Goal: Obtain resource: Download file/media

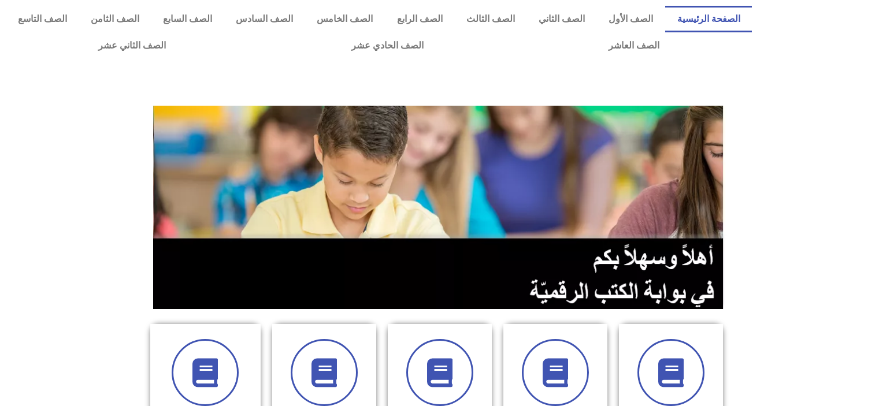
scroll to position [231, 0]
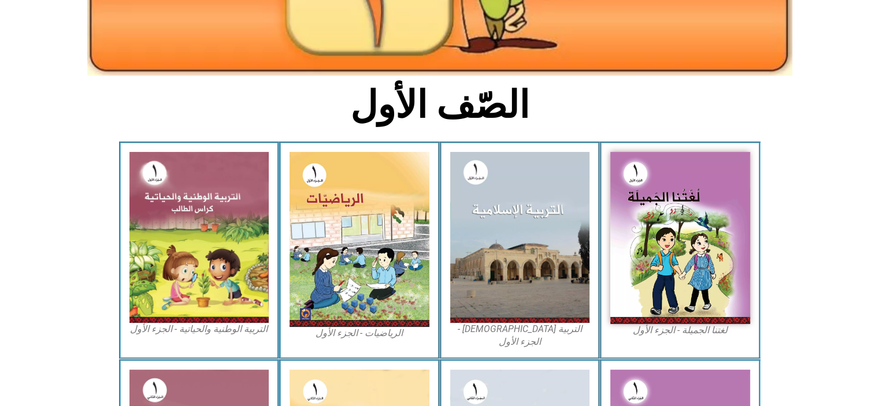
scroll to position [231, 0]
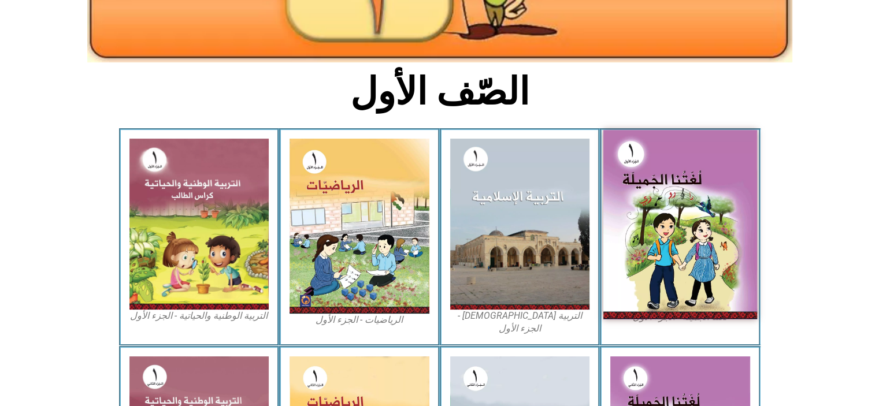
click at [659, 227] on img at bounding box center [681, 225] width 154 height 190
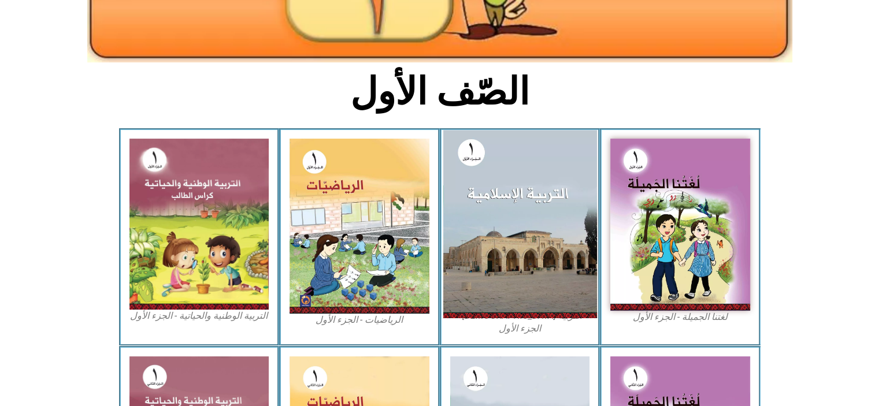
click at [506, 201] on img at bounding box center [520, 224] width 154 height 188
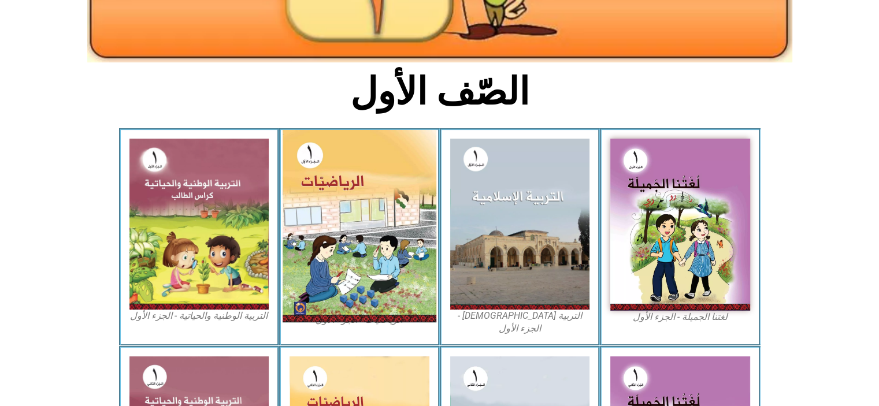
click at [371, 179] on img at bounding box center [360, 226] width 154 height 193
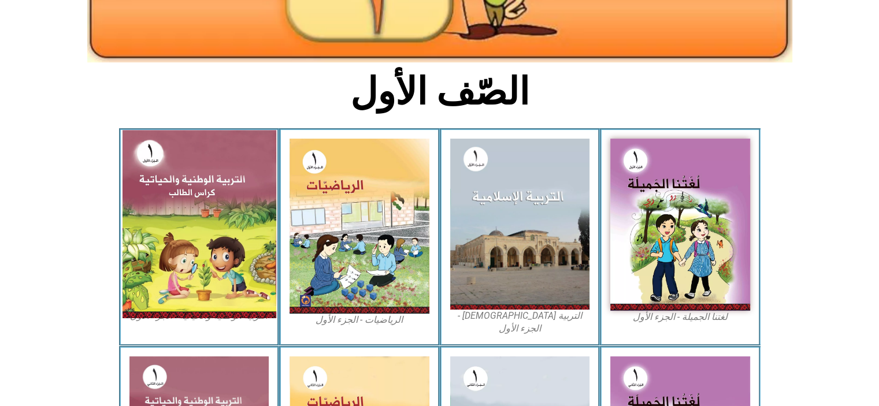
click at [229, 214] on img at bounding box center [199, 224] width 154 height 188
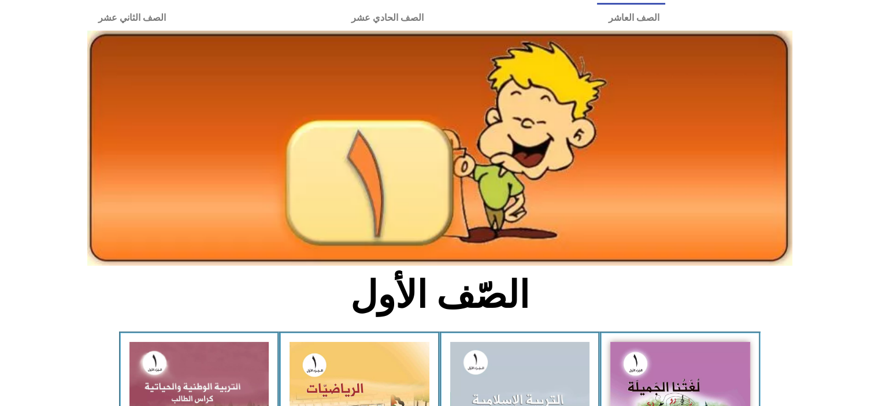
scroll to position [0, 0]
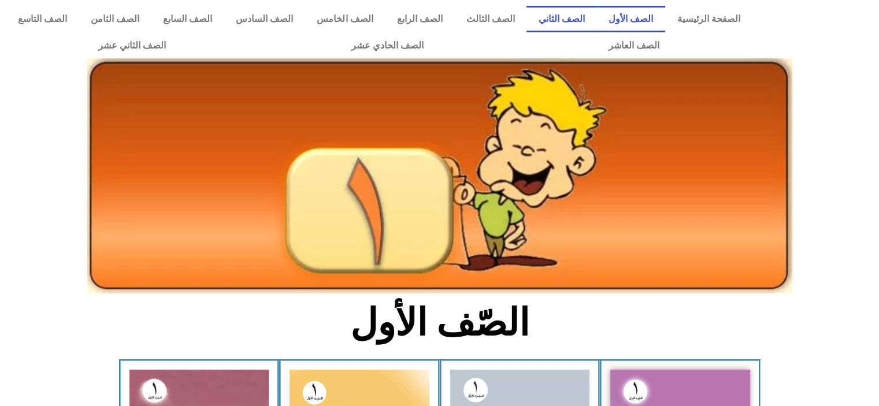
click at [583, 20] on link "الصف الثاني" at bounding box center [562, 19] width 70 height 27
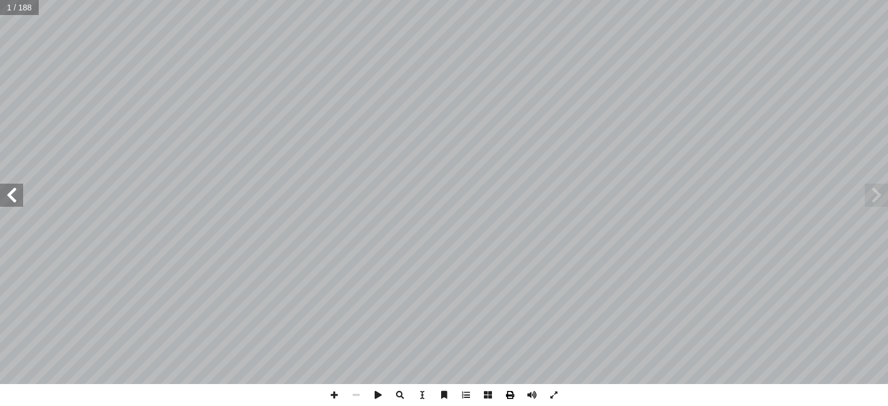
click at [509, 395] on span at bounding box center [510, 395] width 22 height 22
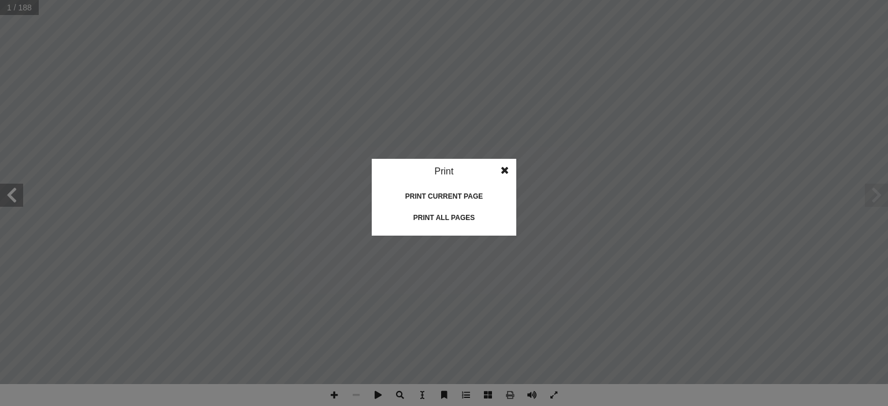
click at [465, 217] on div "Print all pages" at bounding box center [444, 218] width 116 height 19
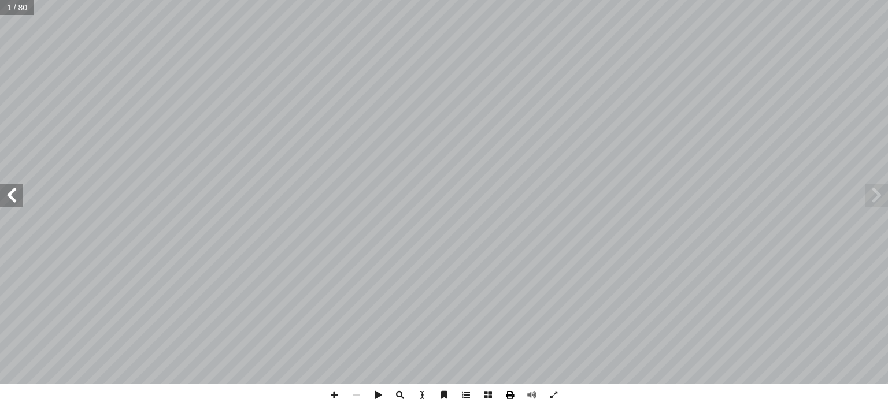
click at [510, 396] on span at bounding box center [510, 395] width 22 height 22
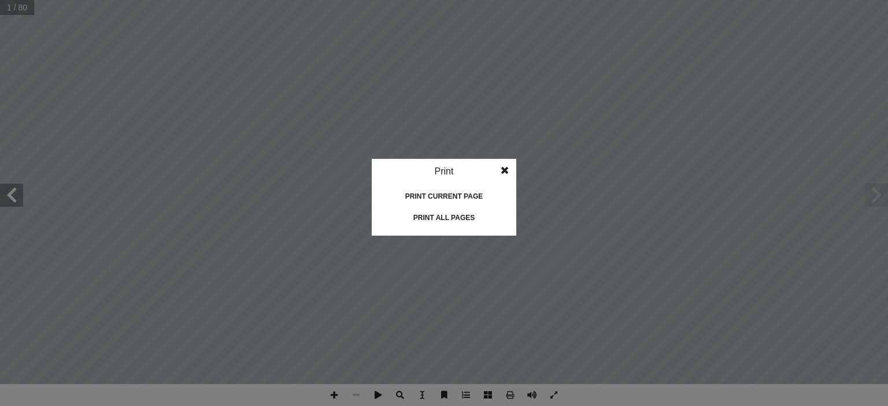
click at [424, 220] on div "Print all pages" at bounding box center [444, 218] width 116 height 19
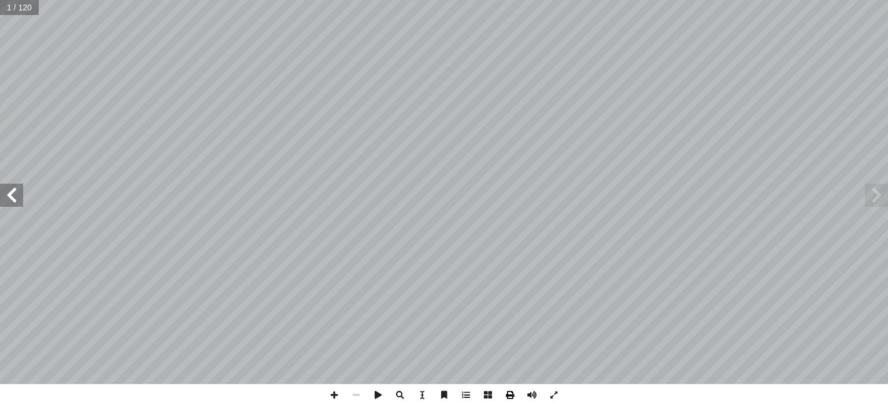
click at [513, 397] on span at bounding box center [510, 395] width 22 height 22
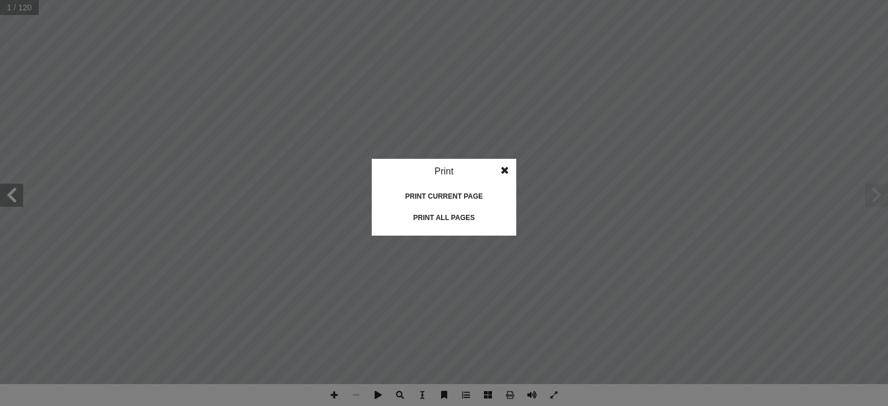
click at [439, 216] on div "Print all pages" at bounding box center [444, 218] width 116 height 19
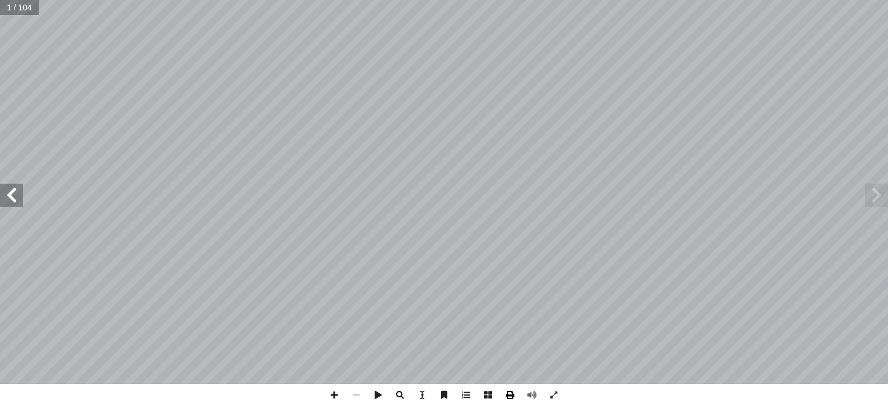
click at [510, 396] on span at bounding box center [510, 395] width 22 height 22
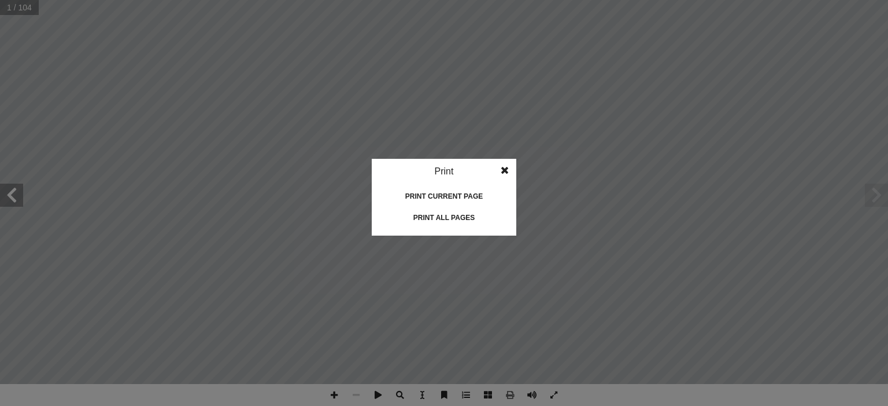
click at [464, 217] on div "Print all pages" at bounding box center [444, 218] width 116 height 19
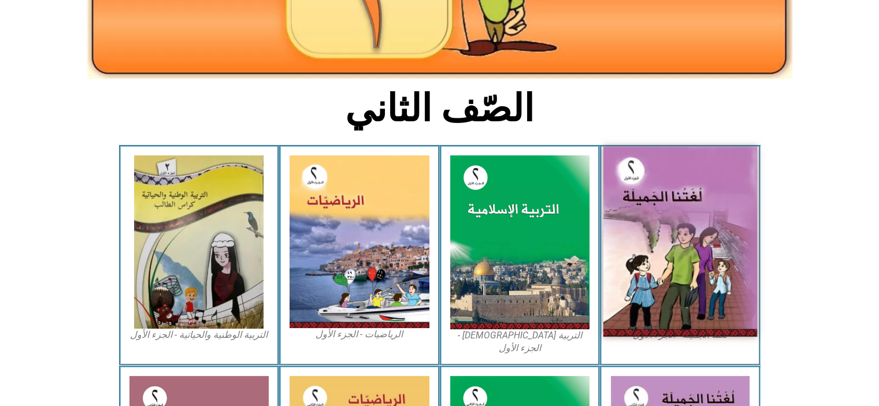
scroll to position [195, 0]
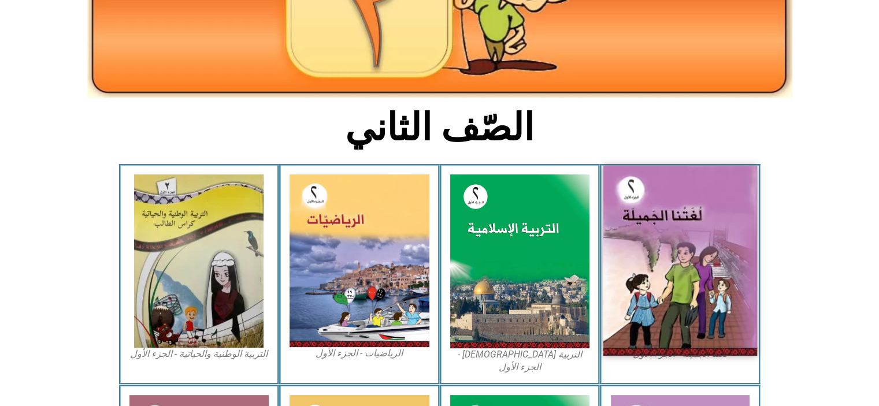
click at [670, 212] on img at bounding box center [681, 261] width 154 height 190
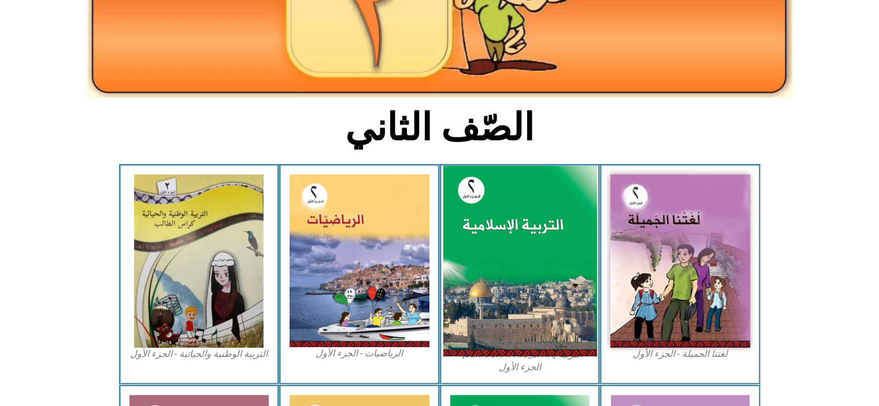
click at [532, 277] on img at bounding box center [520, 261] width 154 height 191
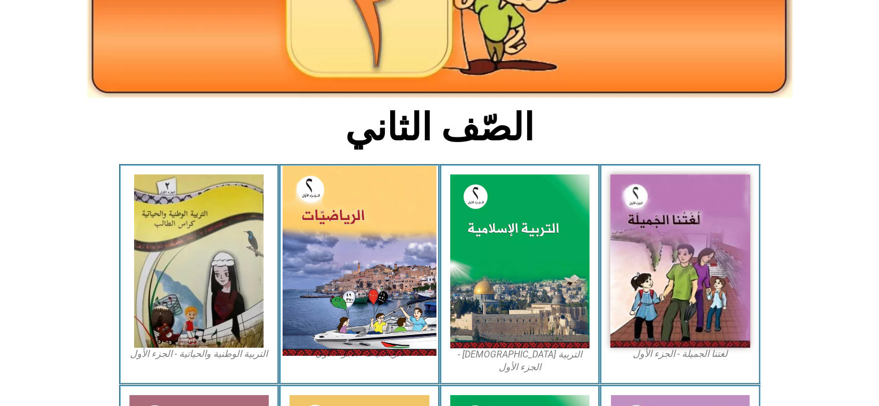
click at [337, 215] on img at bounding box center [360, 261] width 154 height 190
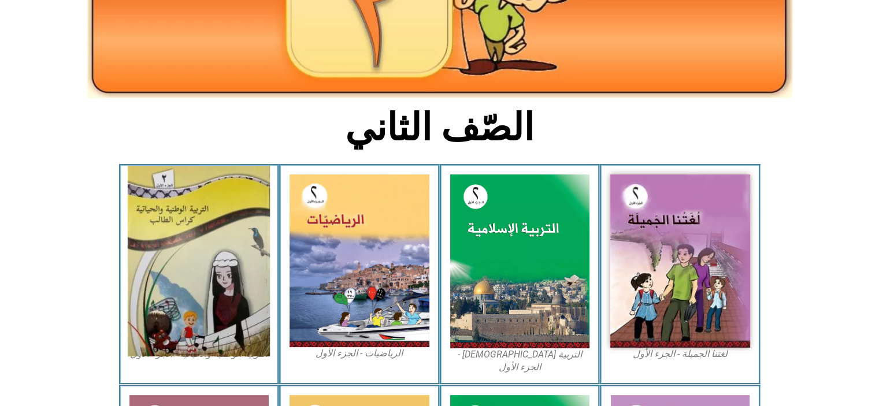
click at [224, 217] on img at bounding box center [199, 261] width 142 height 191
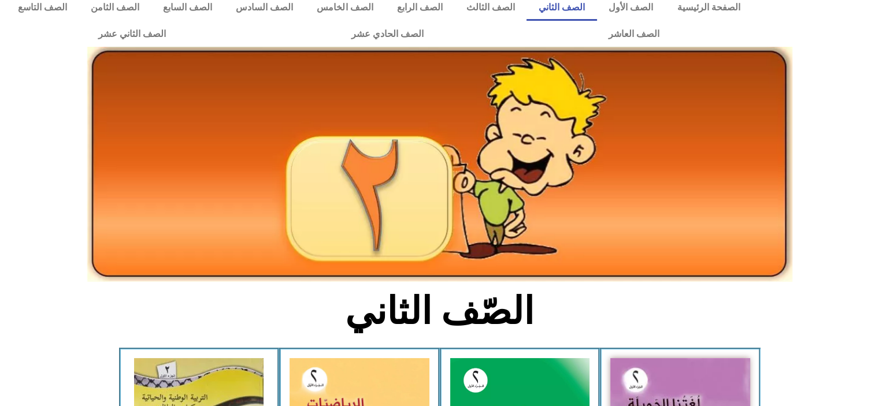
scroll to position [0, 0]
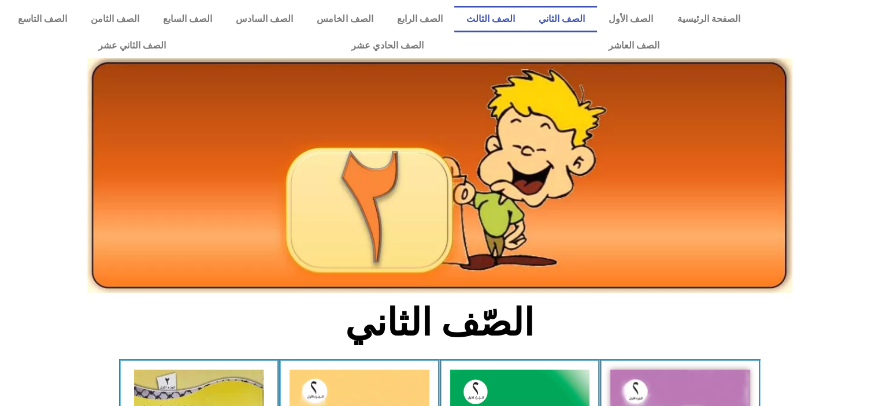
click at [505, 22] on link "الصف الثالث" at bounding box center [490, 19] width 72 height 27
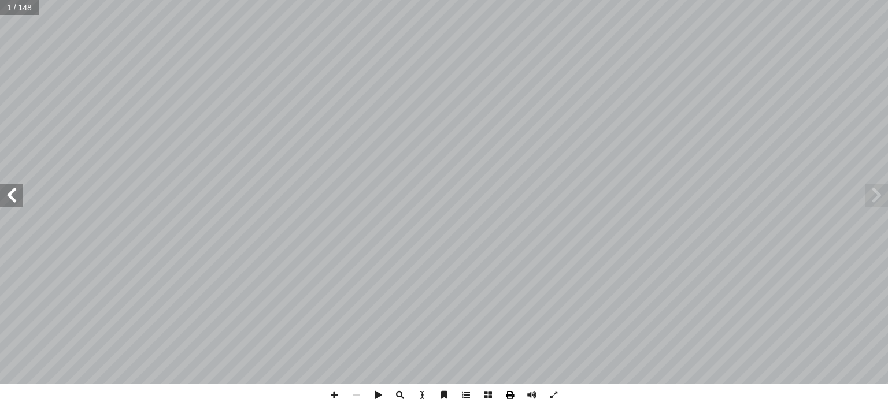
click at [511, 393] on span at bounding box center [510, 395] width 22 height 22
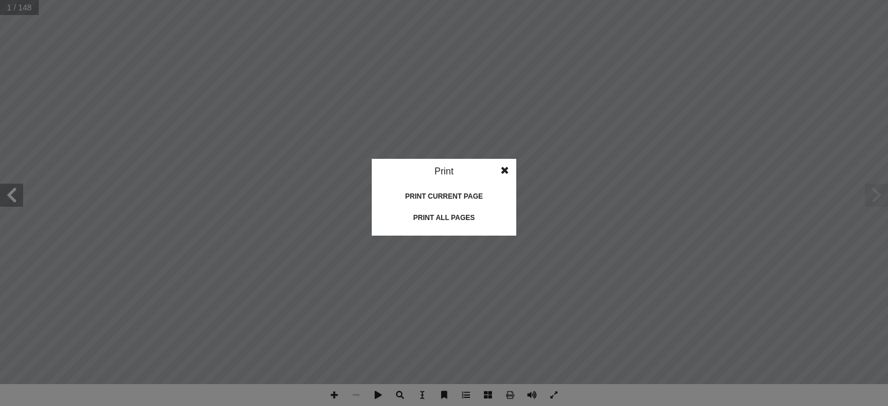
click at [429, 219] on div "Print all pages" at bounding box center [444, 218] width 116 height 19
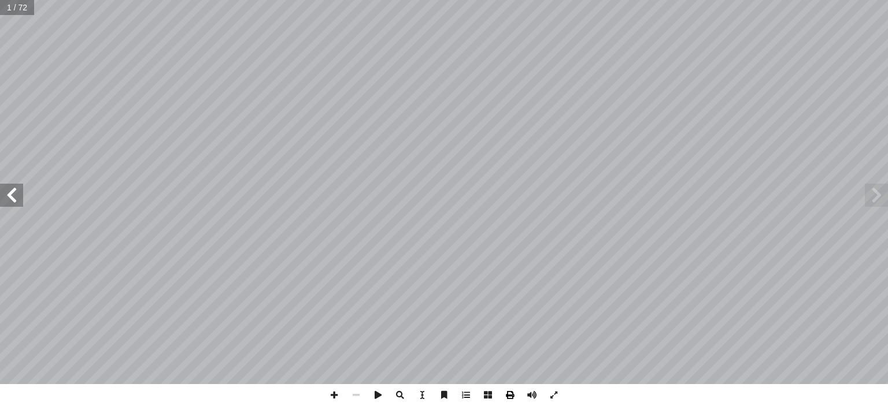
click at [513, 392] on span at bounding box center [510, 395] width 22 height 22
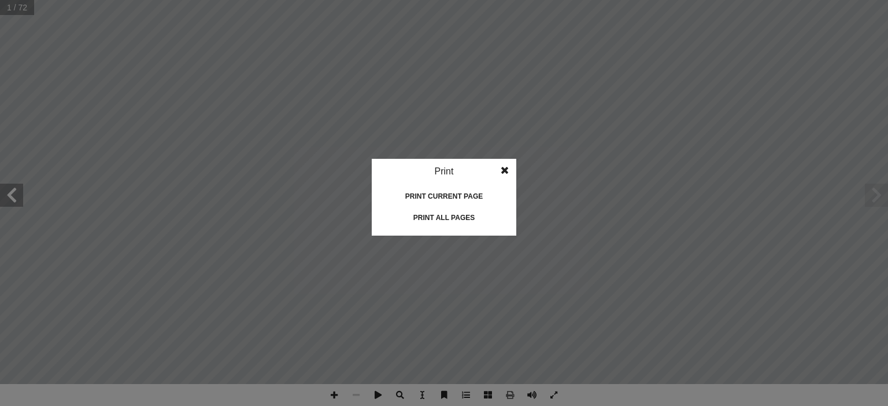
click at [460, 220] on div "Print all pages" at bounding box center [444, 218] width 116 height 19
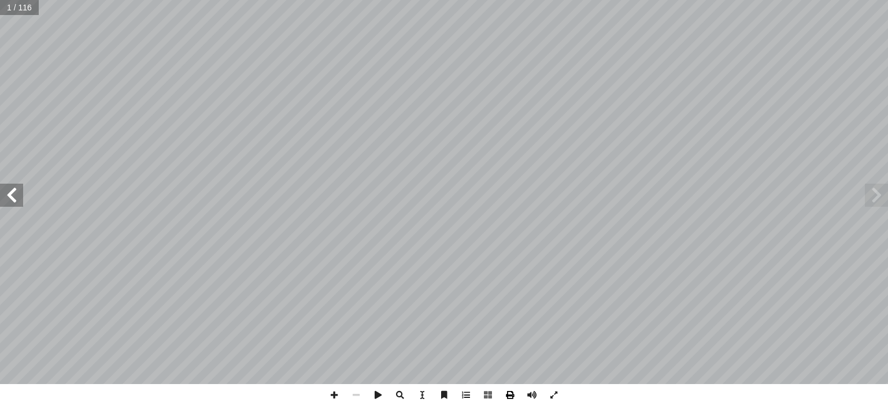
click at [506, 393] on span at bounding box center [510, 395] width 22 height 22
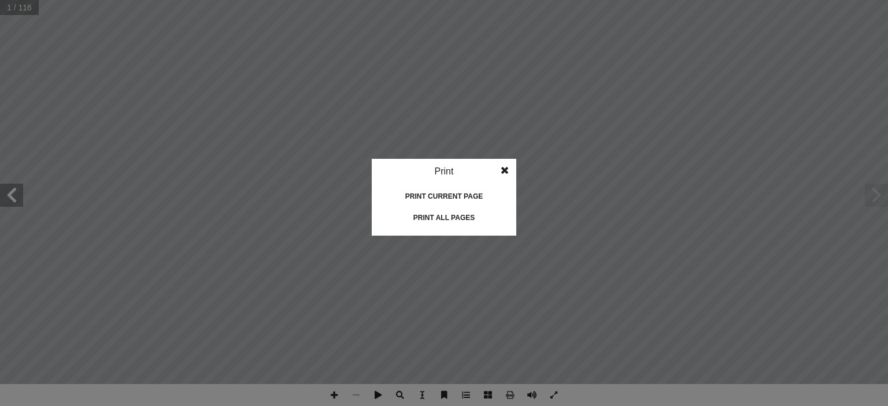
click at [463, 214] on div "Print all pages" at bounding box center [444, 218] width 116 height 19
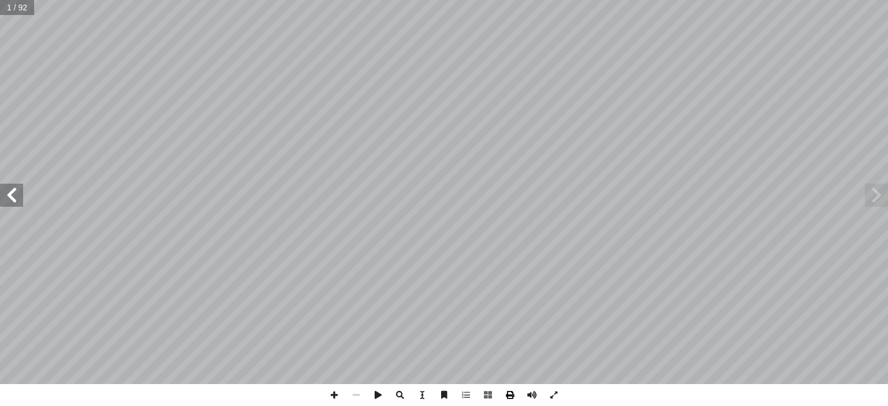
click at [509, 399] on span at bounding box center [510, 395] width 22 height 22
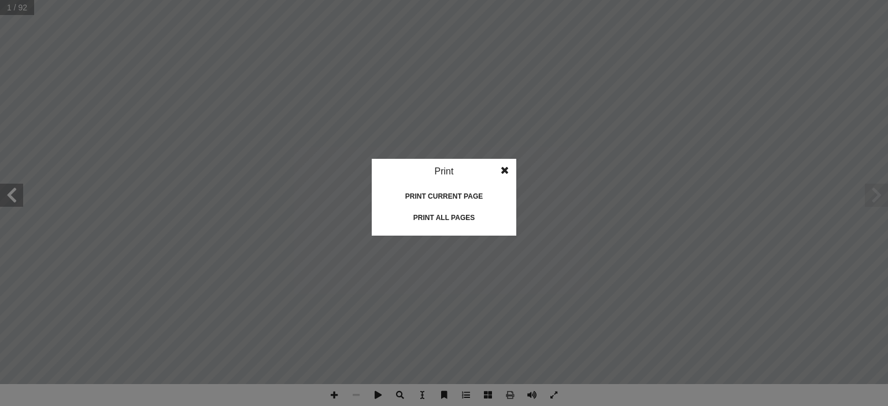
click at [447, 217] on div "Print all pages" at bounding box center [444, 218] width 116 height 19
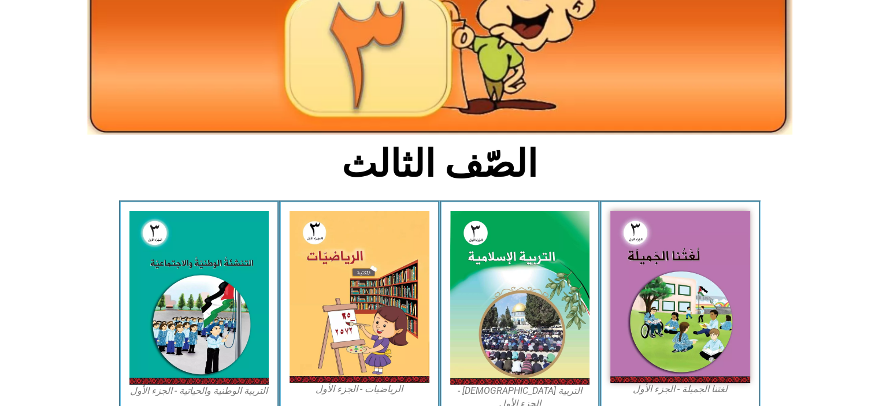
scroll to position [173, 0]
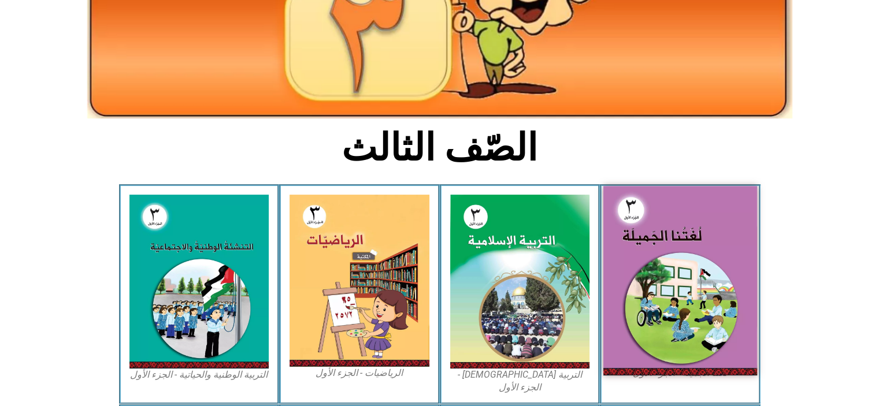
click at [678, 250] on img at bounding box center [681, 280] width 154 height 189
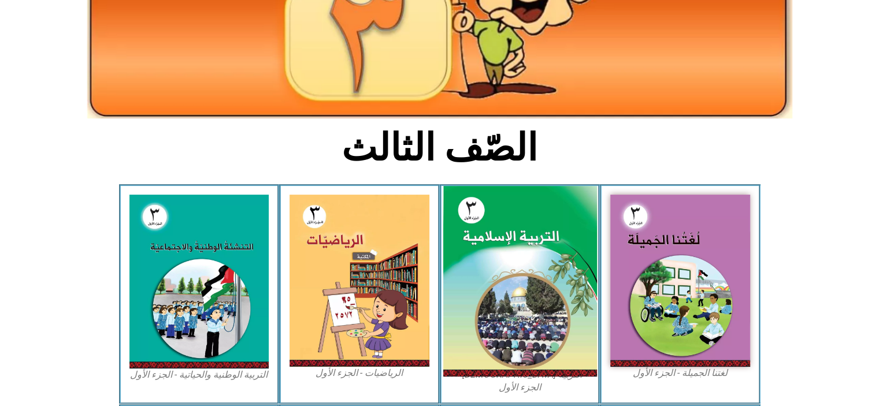
click at [494, 273] on img at bounding box center [520, 281] width 154 height 191
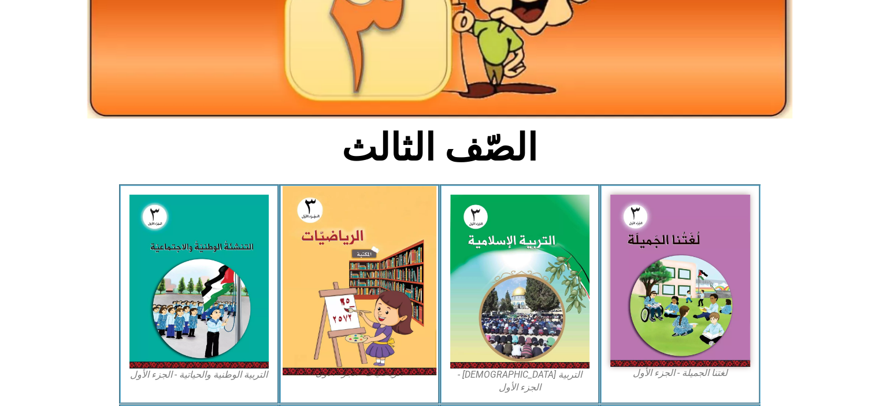
click at [338, 256] on img at bounding box center [360, 281] width 154 height 190
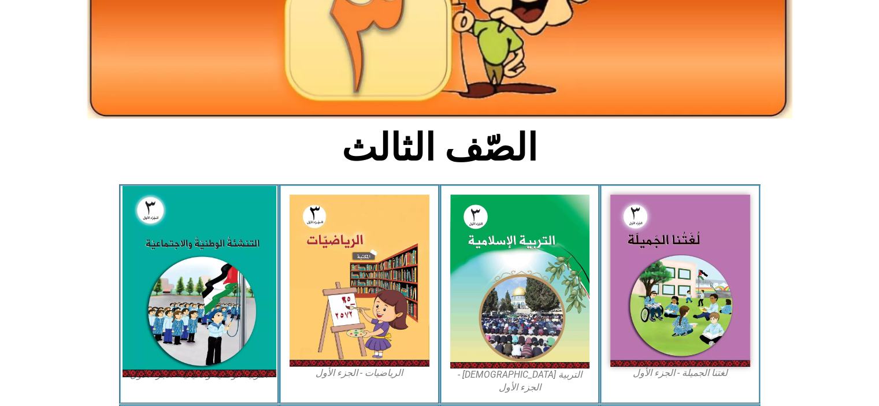
click at [172, 209] on img at bounding box center [199, 281] width 154 height 191
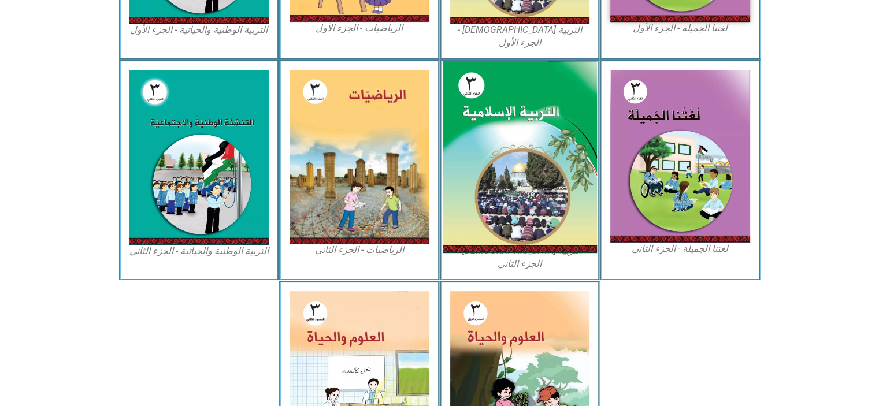
scroll to position [520, 0]
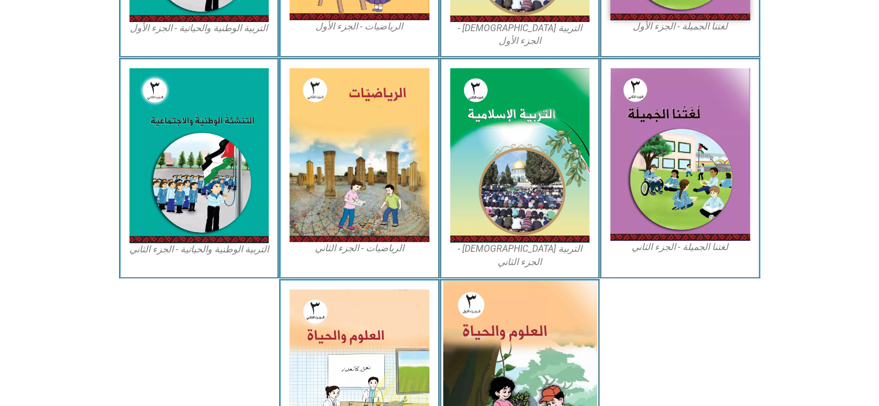
click at [561, 314] on img at bounding box center [520, 376] width 154 height 191
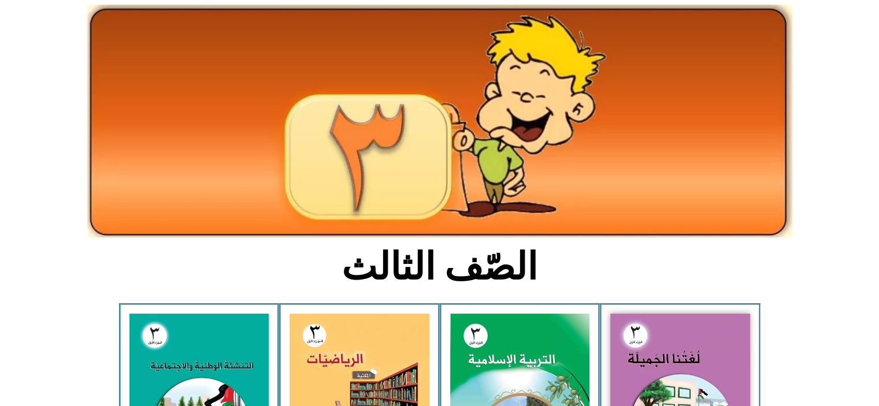
scroll to position [0, 0]
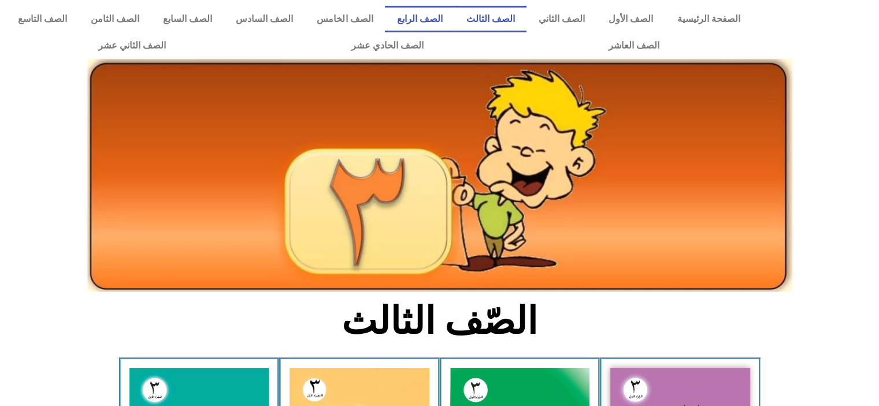
click at [443, 23] on link "الصف الرابع" at bounding box center [419, 19] width 69 height 27
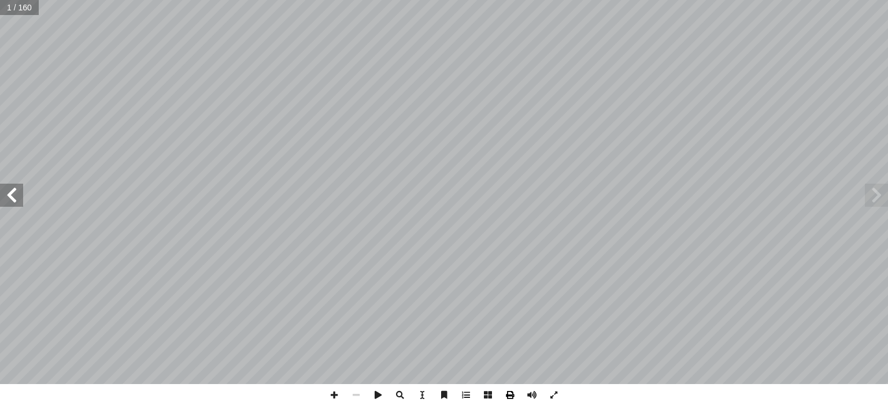
click at [512, 397] on span at bounding box center [510, 395] width 22 height 22
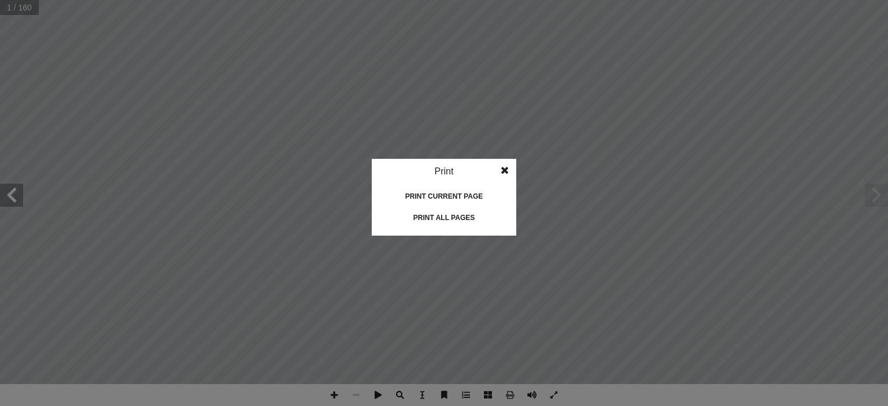
click at [461, 215] on div "Print all pages" at bounding box center [444, 218] width 116 height 19
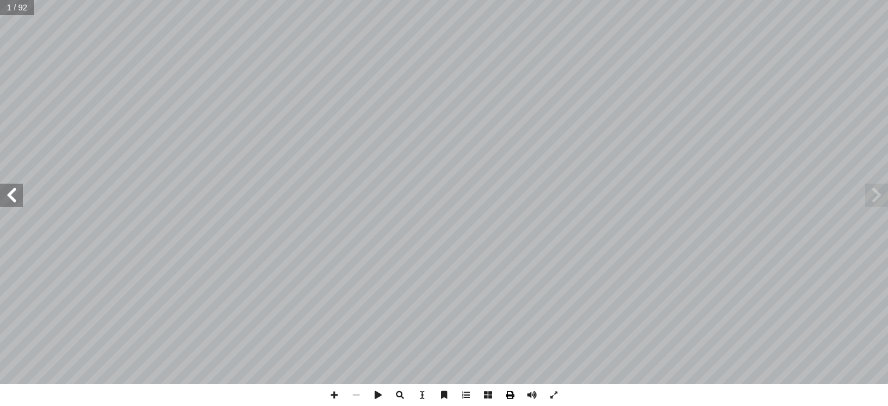
click at [513, 393] on span at bounding box center [510, 395] width 22 height 22
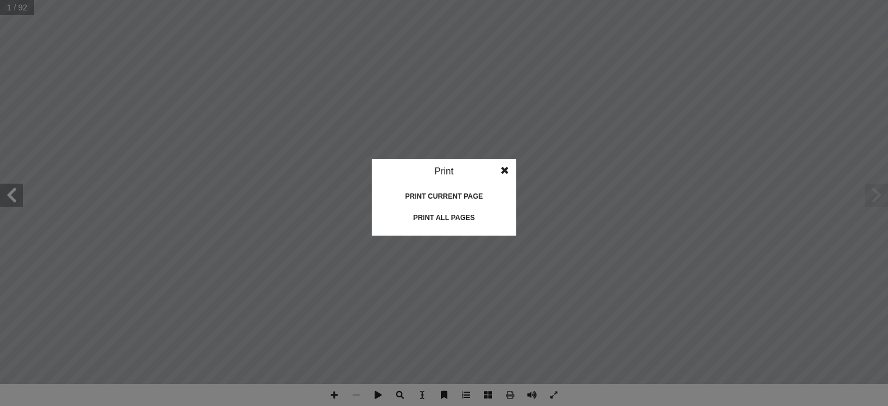
click at [451, 217] on div "Print all pages" at bounding box center [444, 218] width 116 height 19
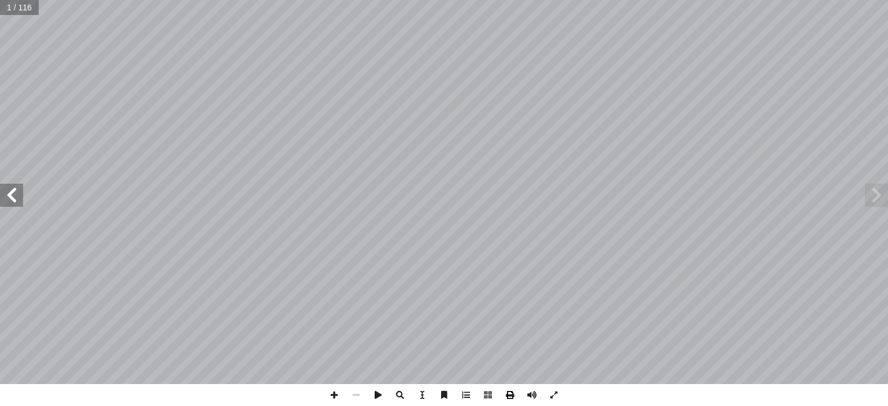
click at [513, 391] on span at bounding box center [510, 395] width 22 height 22
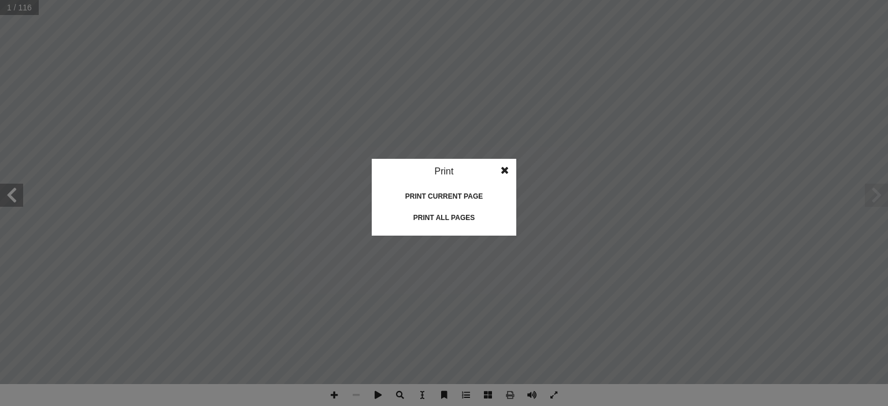
click at [475, 217] on div "Print all pages" at bounding box center [444, 218] width 116 height 19
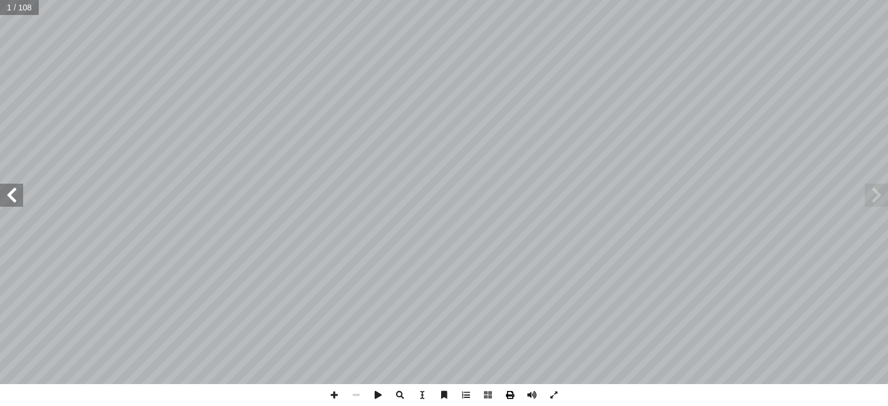
click at [510, 400] on span at bounding box center [510, 395] width 22 height 22
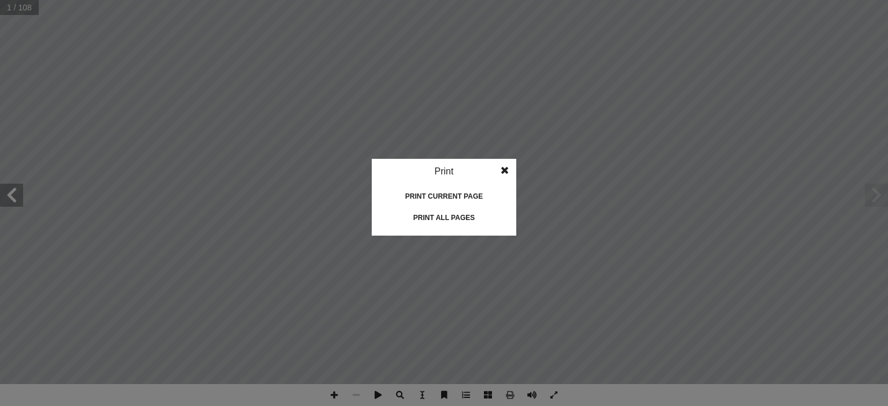
click at [457, 219] on div "Print all pages" at bounding box center [444, 218] width 116 height 19
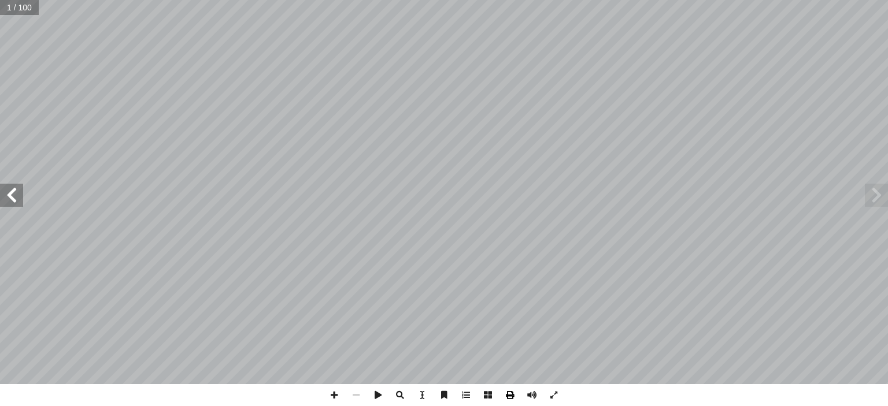
click at [513, 397] on span at bounding box center [510, 395] width 22 height 22
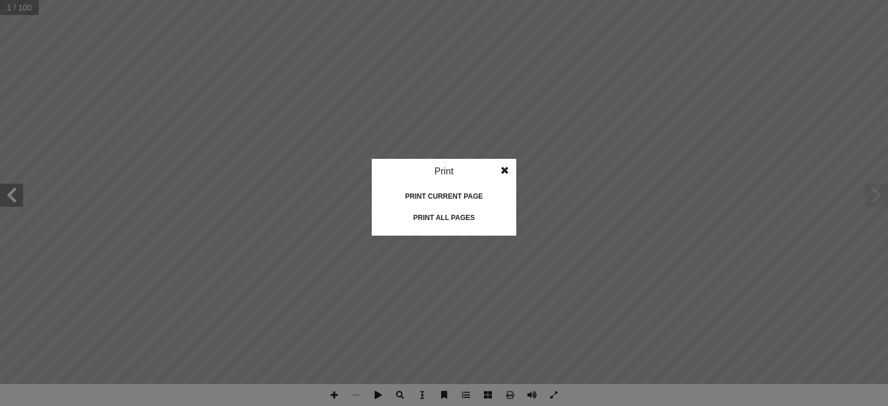
click at [428, 219] on div "Print all pages" at bounding box center [444, 218] width 116 height 19
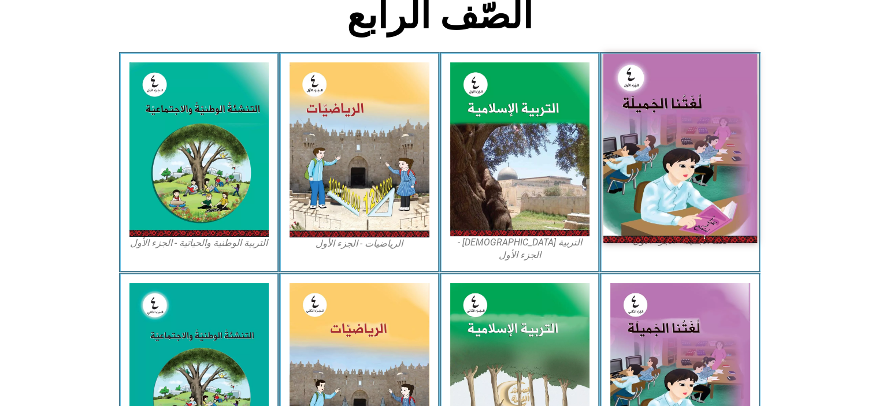
scroll to position [289, 0]
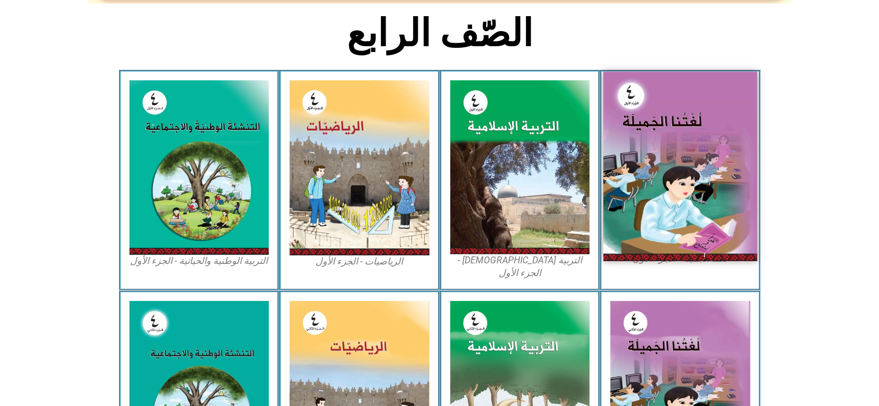
click at [663, 184] on img at bounding box center [681, 166] width 154 height 189
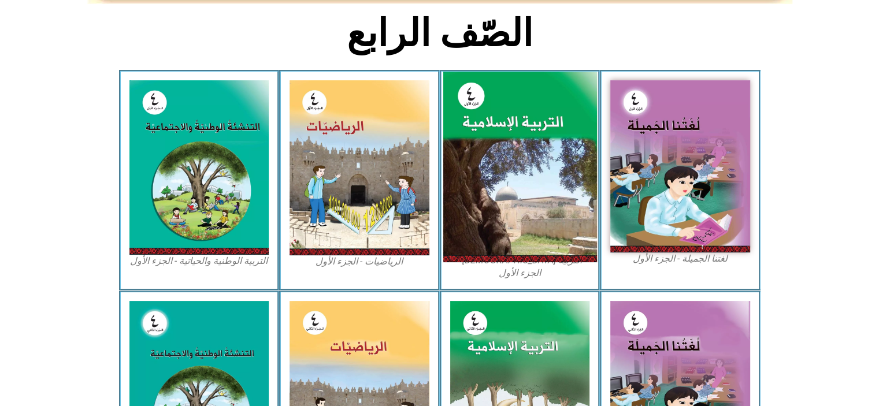
click at [539, 178] on img at bounding box center [520, 167] width 154 height 191
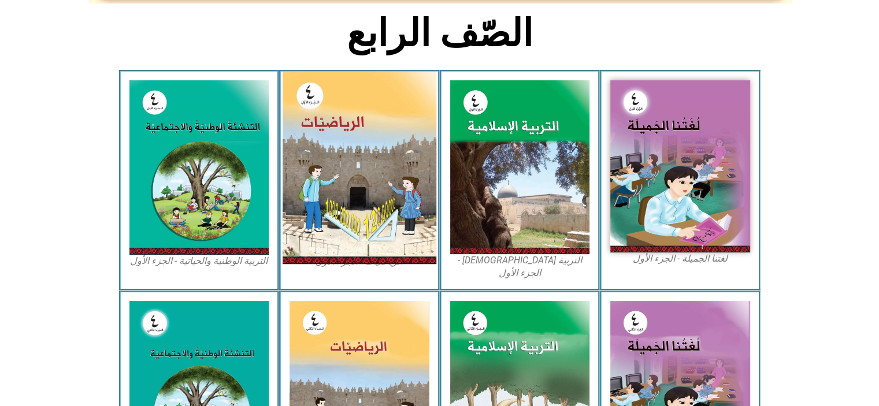
click at [365, 206] on img at bounding box center [360, 168] width 154 height 193
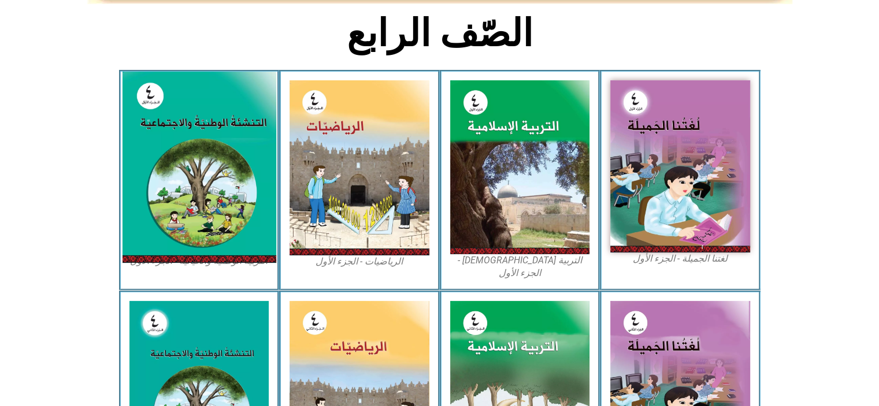
click at [209, 110] on img at bounding box center [199, 167] width 154 height 191
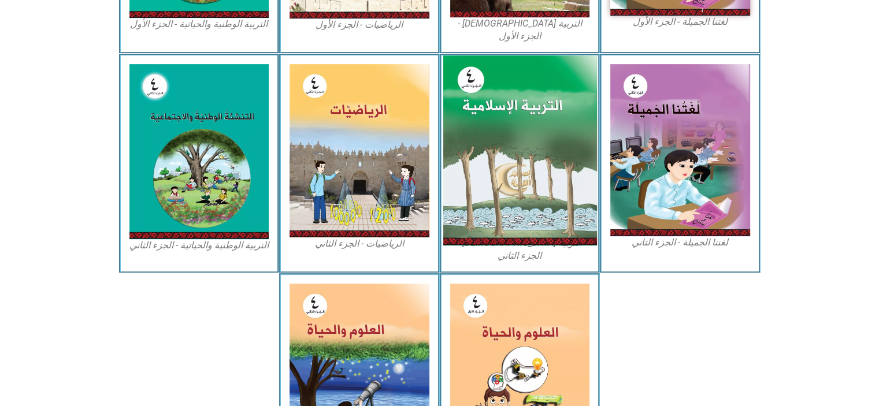
scroll to position [578, 0]
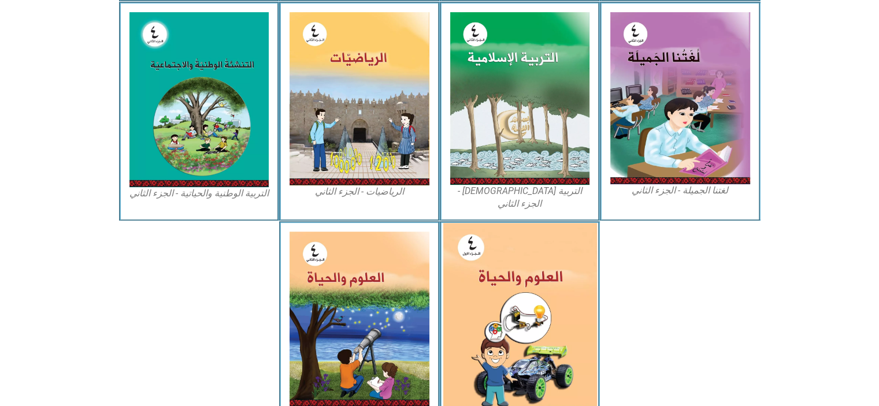
click at [495, 248] on img at bounding box center [520, 318] width 154 height 191
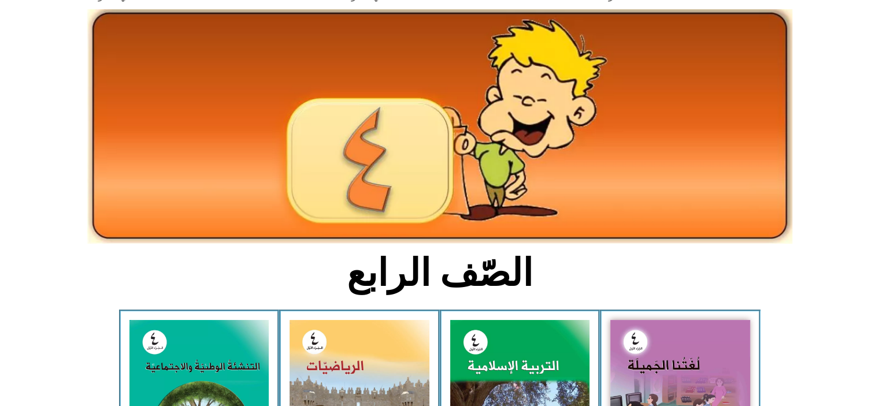
scroll to position [0, 0]
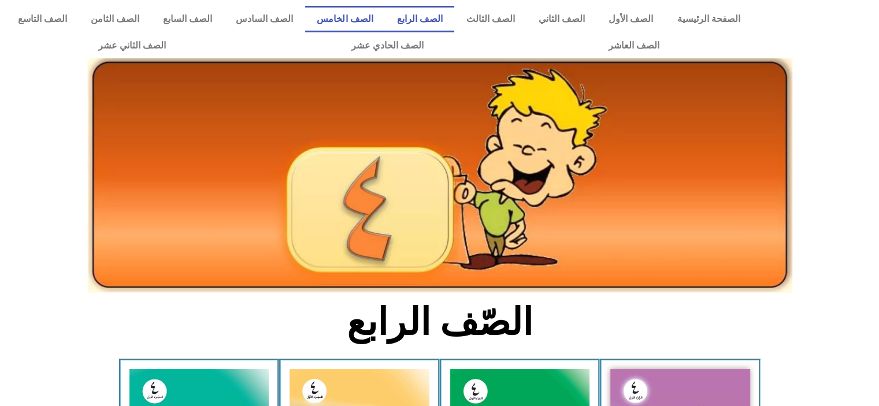
click at [363, 14] on link "الصف الخامس" at bounding box center [345, 19] width 80 height 27
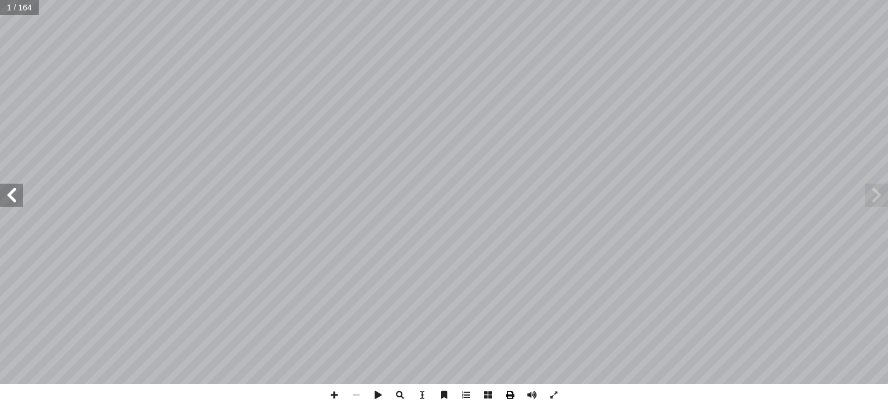
click at [508, 394] on span at bounding box center [510, 395] width 22 height 22
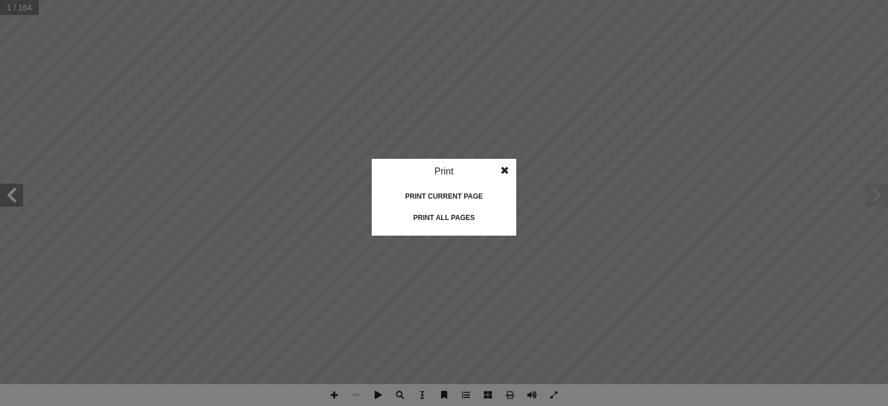
click at [416, 217] on div "Print all pages" at bounding box center [444, 218] width 116 height 19
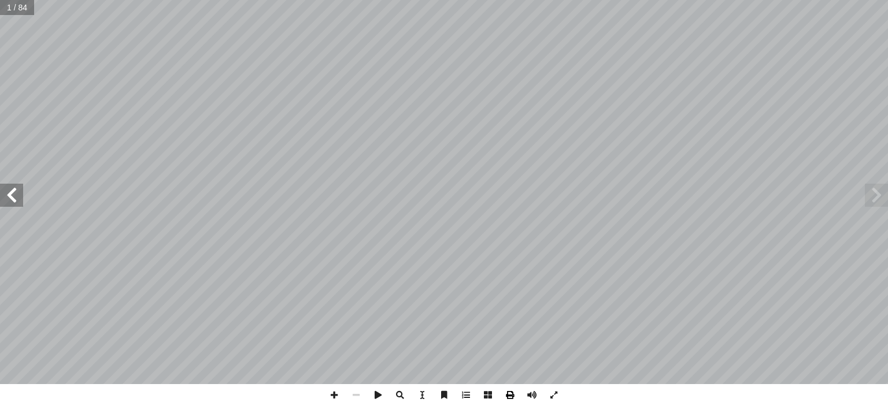
click at [511, 390] on span at bounding box center [510, 395] width 22 height 22
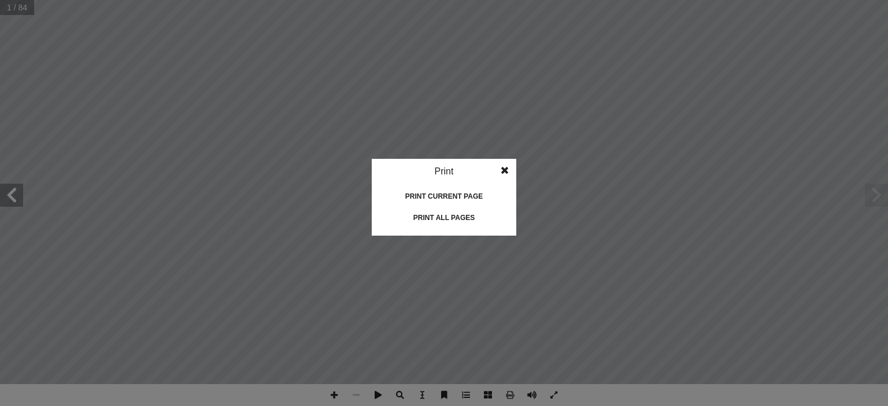
click at [449, 217] on div "Print all pages" at bounding box center [444, 218] width 116 height 19
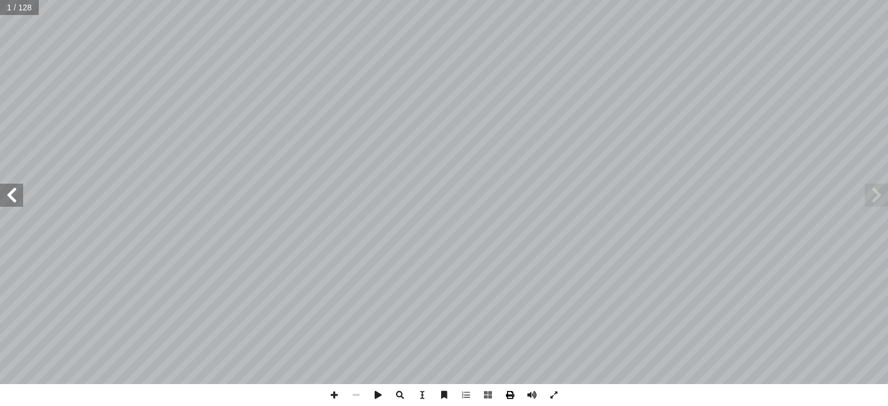
click at [513, 394] on span at bounding box center [510, 395] width 22 height 22
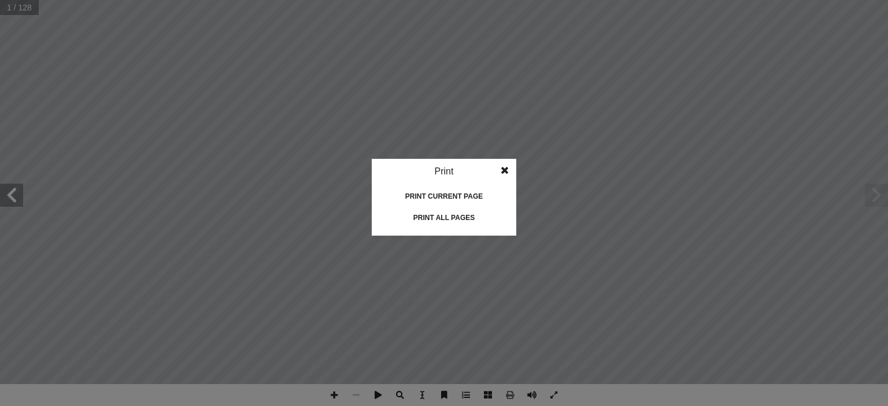
click at [415, 219] on div "Print all pages" at bounding box center [444, 218] width 116 height 19
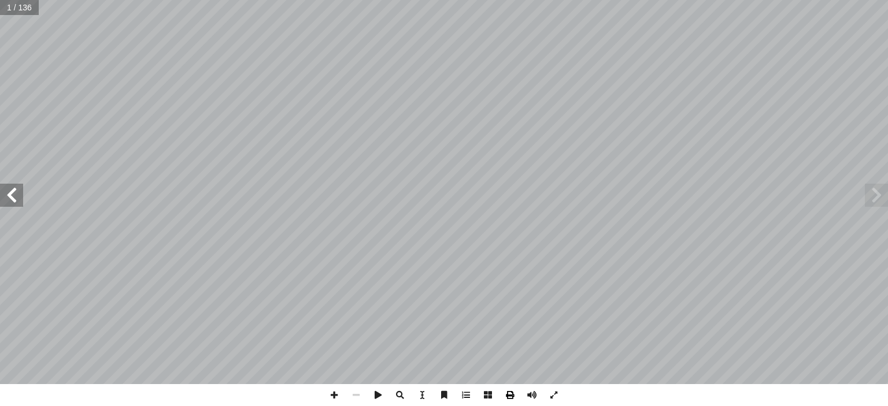
click at [508, 393] on span at bounding box center [510, 395] width 22 height 22
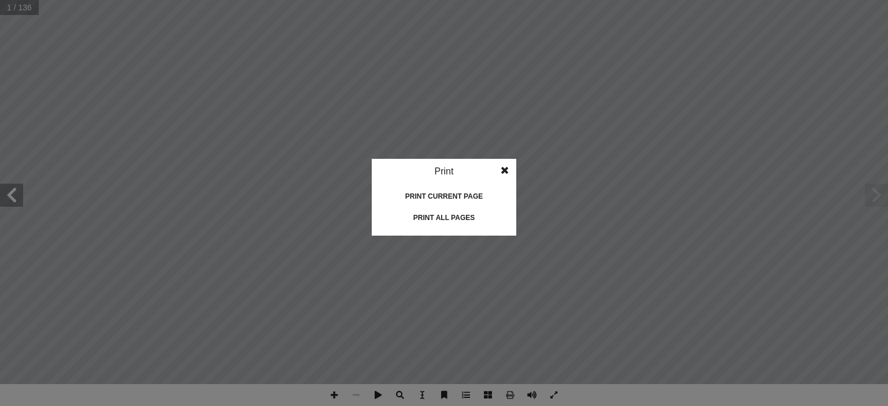
click at [417, 216] on div "Print all pages" at bounding box center [444, 218] width 116 height 19
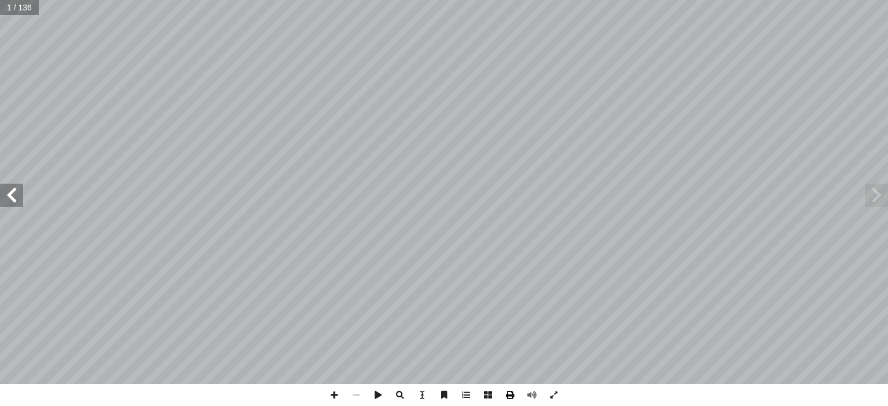
click at [511, 396] on span at bounding box center [510, 395] width 22 height 22
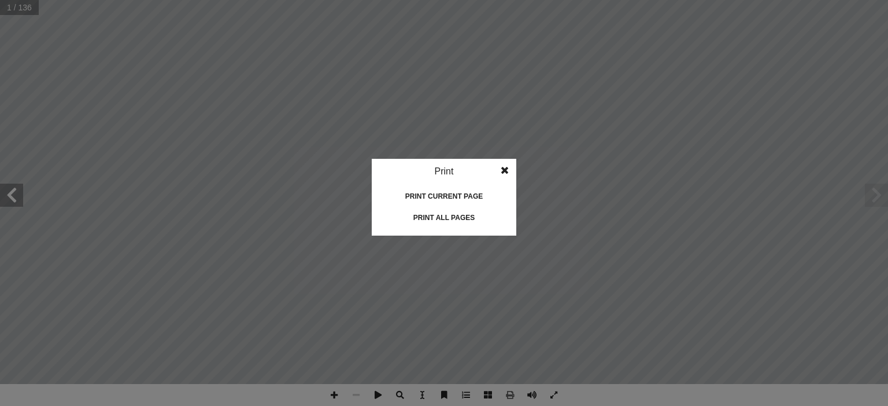
click at [434, 215] on div "Print all pages" at bounding box center [444, 218] width 116 height 19
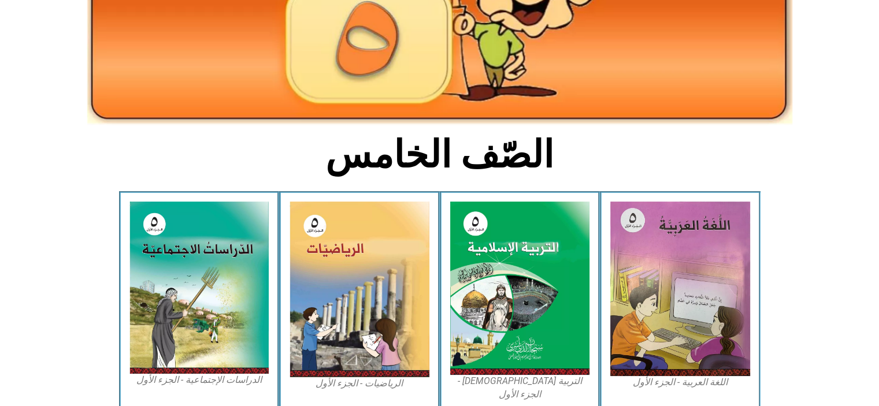
scroll to position [173, 0]
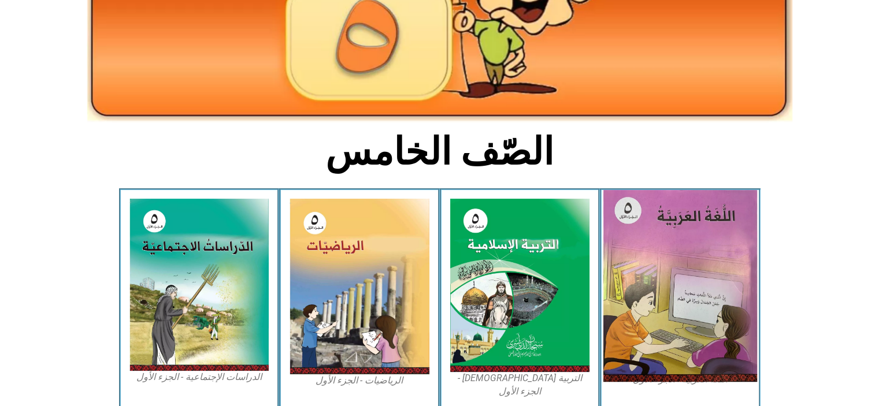
click at [650, 241] on img at bounding box center [681, 286] width 154 height 192
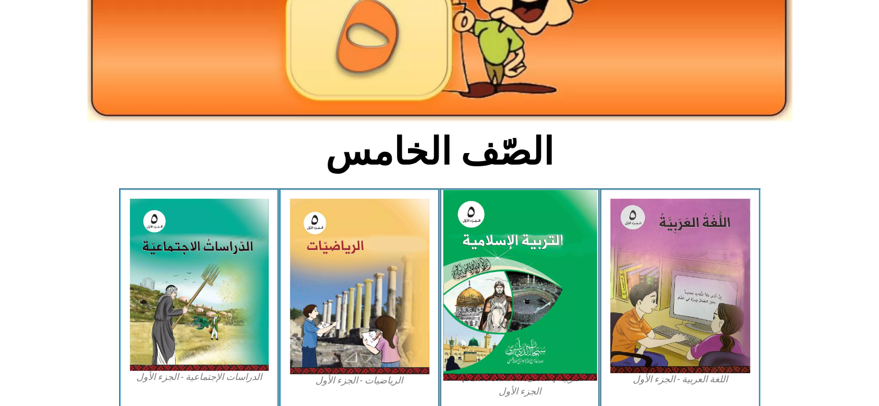
click at [477, 217] on img at bounding box center [520, 285] width 154 height 191
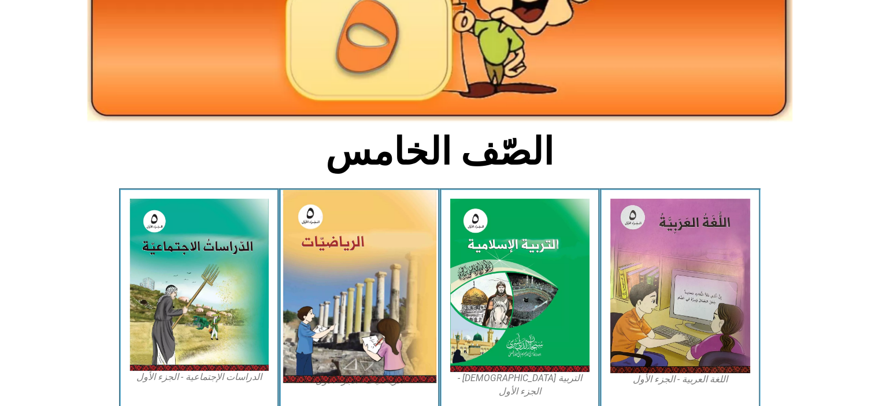
click at [375, 247] on img at bounding box center [360, 286] width 154 height 193
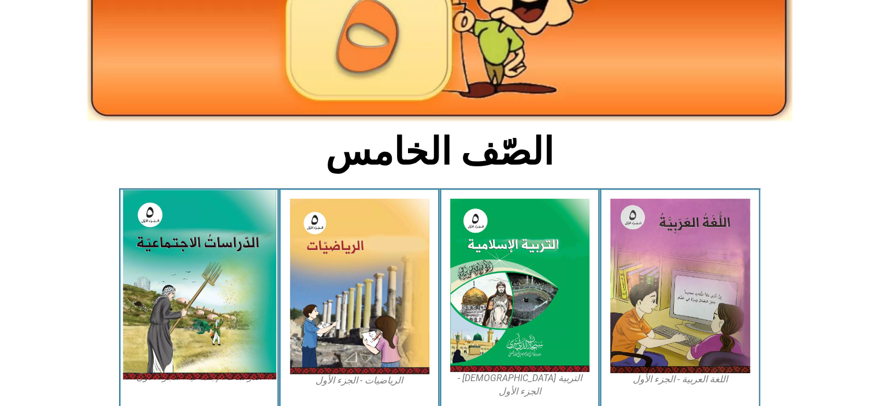
click at [223, 284] on img at bounding box center [199, 285] width 154 height 190
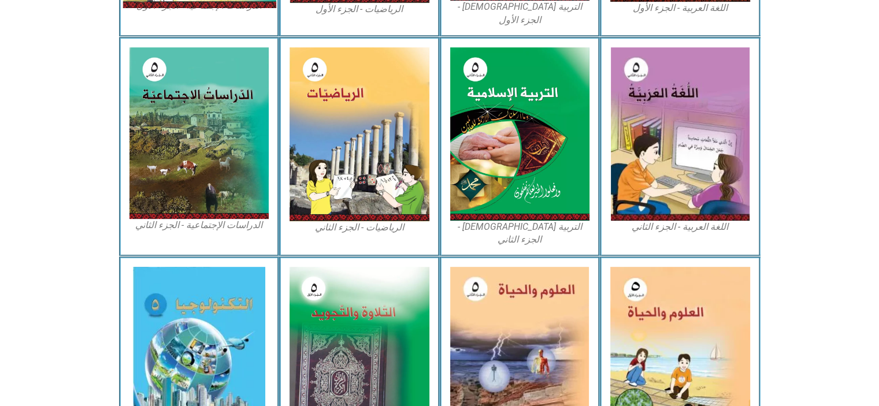
scroll to position [578, 0]
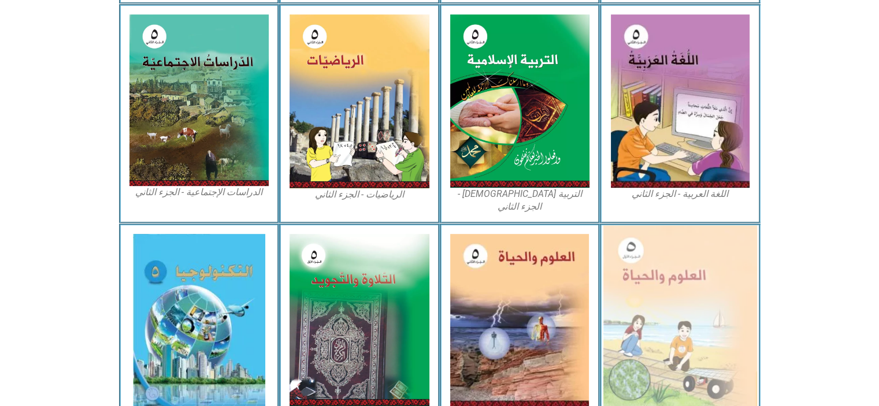
click at [645, 301] on img at bounding box center [681, 319] width 154 height 189
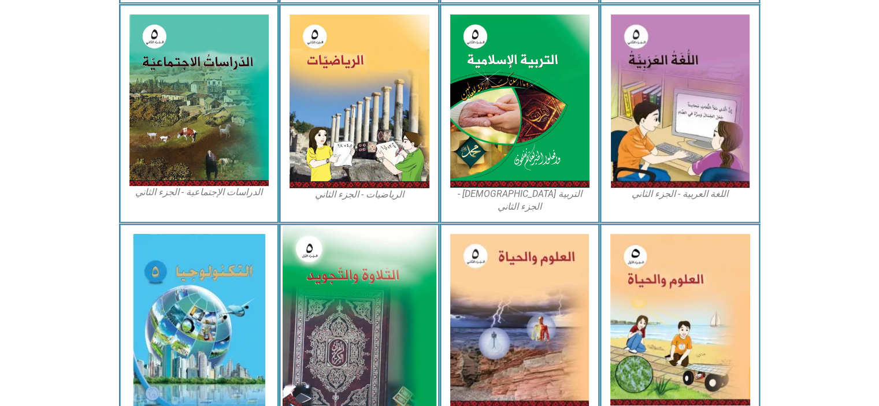
click at [371, 279] on img at bounding box center [360, 319] width 154 height 189
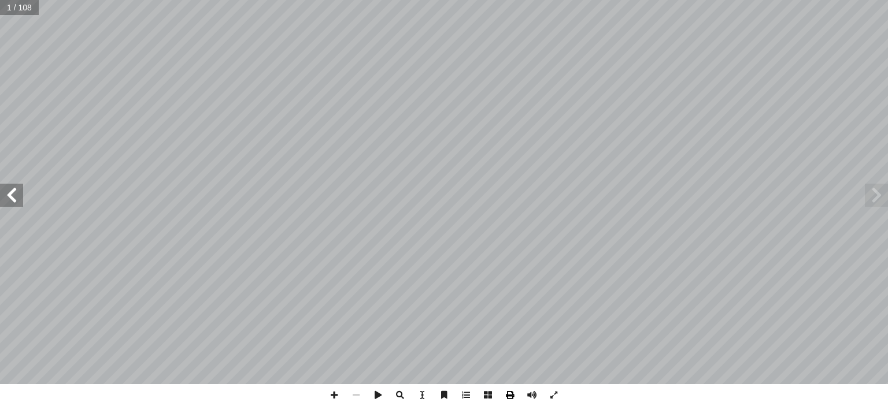
click at [506, 400] on span at bounding box center [510, 395] width 22 height 22
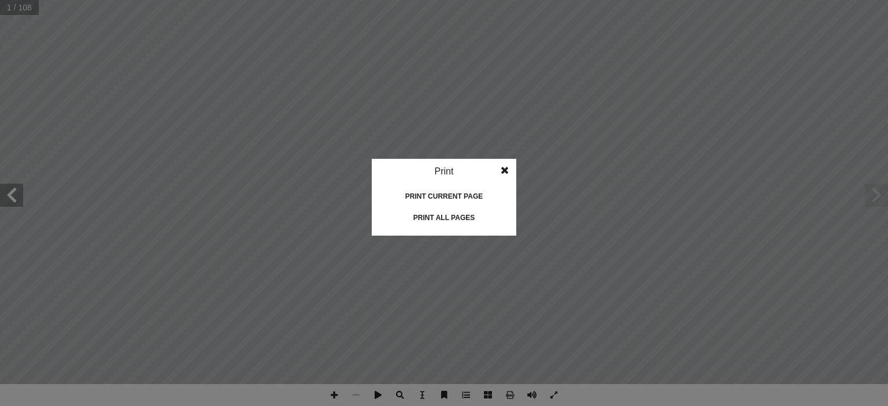
click at [449, 216] on div "Print all pages" at bounding box center [444, 218] width 116 height 19
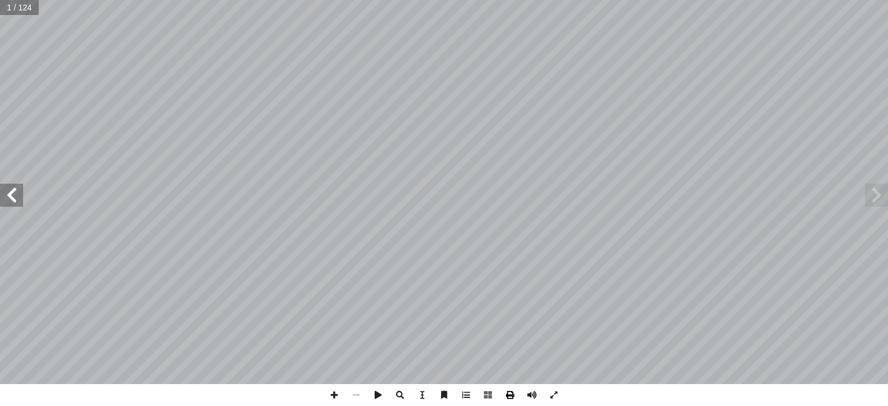
click at [507, 391] on span at bounding box center [510, 395] width 22 height 22
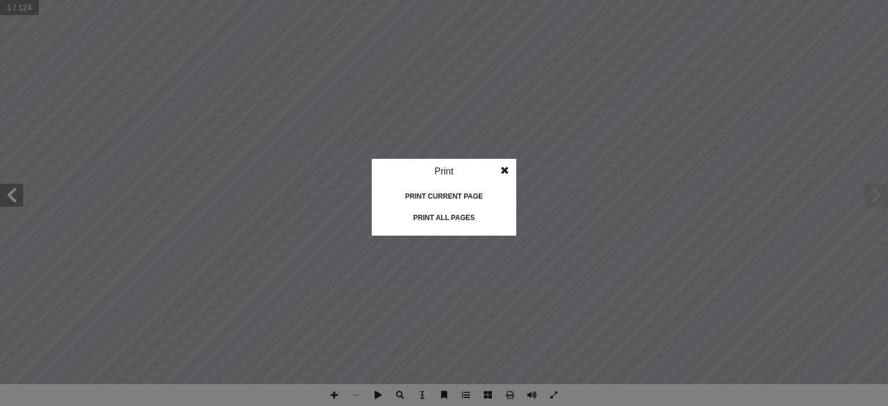
click at [456, 219] on div "Print all pages" at bounding box center [444, 218] width 116 height 19
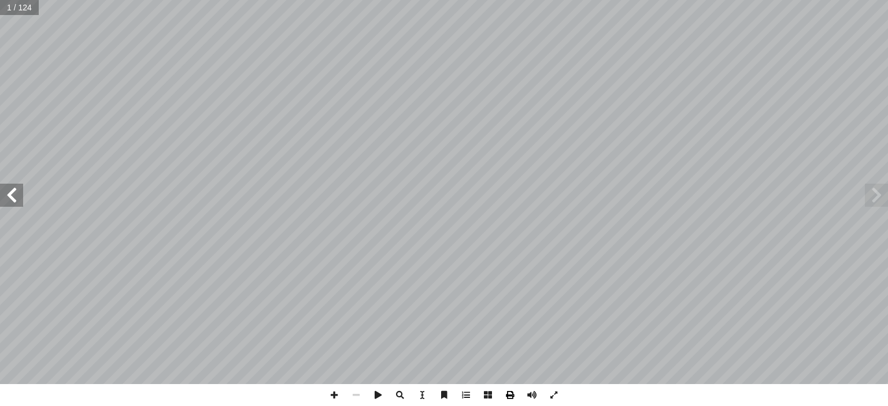
click at [511, 393] on span at bounding box center [510, 395] width 22 height 22
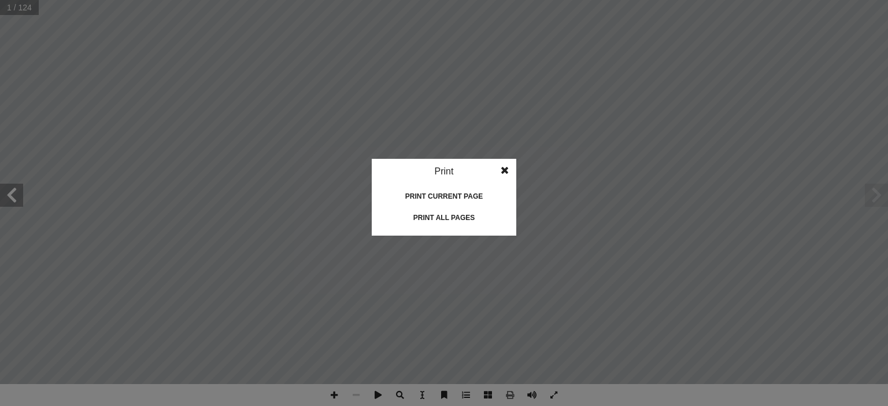
click at [459, 218] on div "Print all pages" at bounding box center [444, 218] width 116 height 19
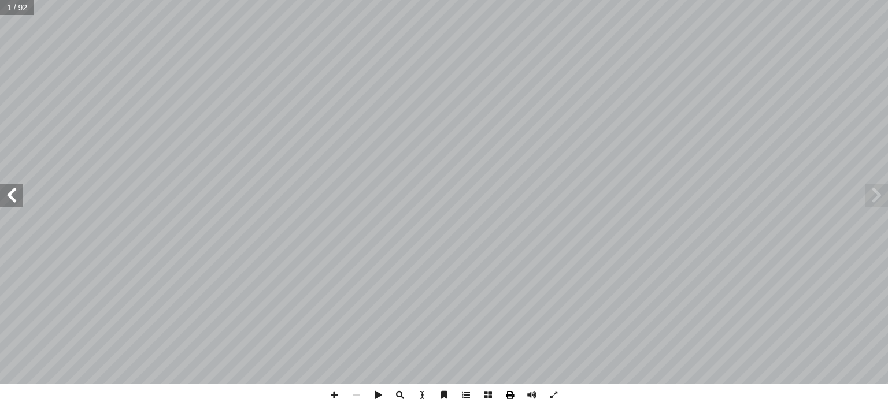
click at [509, 391] on span at bounding box center [510, 395] width 22 height 22
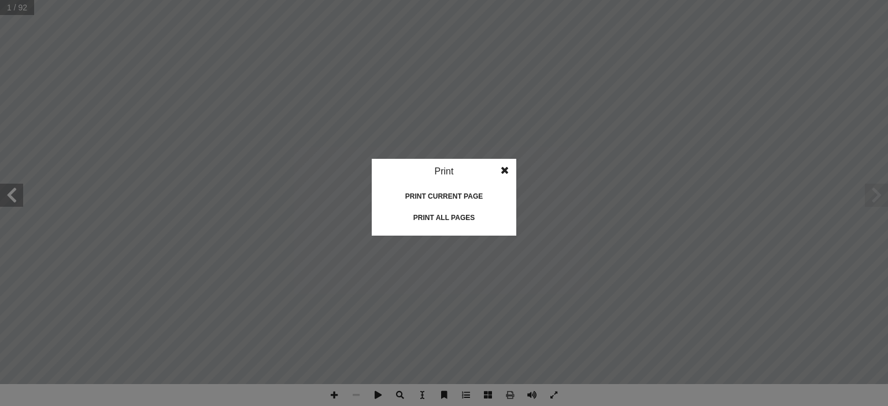
click at [464, 218] on div "Print all pages" at bounding box center [444, 218] width 116 height 19
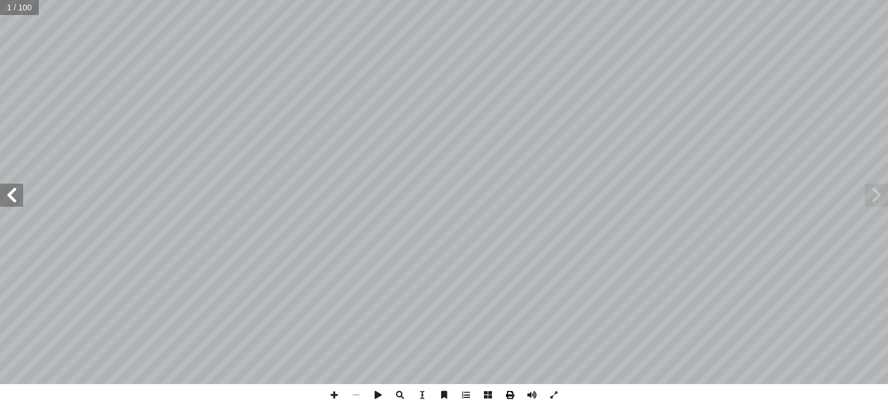
click at [509, 391] on span at bounding box center [510, 395] width 22 height 22
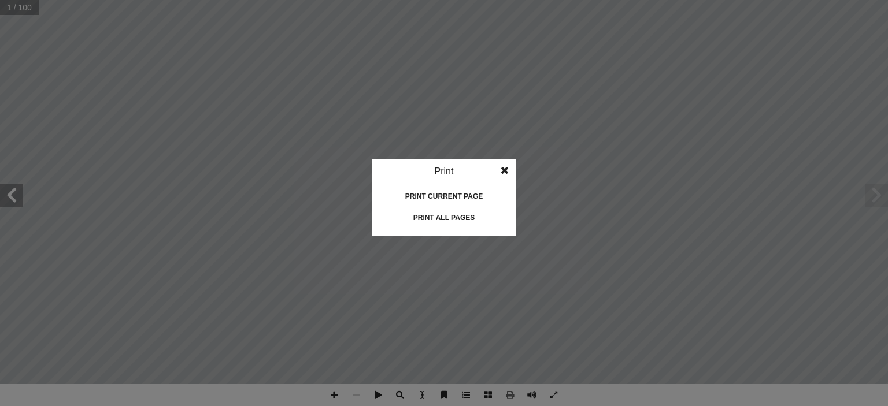
click at [430, 215] on div "Print all pages" at bounding box center [444, 218] width 116 height 19
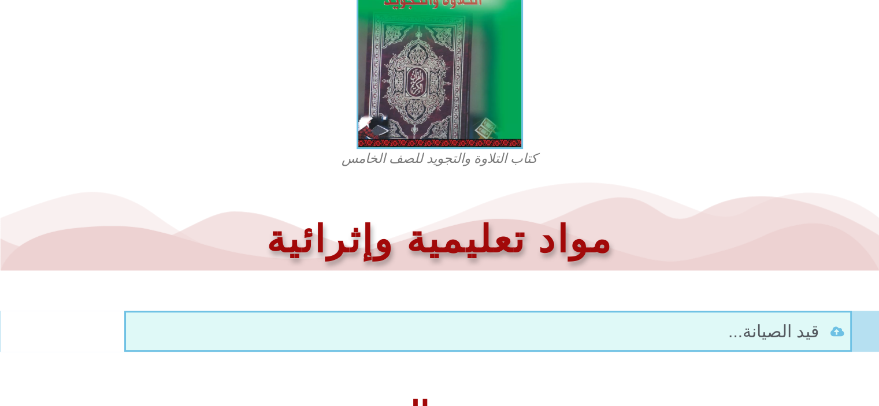
scroll to position [324, 0]
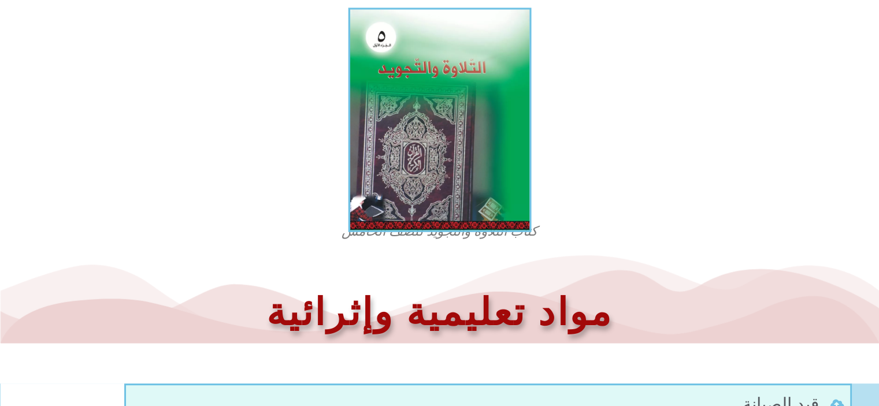
click at [452, 143] on img at bounding box center [439, 120] width 183 height 224
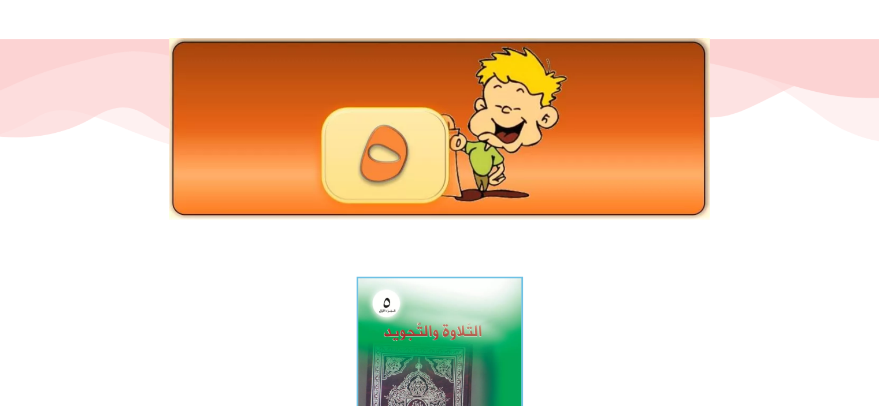
scroll to position [116, 0]
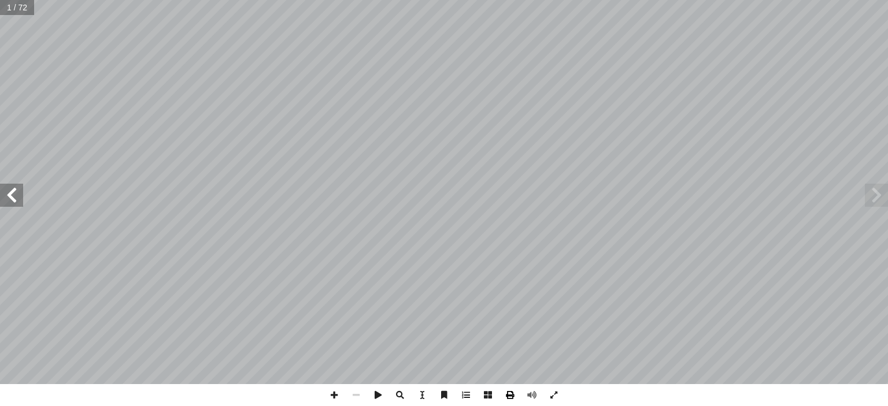
click at [509, 400] on span at bounding box center [510, 395] width 22 height 22
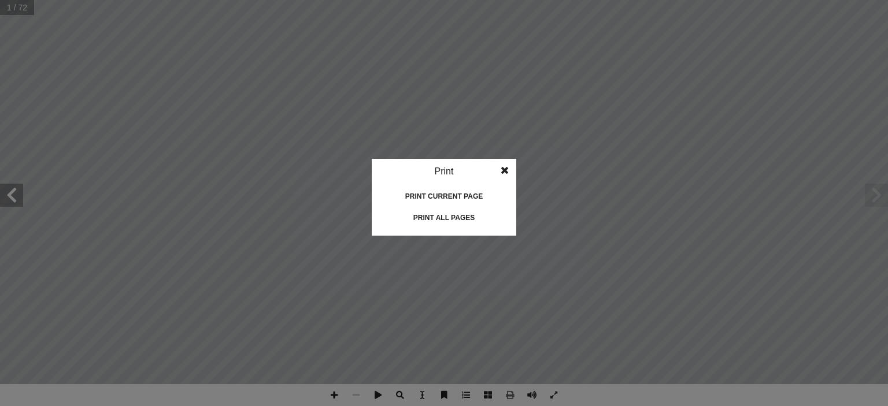
click at [449, 219] on div "Print all pages" at bounding box center [444, 218] width 116 height 19
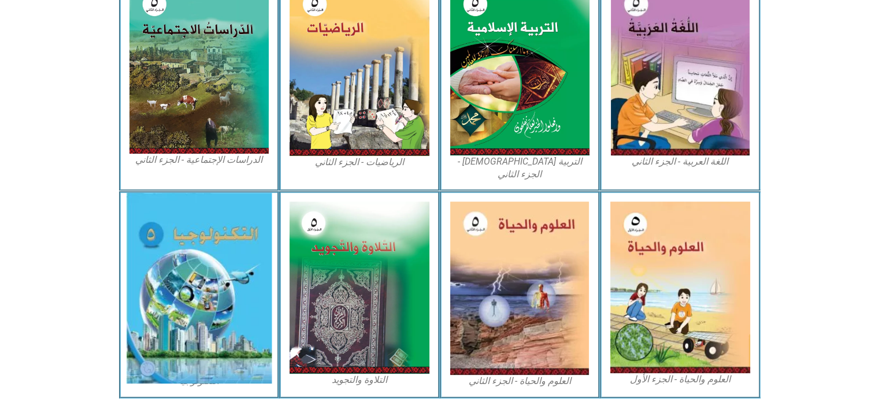
scroll to position [628, 0]
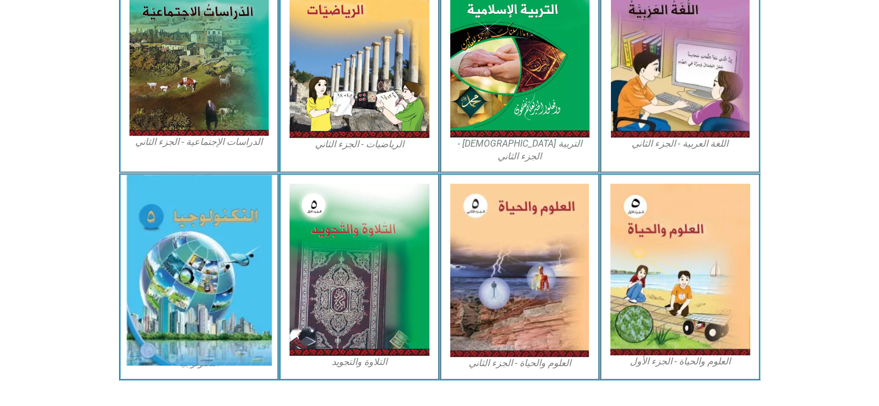
click at [217, 245] on img at bounding box center [199, 270] width 146 height 191
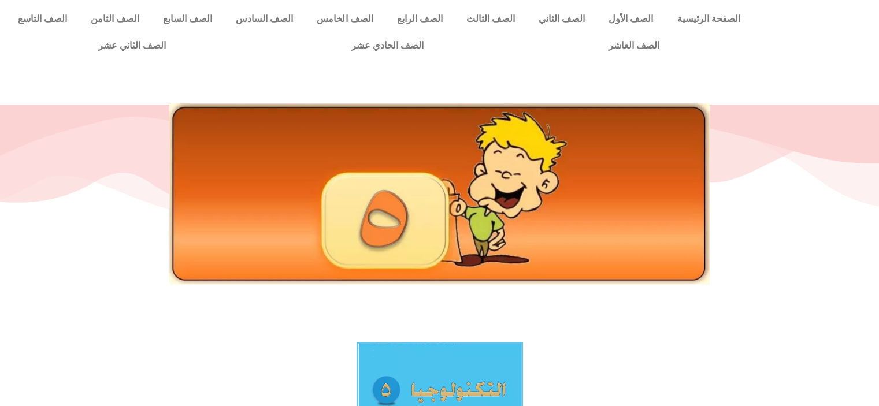
scroll to position [289, 0]
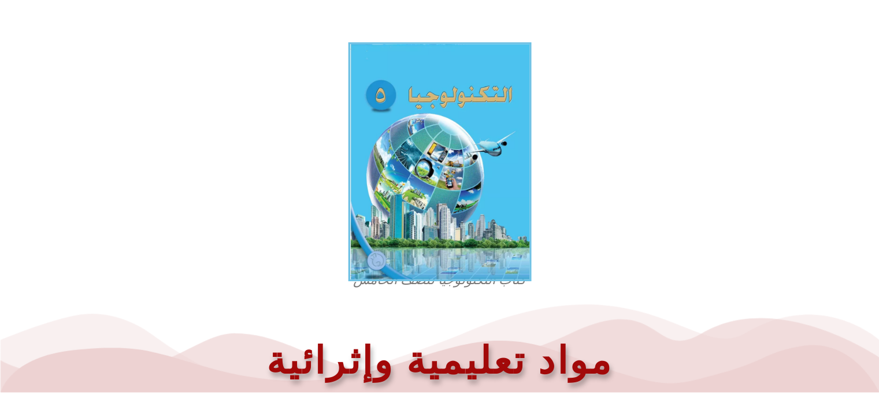
click at [405, 202] on img at bounding box center [439, 161] width 183 height 239
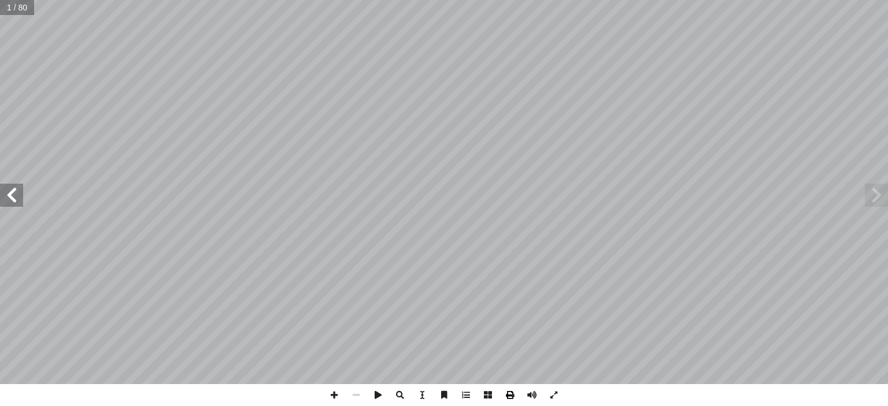
click at [509, 393] on span at bounding box center [510, 395] width 22 height 22
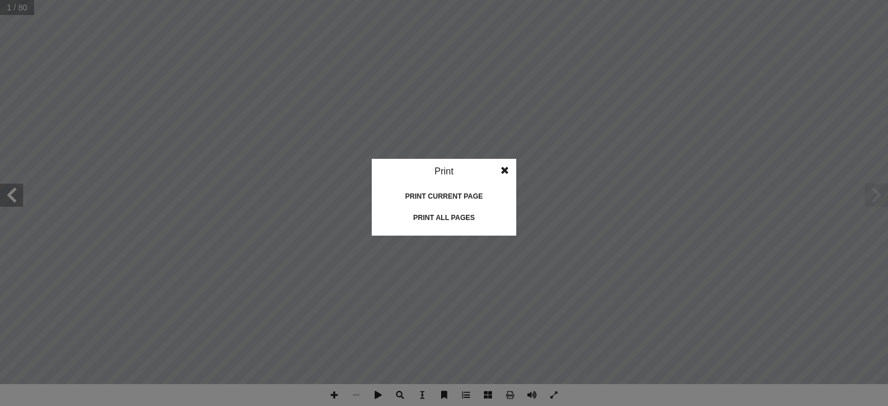
click at [453, 214] on div "Print all pages" at bounding box center [444, 218] width 116 height 19
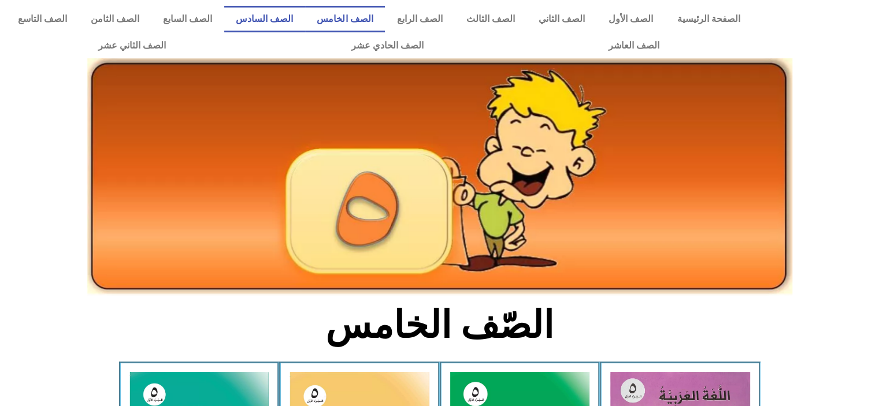
click at [305, 20] on link "الصف السادس" at bounding box center [264, 19] width 81 height 27
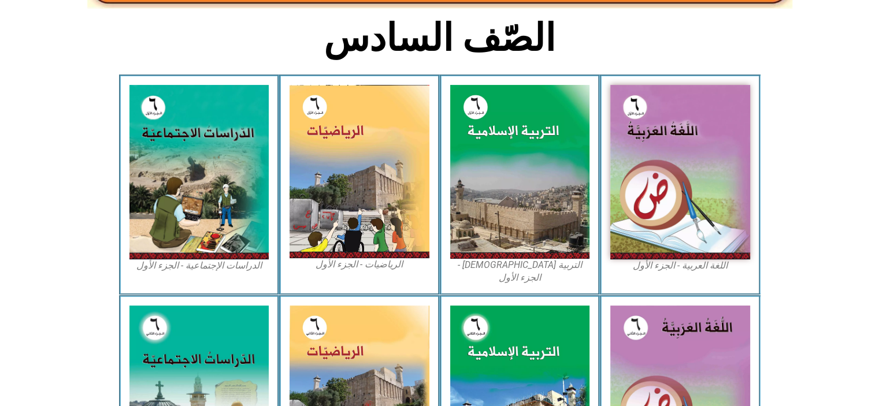
scroll to position [220, 0]
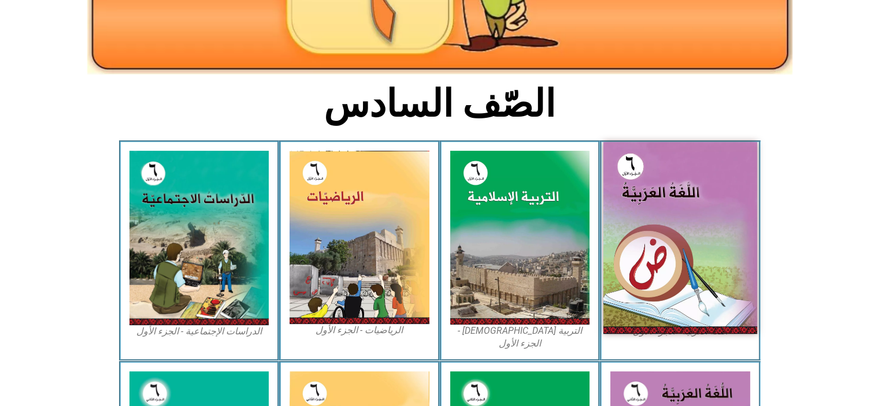
click at [643, 224] on img at bounding box center [681, 238] width 154 height 192
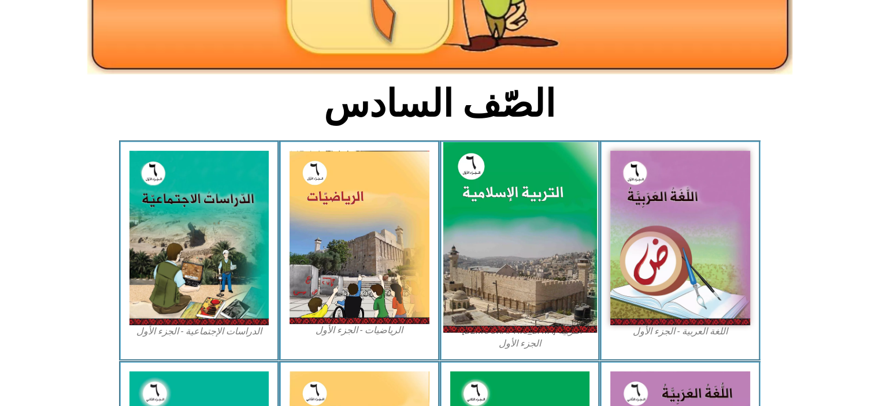
click at [495, 180] on img at bounding box center [520, 237] width 154 height 191
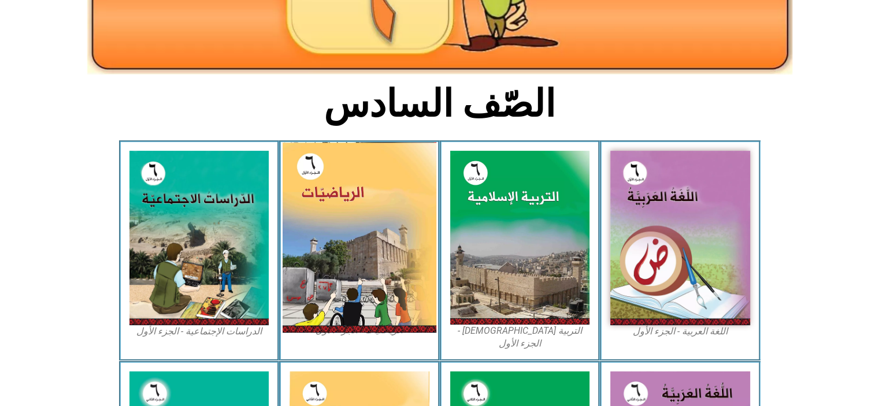
click at [376, 219] on img at bounding box center [360, 237] width 154 height 191
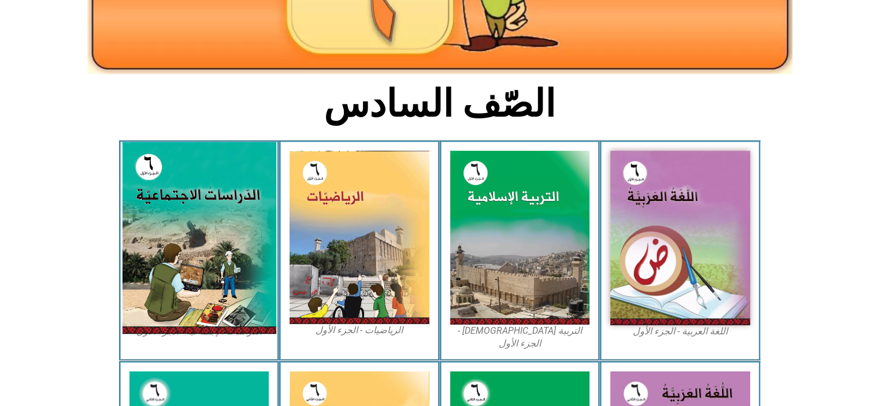
click at [212, 203] on img at bounding box center [199, 238] width 154 height 192
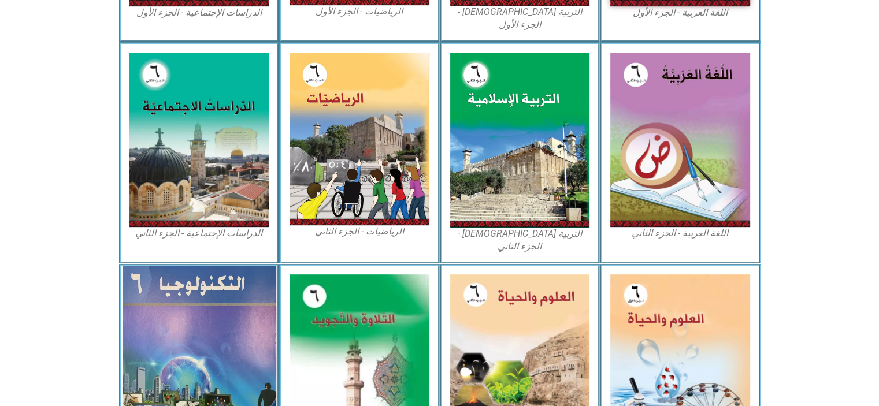
scroll to position [567, 0]
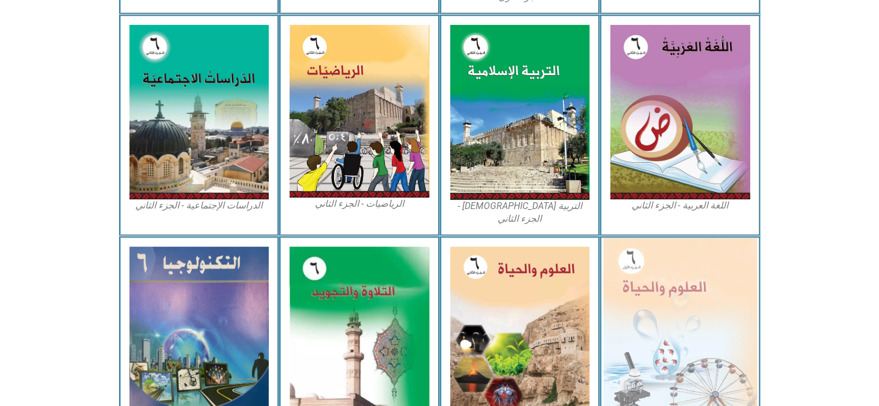
click at [641, 267] on img at bounding box center [681, 331] width 154 height 187
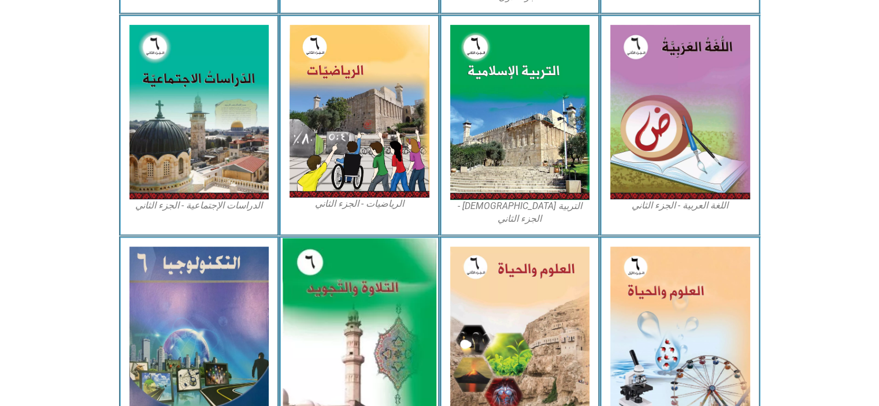
click at [329, 261] on img at bounding box center [360, 331] width 154 height 187
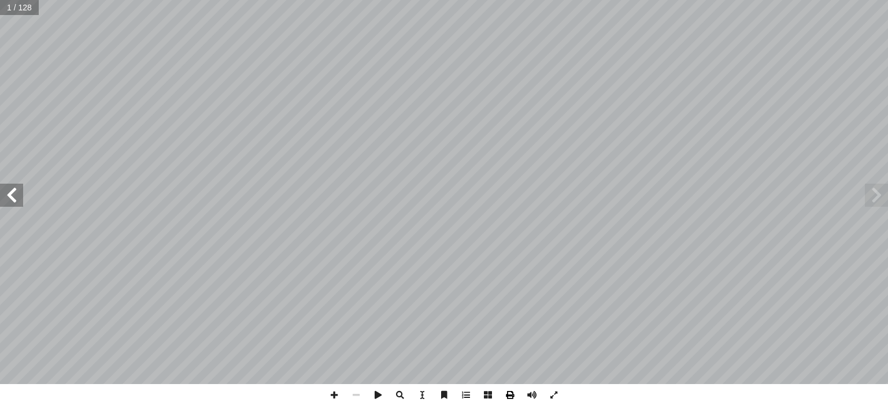
click at [507, 397] on span at bounding box center [510, 395] width 22 height 22
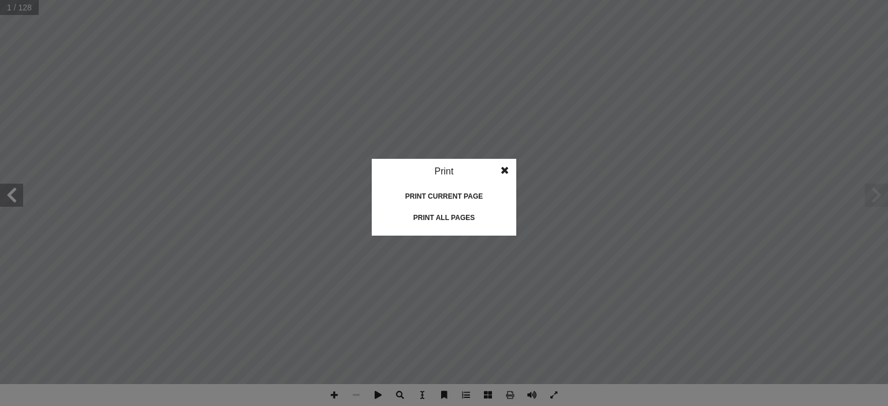
click at [451, 219] on div "Print all pages" at bounding box center [444, 218] width 116 height 19
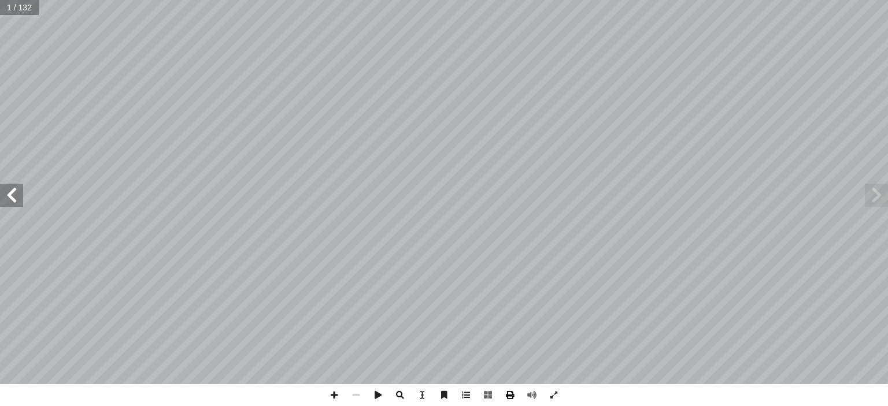
click at [509, 390] on span at bounding box center [510, 395] width 22 height 22
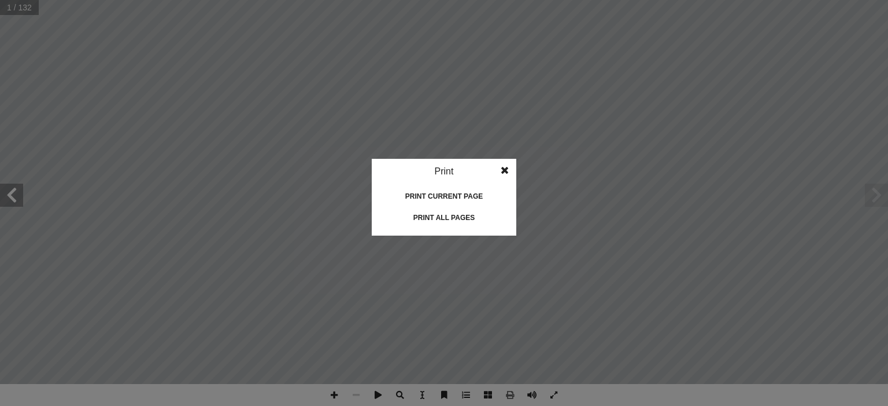
click at [456, 214] on div "Print all pages" at bounding box center [444, 218] width 116 height 19
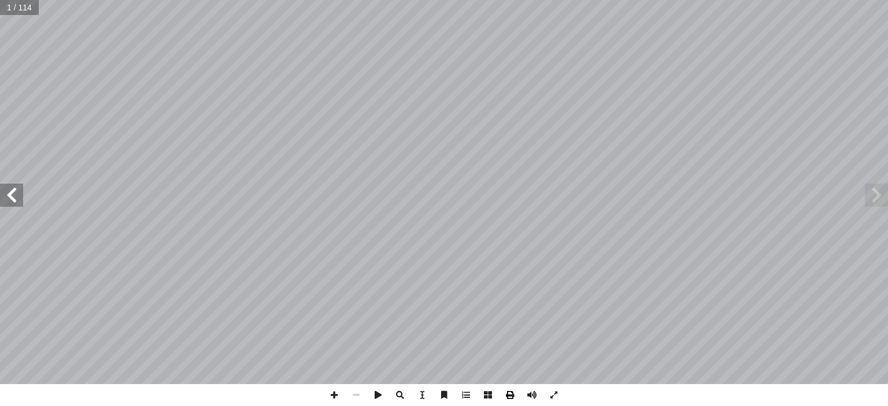
click at [506, 396] on span at bounding box center [510, 395] width 22 height 22
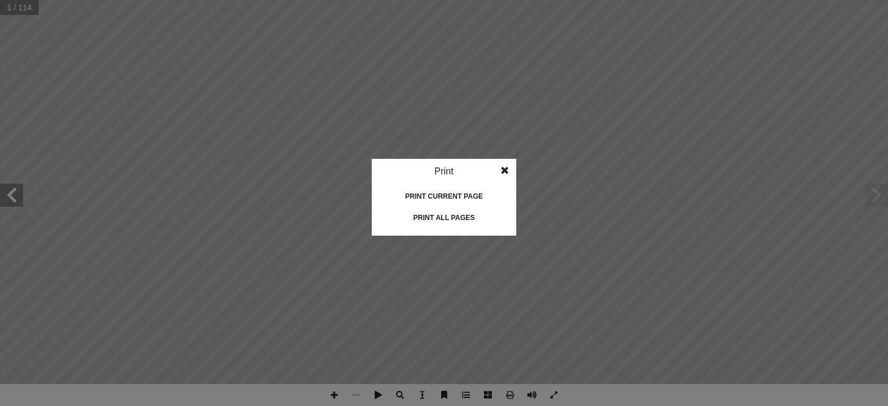
click at [433, 217] on div "Print all pages" at bounding box center [444, 218] width 116 height 19
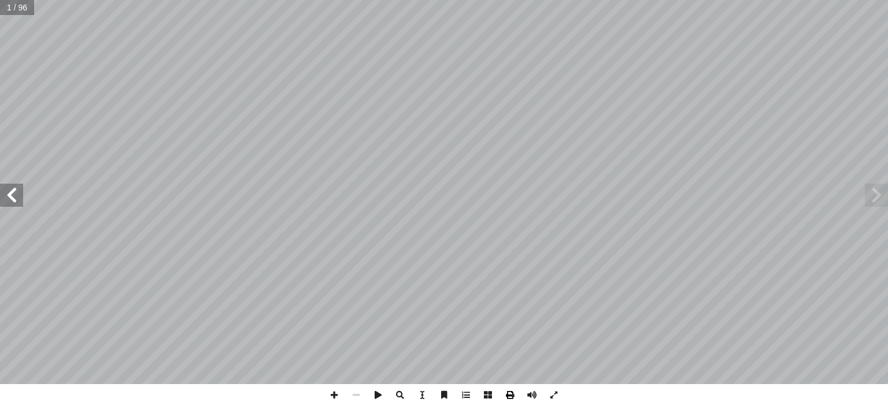
click at [511, 388] on span at bounding box center [510, 395] width 22 height 22
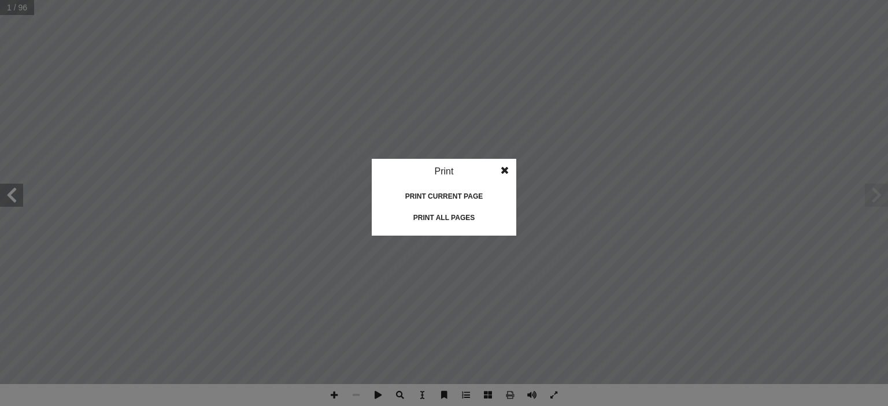
click at [450, 215] on div "Print all pages" at bounding box center [444, 218] width 116 height 19
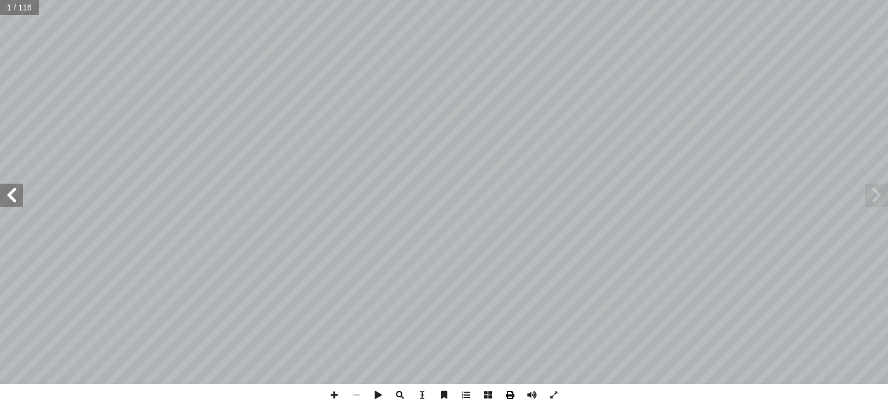
click at [512, 393] on span at bounding box center [510, 395] width 22 height 22
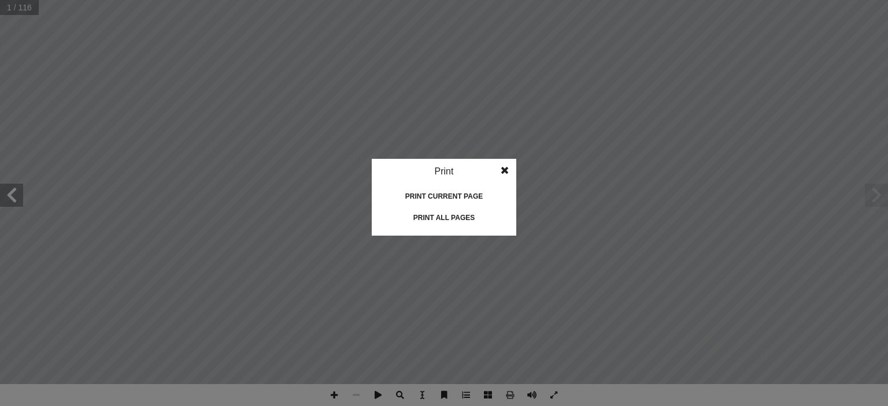
click at [465, 220] on div "Print all pages" at bounding box center [444, 218] width 116 height 19
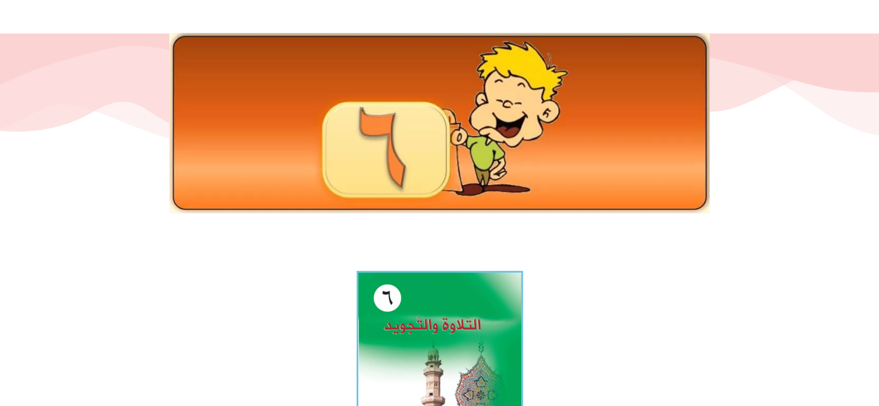
scroll to position [116, 0]
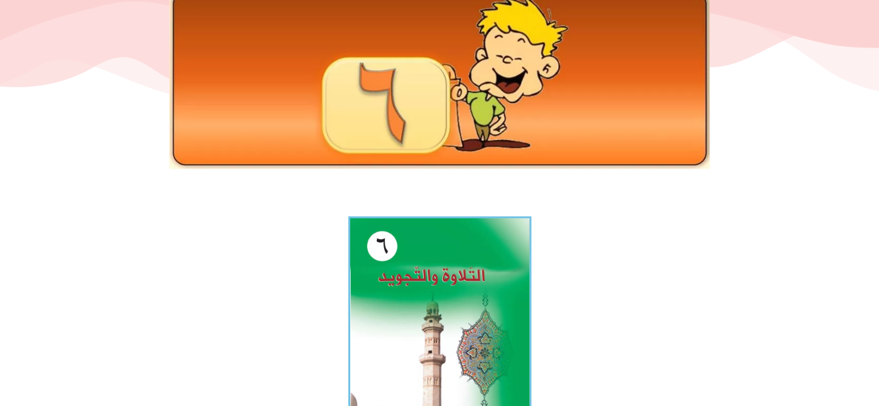
click at [409, 244] on img at bounding box center [439, 328] width 183 height 222
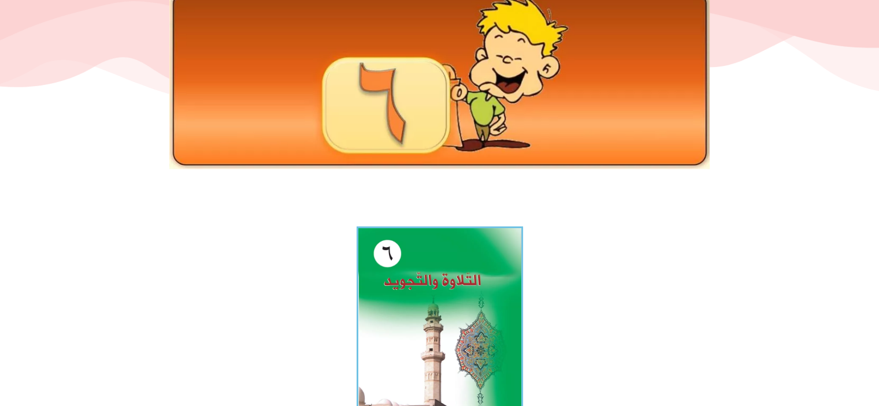
scroll to position [0, 0]
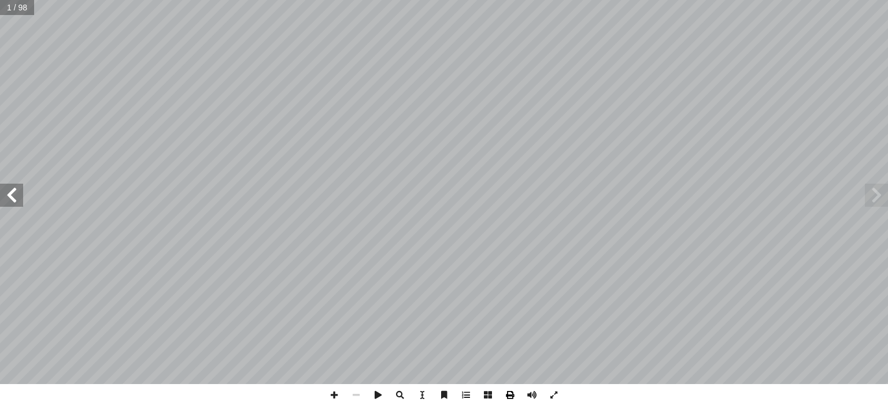
click at [504, 386] on span at bounding box center [510, 395] width 22 height 22
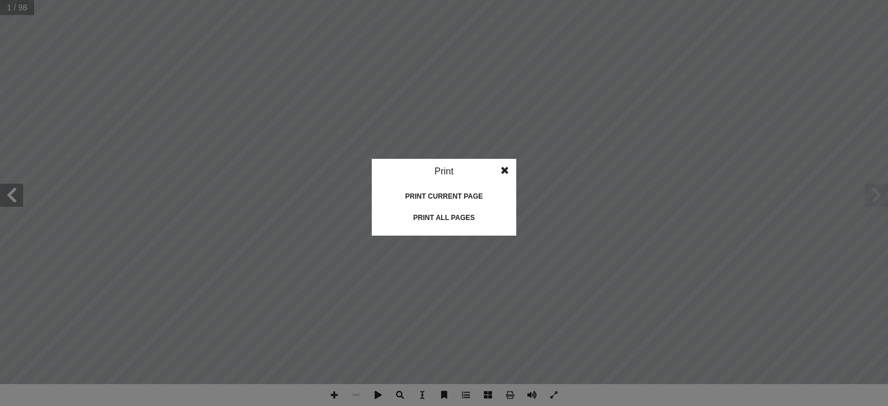
click at [446, 222] on div "Print all pages" at bounding box center [444, 218] width 116 height 19
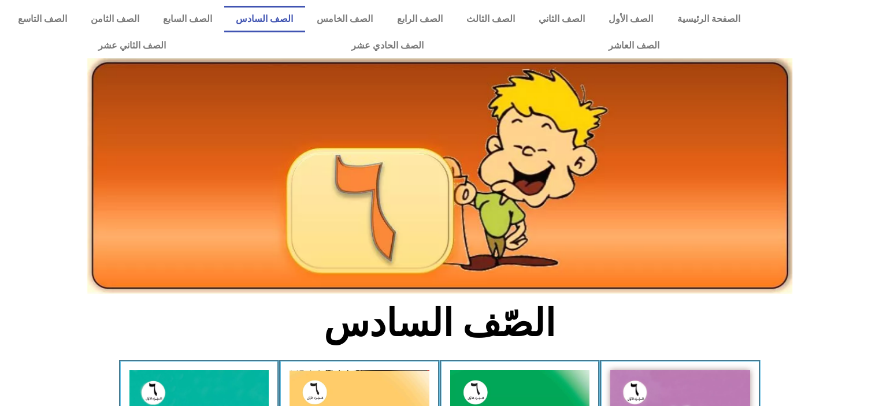
scroll to position [567, 0]
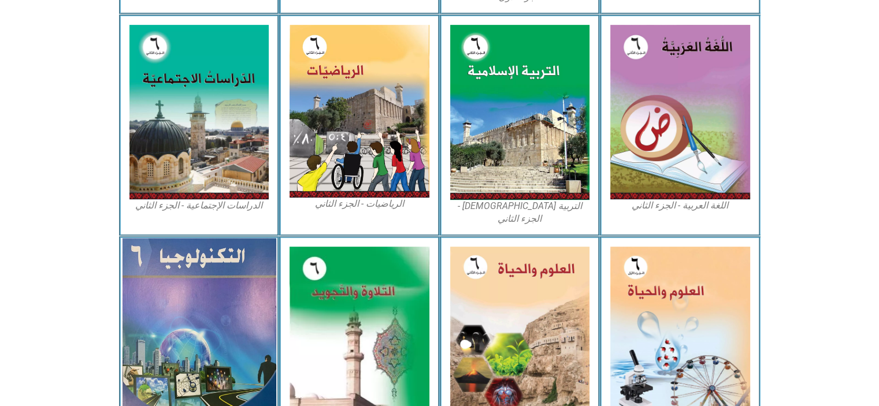
click at [203, 295] on img at bounding box center [199, 331] width 154 height 187
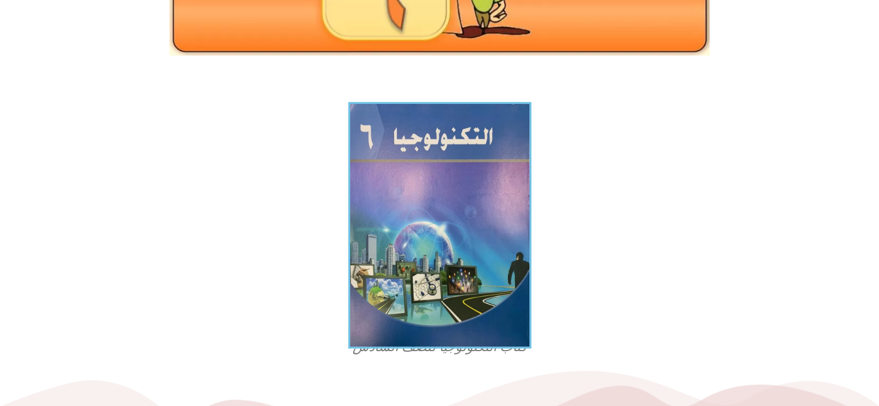
scroll to position [231, 0]
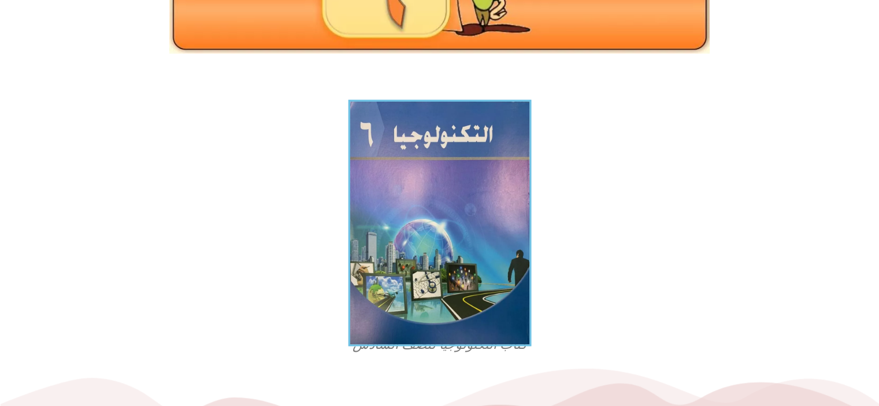
click at [429, 264] on img at bounding box center [439, 223] width 183 height 247
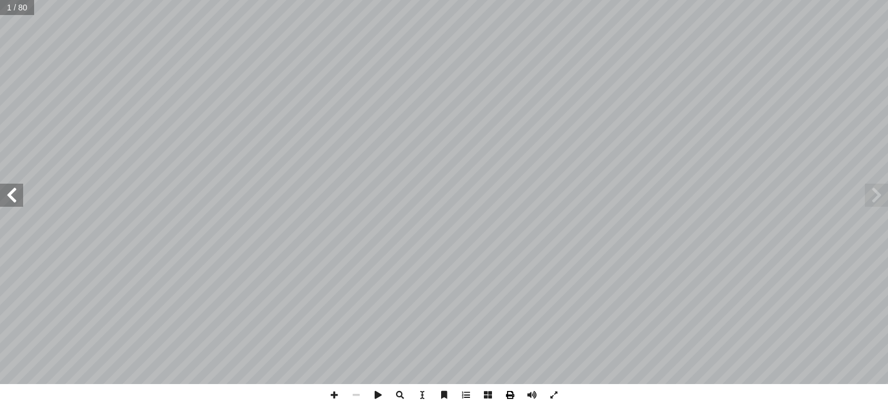
click at [506, 390] on span at bounding box center [510, 395] width 22 height 22
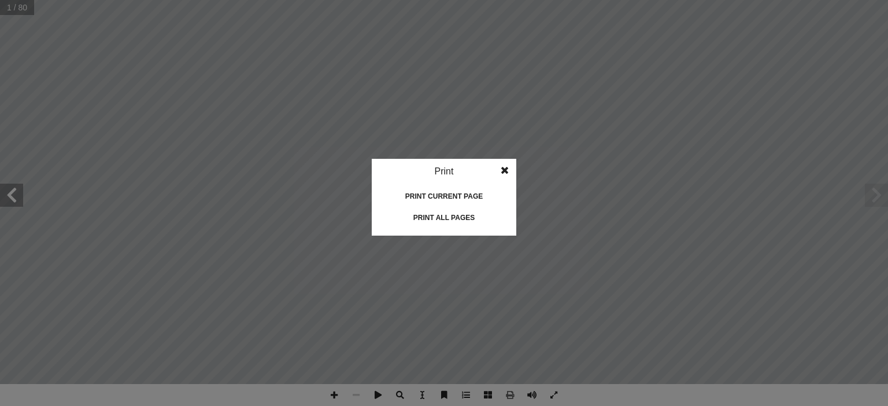
click at [419, 217] on div "Print all pages" at bounding box center [444, 218] width 116 height 19
click at [460, 216] on div "Print all pages" at bounding box center [444, 218] width 116 height 19
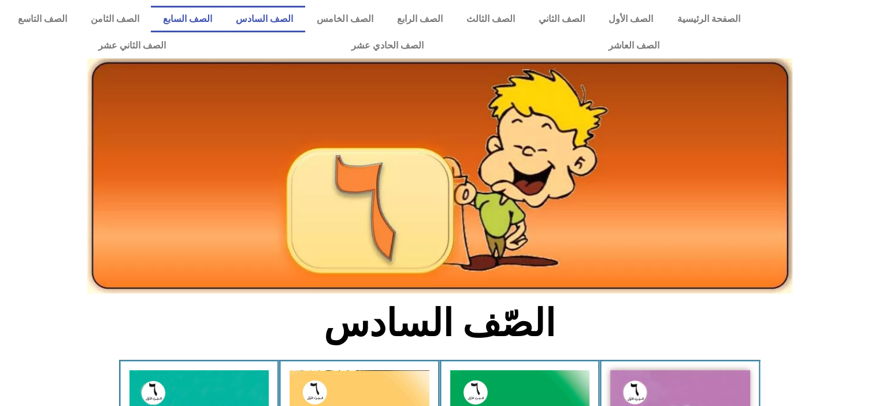
click at [224, 24] on link "الصف السابع" at bounding box center [187, 19] width 73 height 27
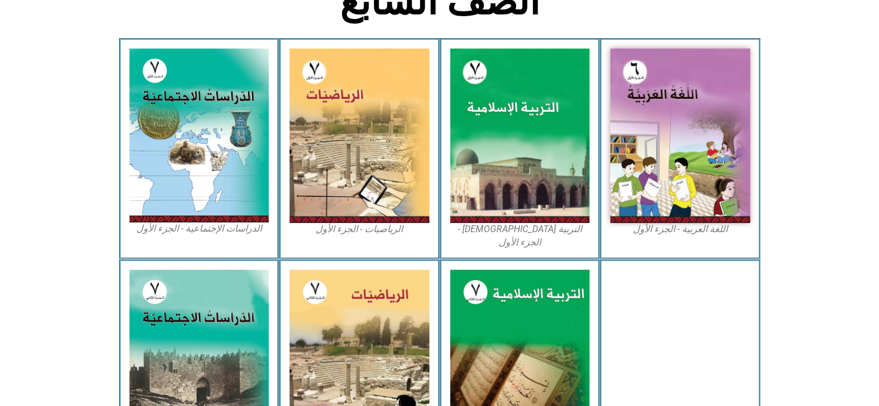
scroll to position [278, 0]
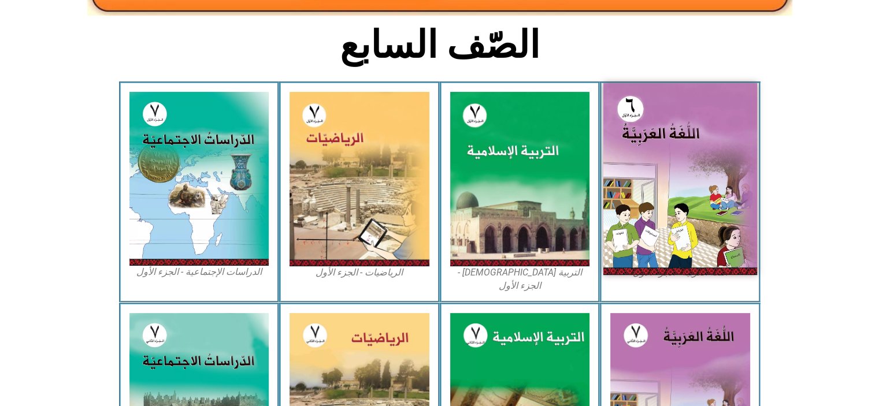
click at [654, 136] on img at bounding box center [681, 179] width 154 height 192
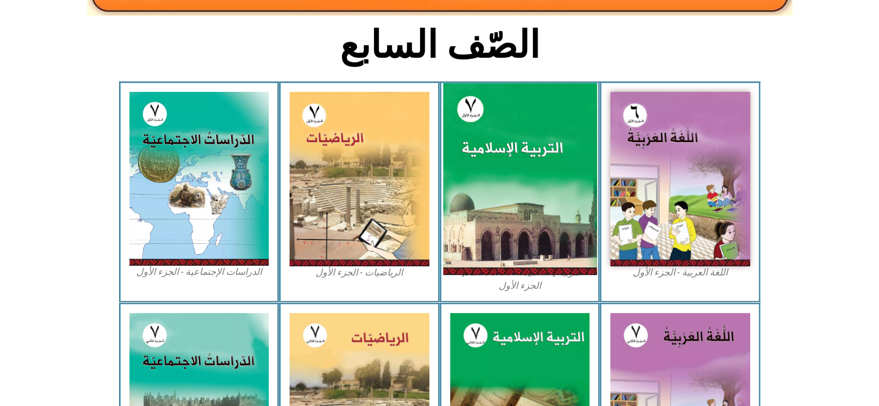
click at [511, 173] on img at bounding box center [520, 179] width 154 height 192
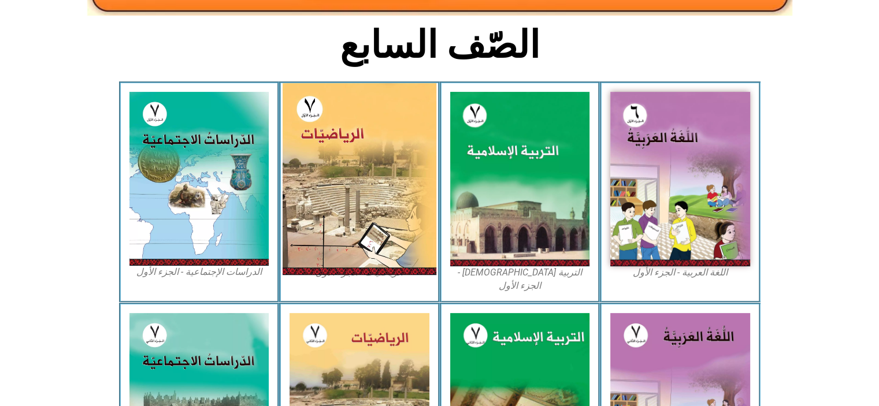
click at [338, 161] on img at bounding box center [360, 179] width 154 height 192
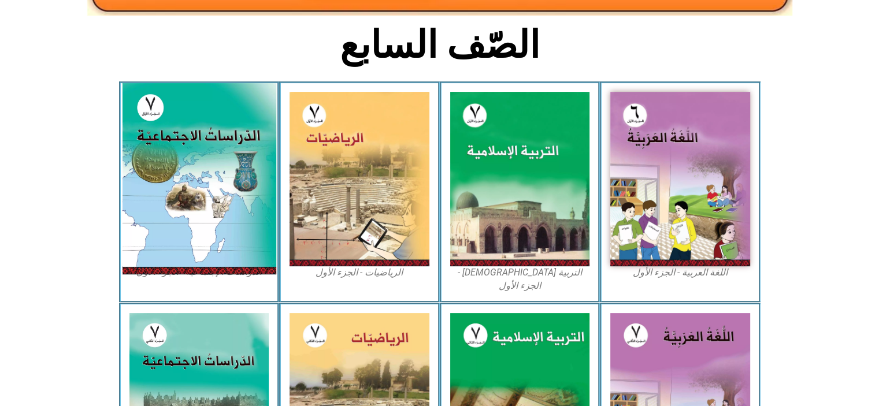
click at [229, 159] on img at bounding box center [199, 178] width 154 height 191
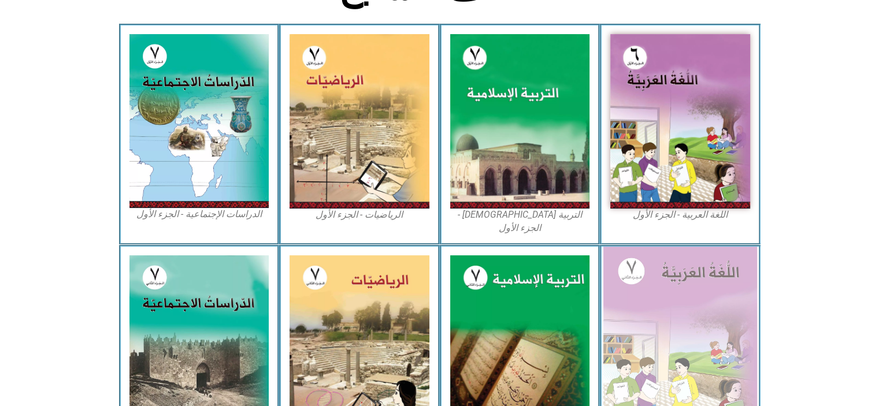
scroll to position [451, 0]
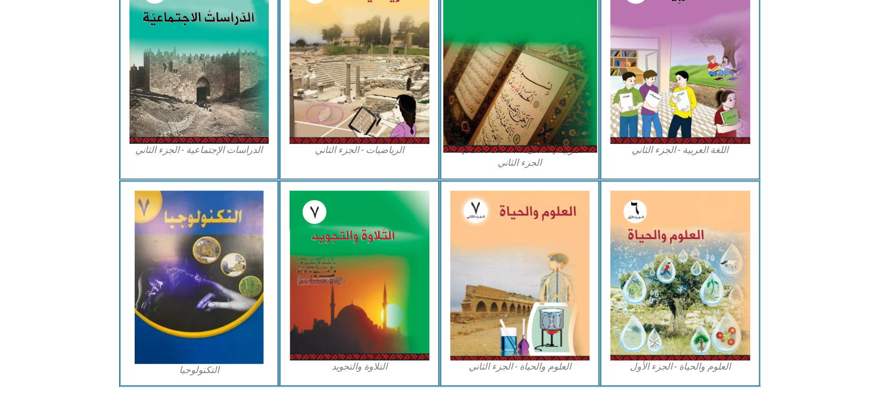
scroll to position [624, 0]
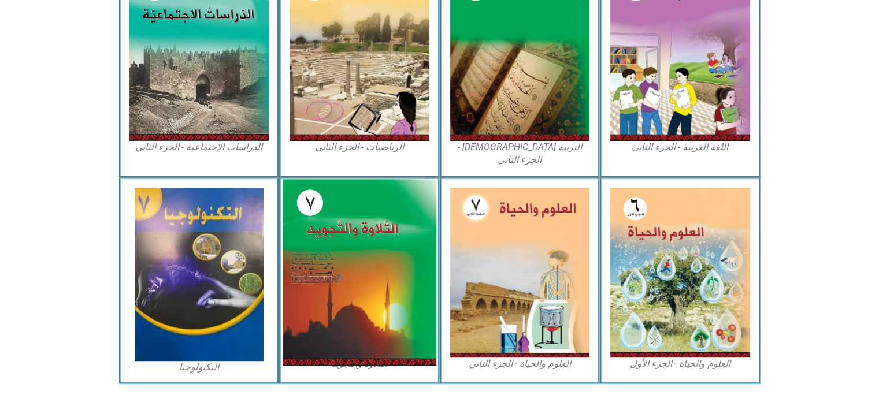
click at [391, 272] on img at bounding box center [360, 272] width 154 height 187
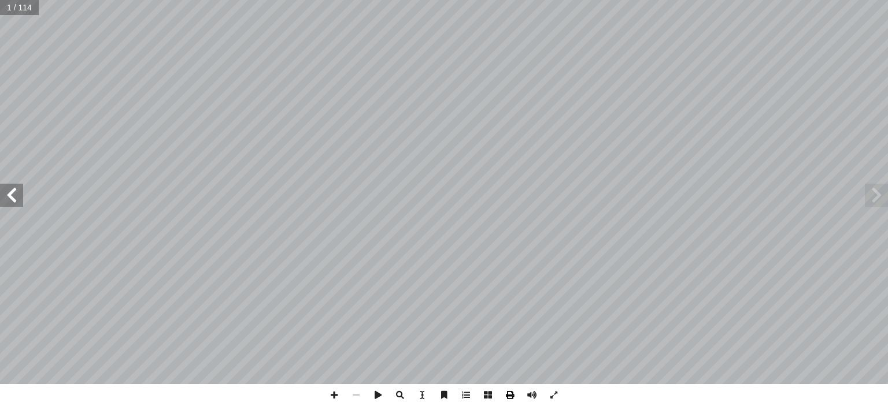
click at [513, 394] on span at bounding box center [510, 395] width 22 height 22
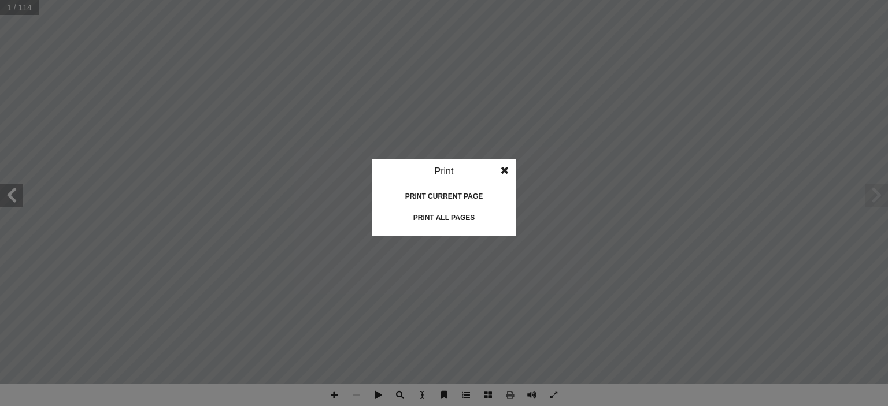
click at [442, 216] on div "Print all pages" at bounding box center [444, 218] width 116 height 19
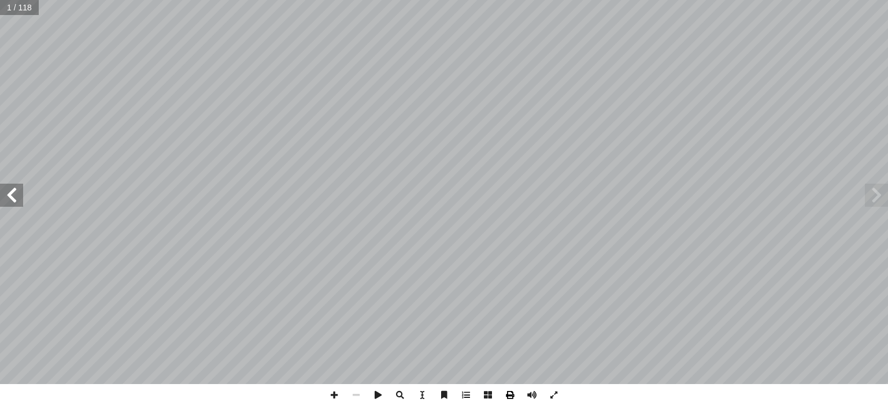
click at [511, 391] on span at bounding box center [510, 395] width 22 height 22
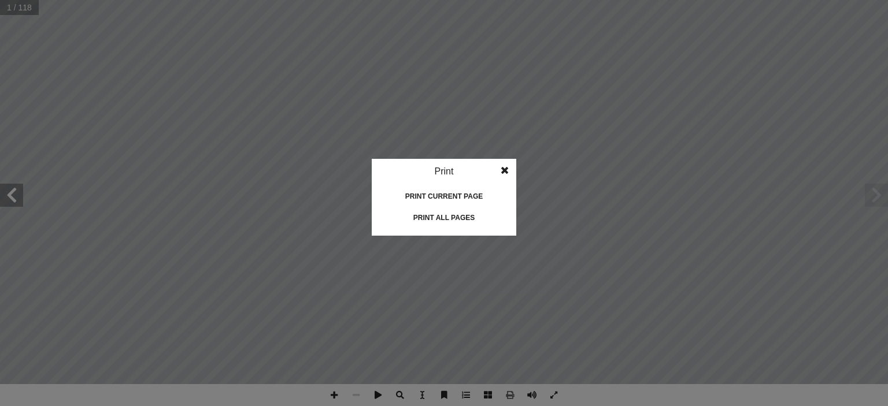
click at [425, 212] on div "Print all pages" at bounding box center [444, 218] width 116 height 19
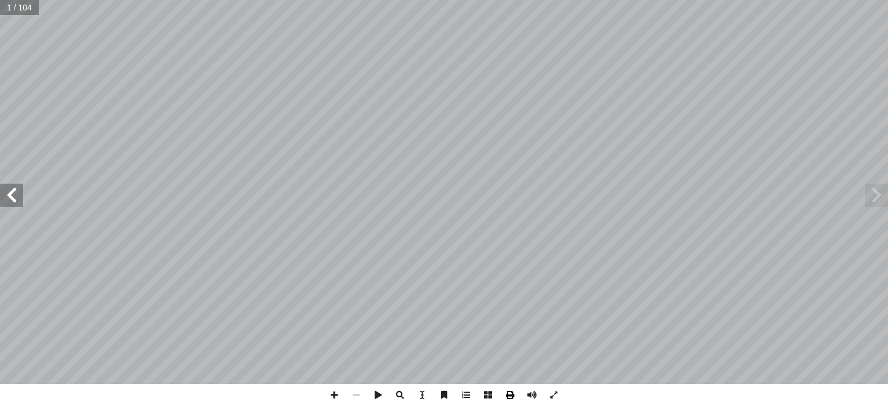
click at [509, 394] on span at bounding box center [510, 395] width 22 height 22
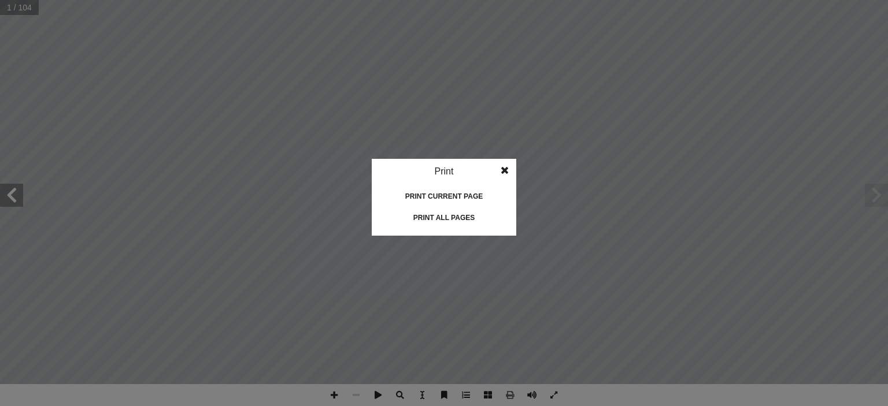
click at [458, 220] on div "Print all pages" at bounding box center [444, 218] width 116 height 19
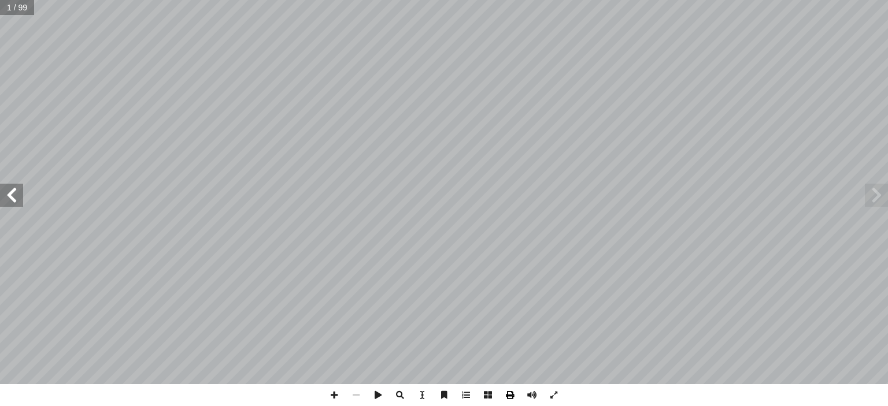
click at [511, 393] on span at bounding box center [510, 395] width 22 height 22
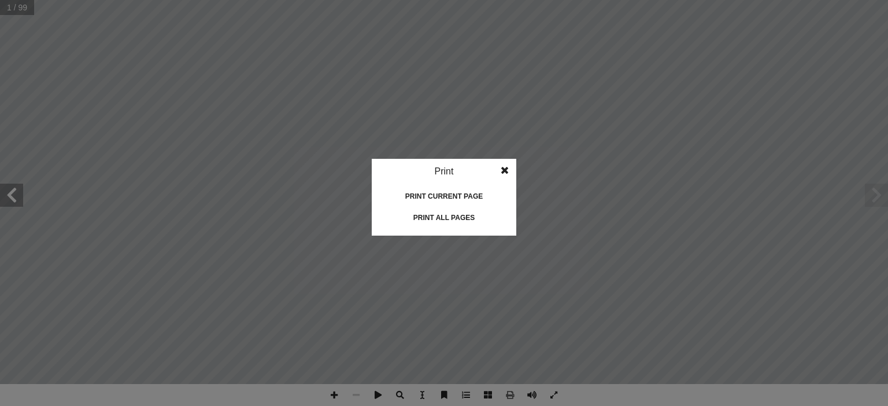
click at [458, 219] on div "Print all pages" at bounding box center [444, 218] width 116 height 19
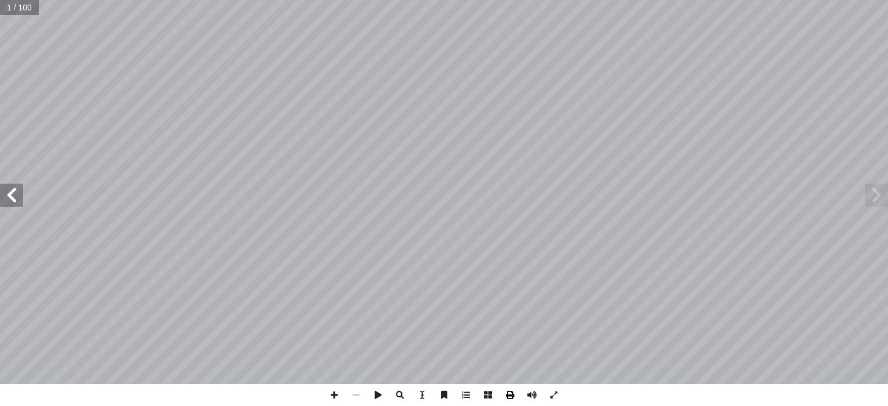
click at [511, 397] on span at bounding box center [510, 395] width 22 height 22
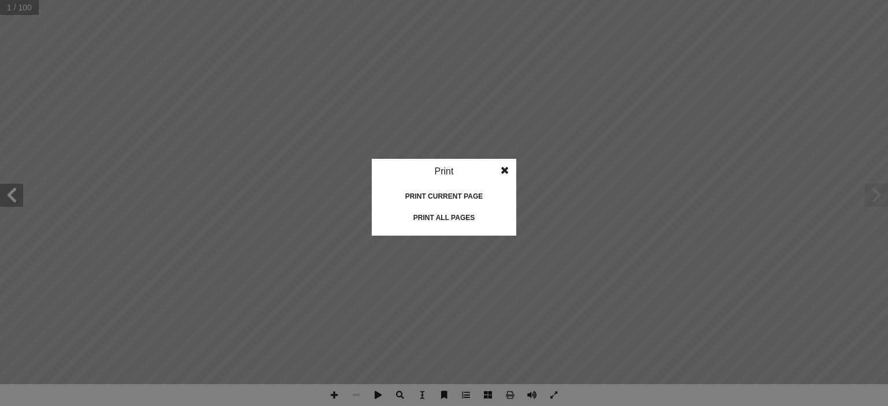
click at [458, 217] on div "Print all pages" at bounding box center [444, 218] width 116 height 19
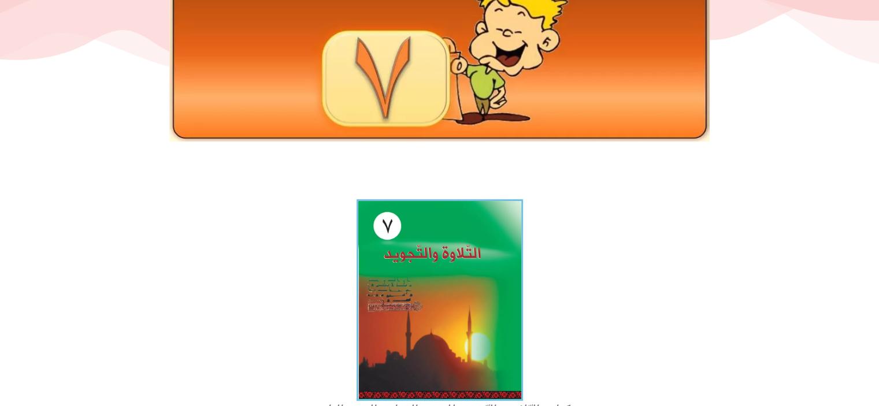
scroll to position [173, 0]
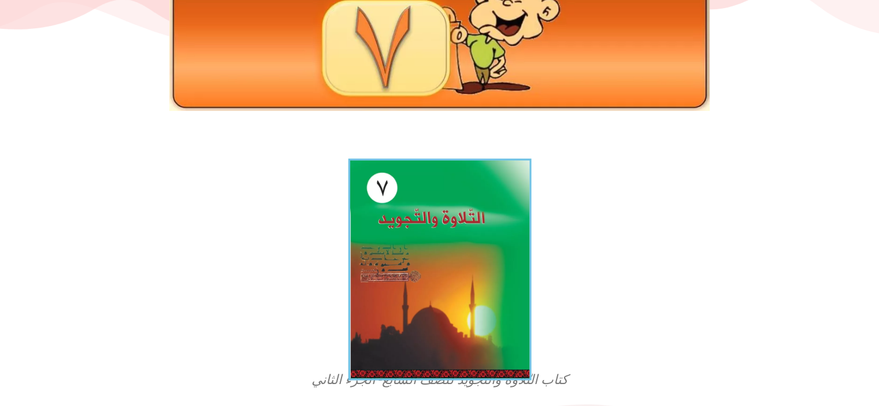
click at [393, 270] on img at bounding box center [439, 270] width 183 height 222
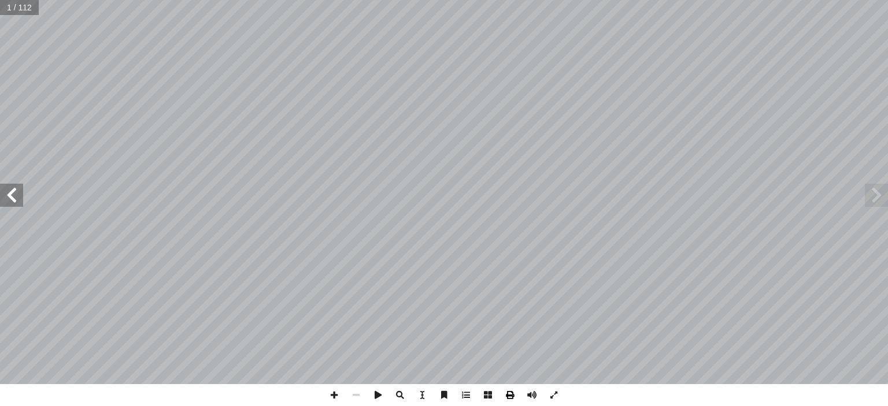
click at [512, 394] on span at bounding box center [510, 395] width 22 height 22
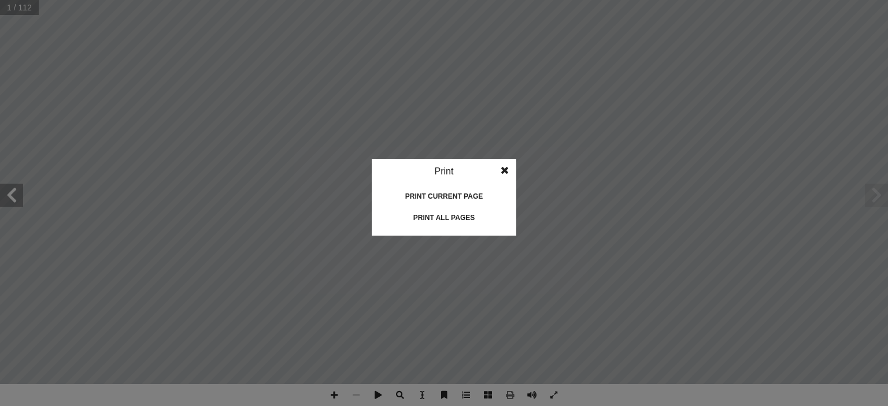
click at [458, 219] on div "Print all pages" at bounding box center [444, 218] width 116 height 19
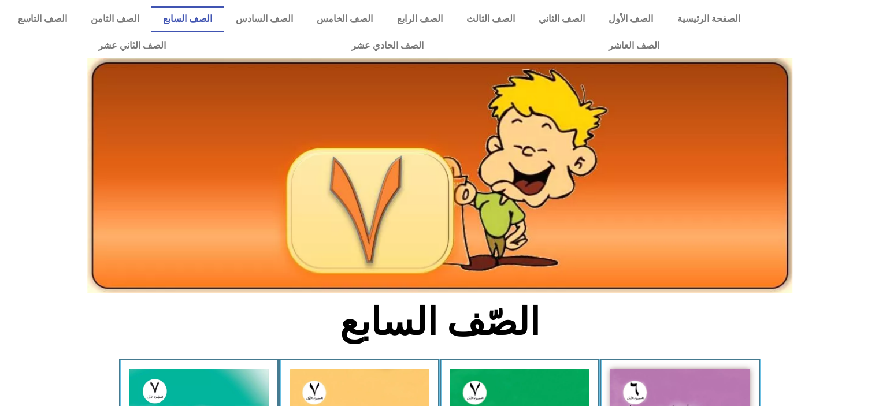
scroll to position [624, 0]
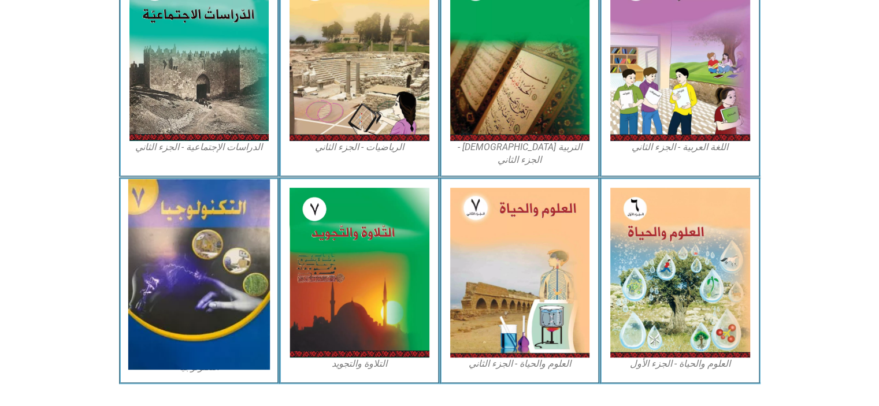
click at [194, 184] on img at bounding box center [199, 274] width 142 height 191
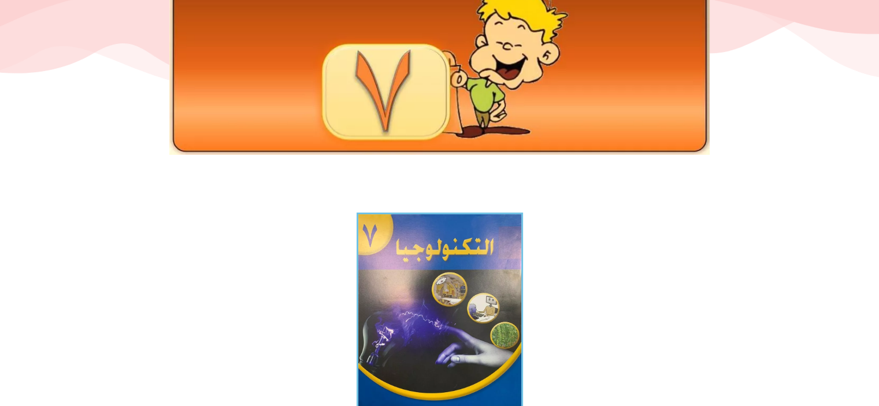
scroll to position [173, 0]
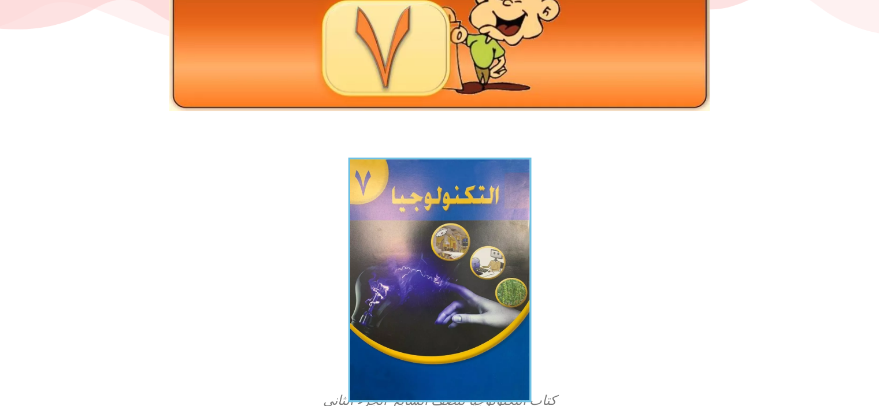
click at [431, 227] on img at bounding box center [439, 280] width 183 height 245
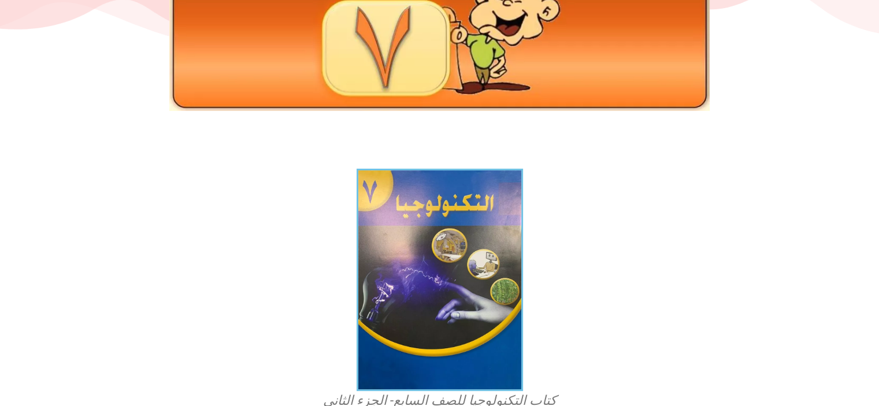
scroll to position [0, 0]
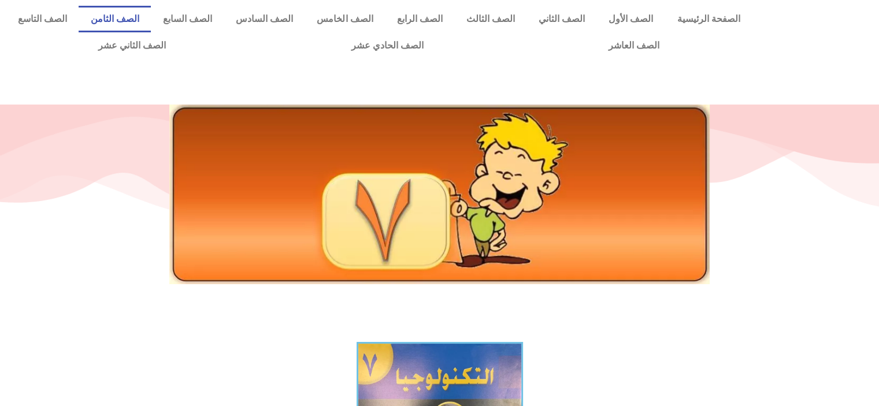
click at [151, 20] on link "الصف الثامن" at bounding box center [115, 19] width 72 height 27
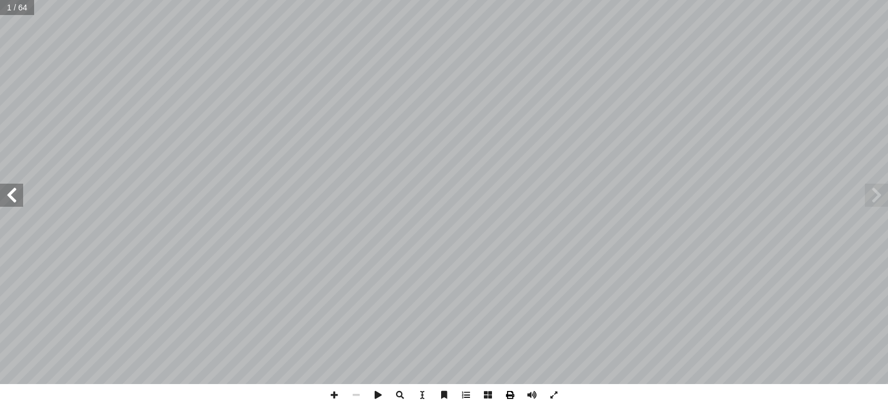
click at [509, 390] on span at bounding box center [510, 395] width 22 height 22
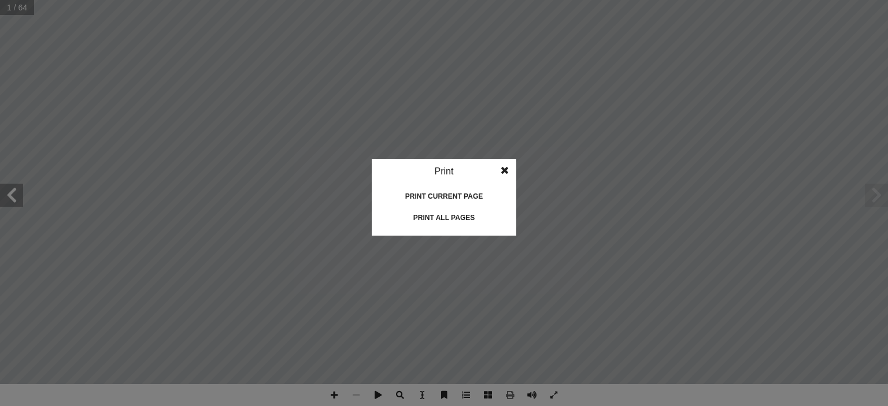
click at [467, 216] on div "Print all pages" at bounding box center [444, 218] width 116 height 19
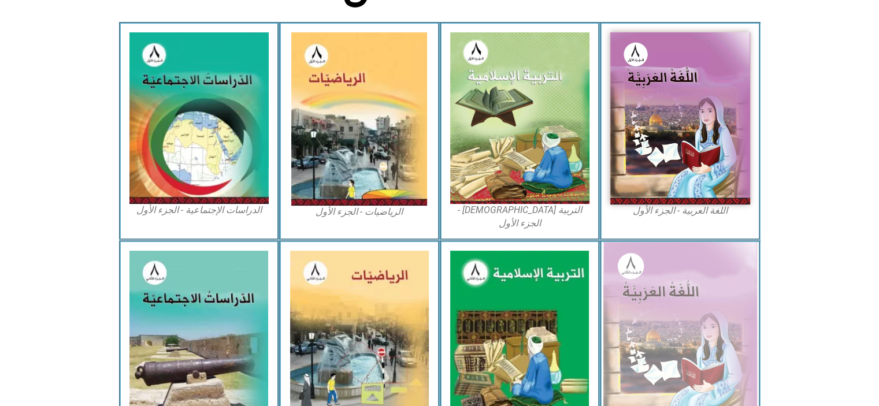
scroll to position [332, 0]
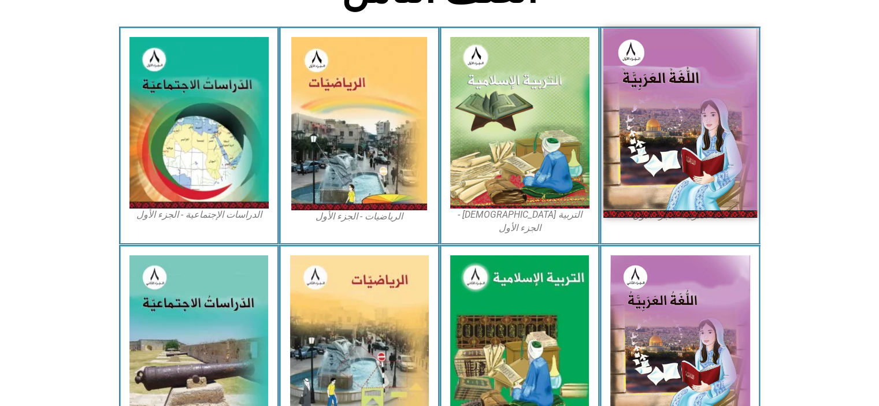
click at [666, 143] on img at bounding box center [681, 122] width 154 height 189
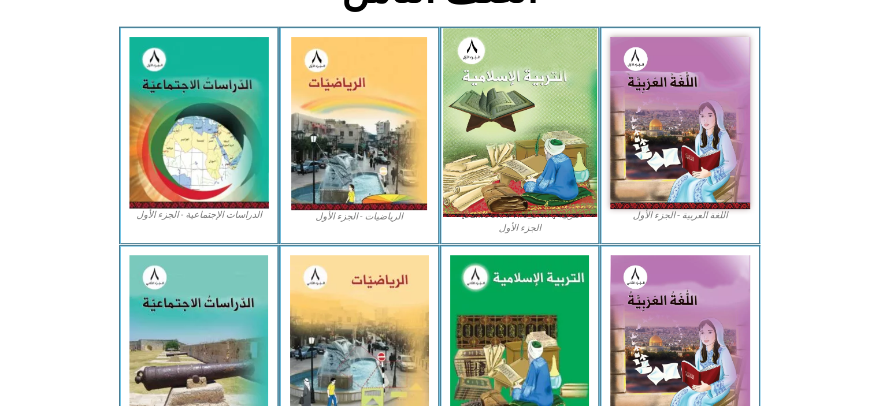
click at [524, 112] on img at bounding box center [520, 122] width 154 height 189
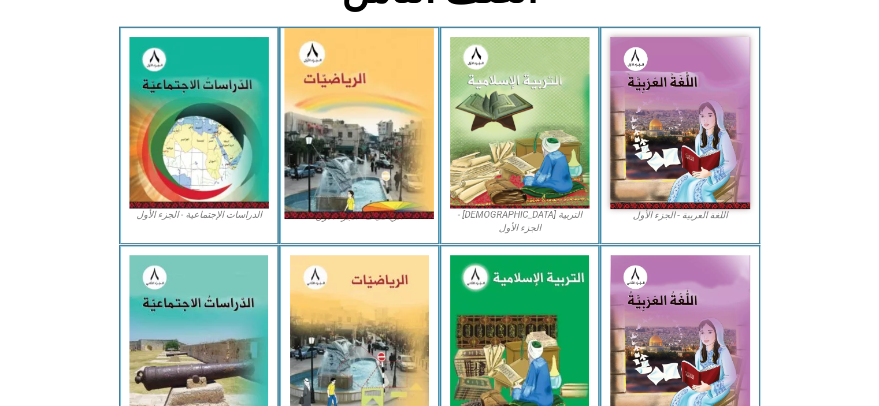
click at [352, 131] on img at bounding box center [360, 123] width 150 height 191
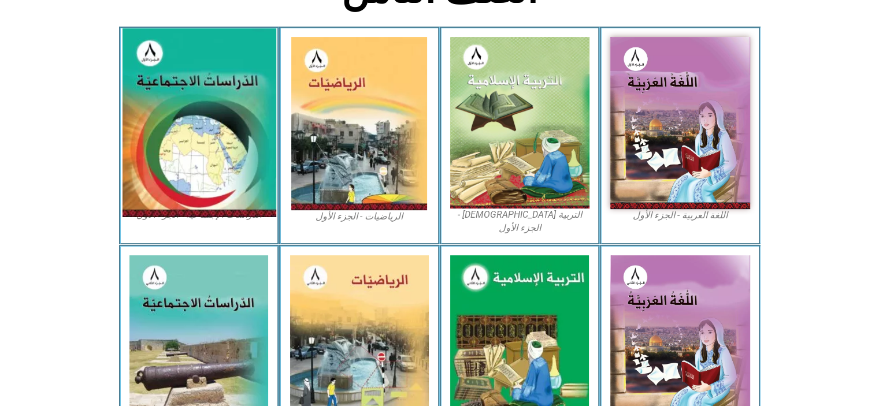
click at [206, 50] on img at bounding box center [199, 122] width 154 height 189
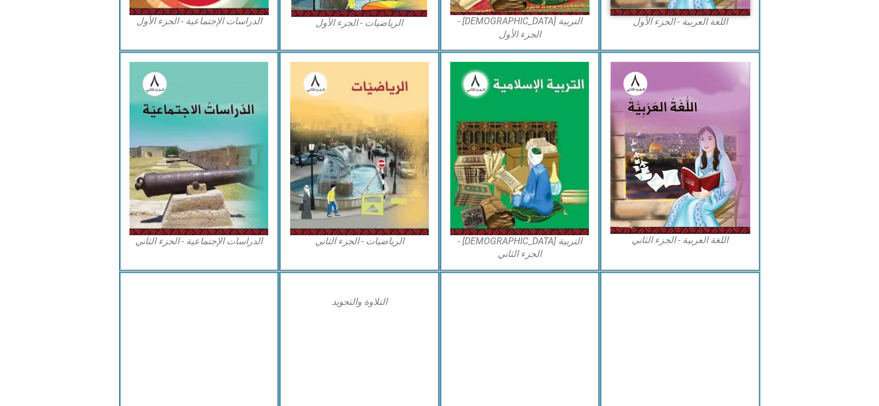
scroll to position [564, 0]
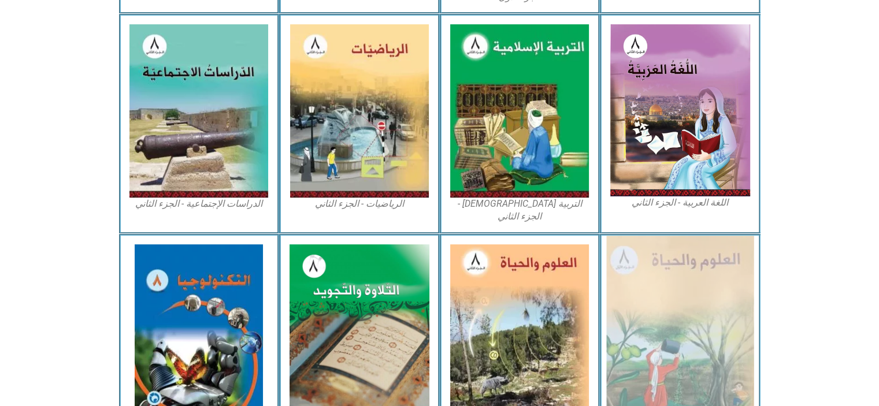
click at [677, 272] on img at bounding box center [680, 331] width 147 height 191
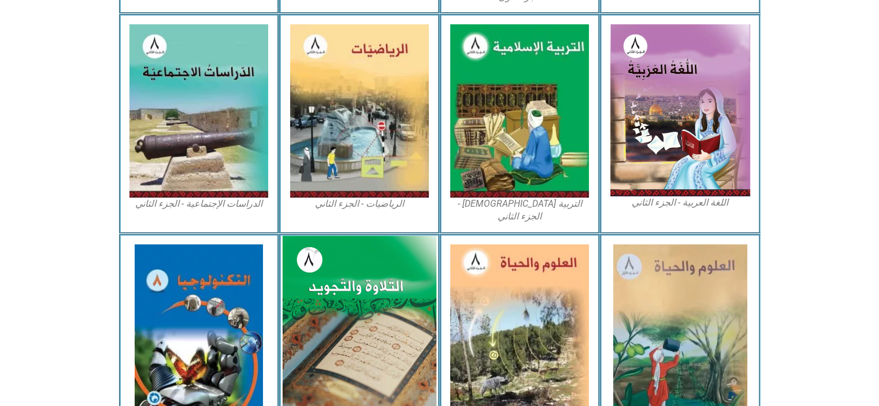
click at [363, 313] on img at bounding box center [360, 330] width 154 height 189
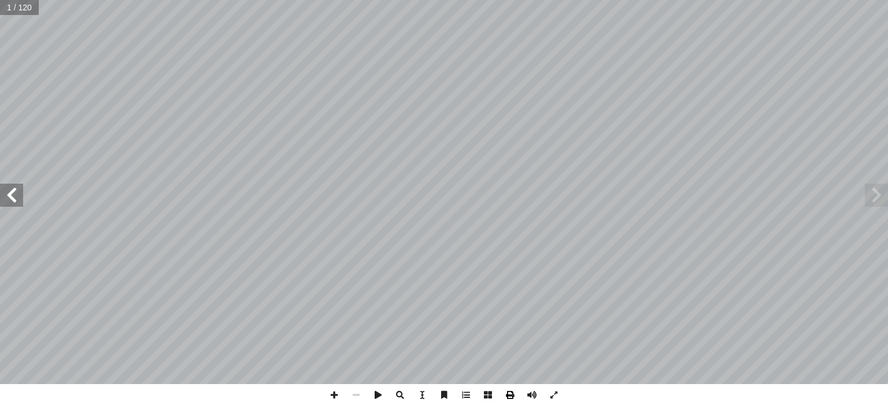
click at [509, 397] on span at bounding box center [510, 395] width 22 height 22
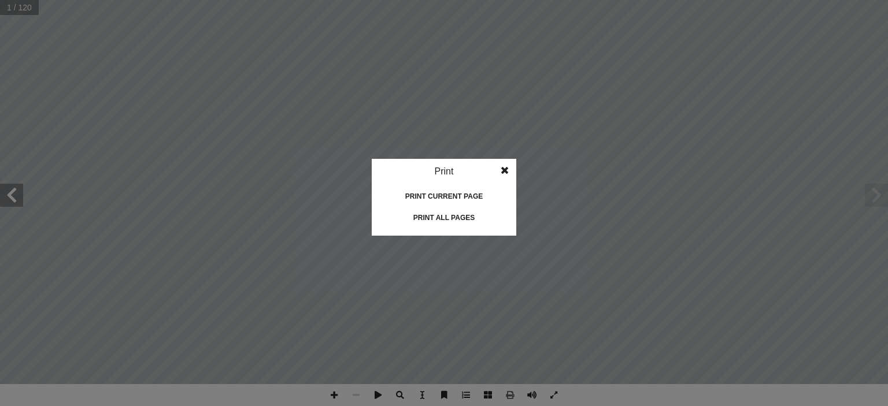
click at [450, 215] on div "Print all pages" at bounding box center [444, 218] width 116 height 19
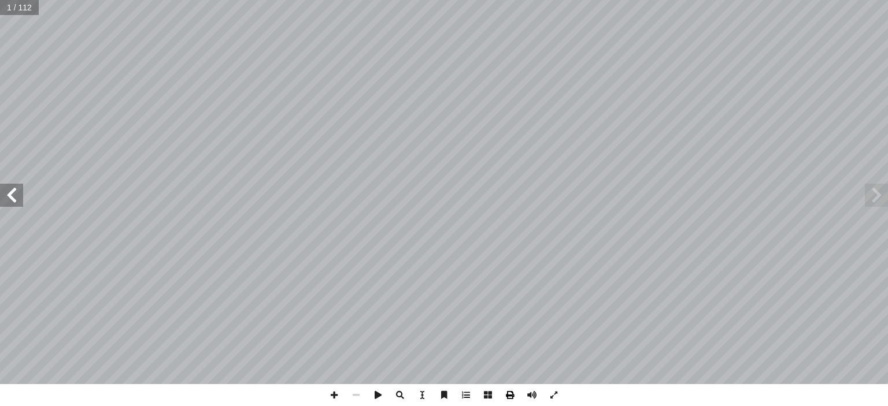
click at [512, 393] on span at bounding box center [510, 395] width 22 height 22
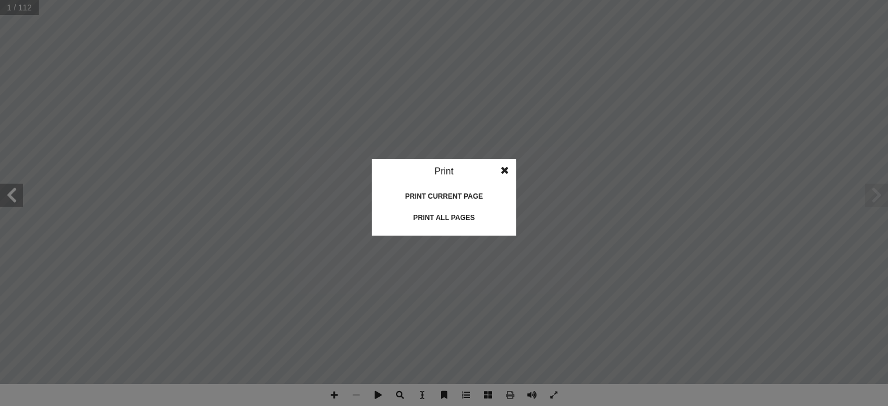
click at [441, 218] on div "Print all pages" at bounding box center [444, 218] width 116 height 19
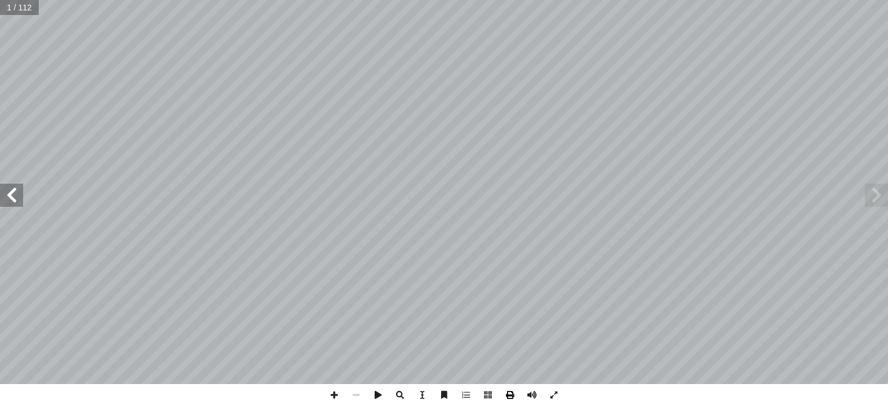
click at [511, 400] on span at bounding box center [510, 395] width 22 height 22
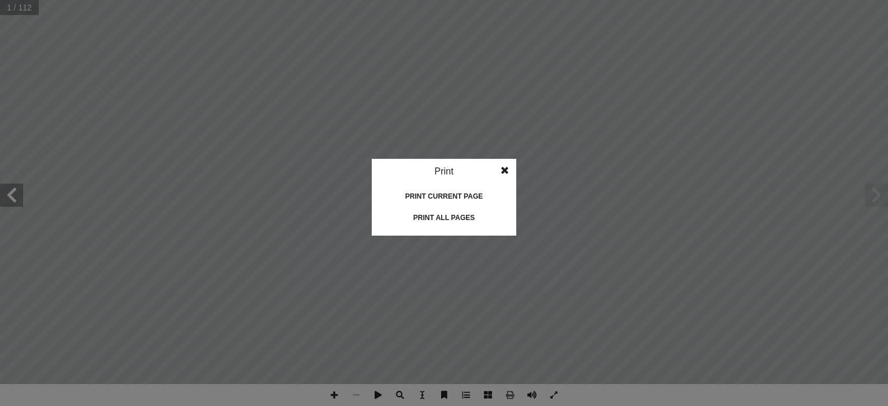
click at [431, 219] on div "Print all pages" at bounding box center [444, 218] width 116 height 19
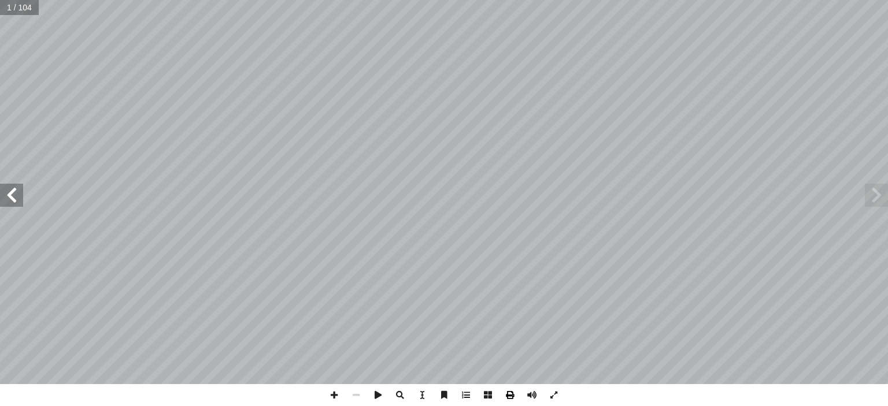
click at [516, 390] on span at bounding box center [510, 395] width 22 height 22
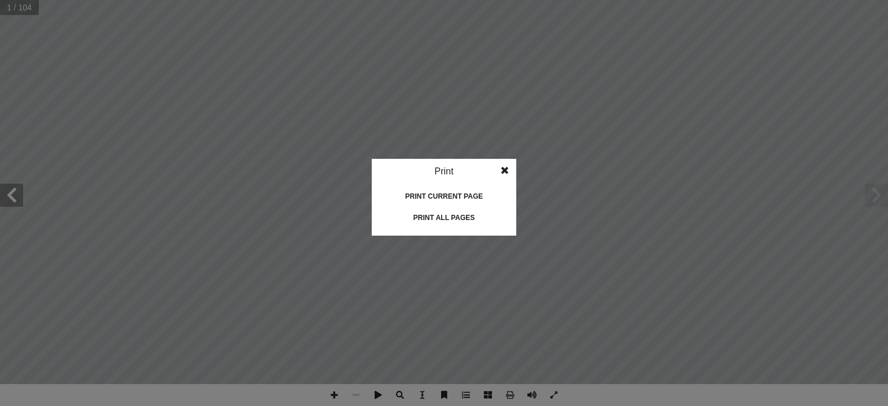
click at [464, 220] on div "Print all pages" at bounding box center [444, 218] width 116 height 19
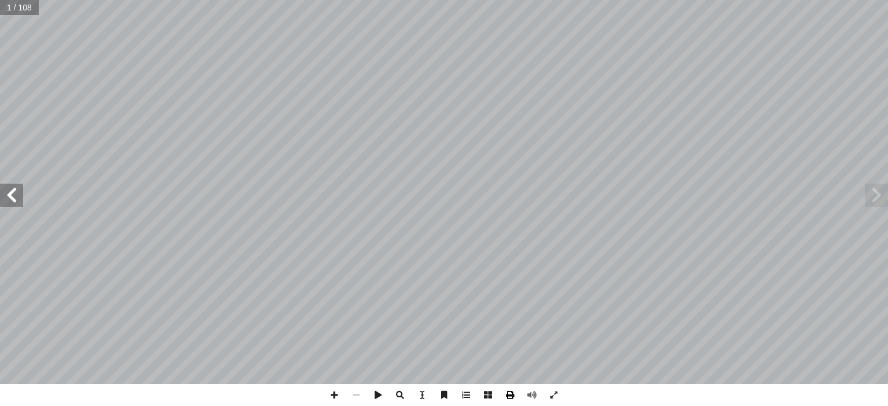
click at [512, 394] on span at bounding box center [510, 395] width 22 height 22
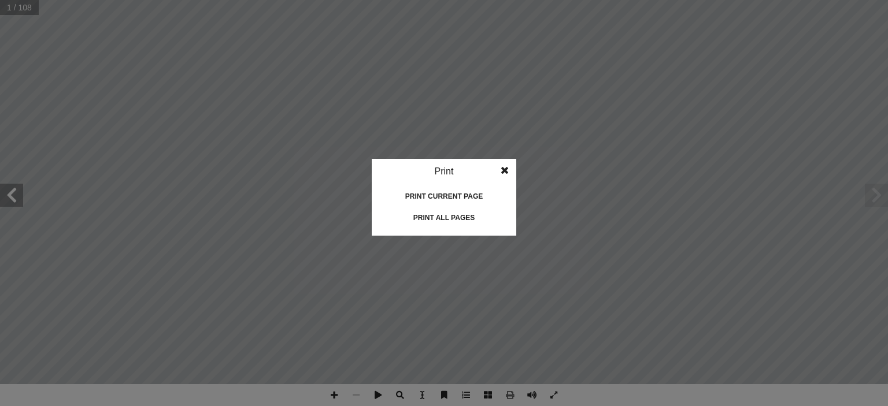
click at [455, 215] on div "Print all pages" at bounding box center [444, 218] width 116 height 19
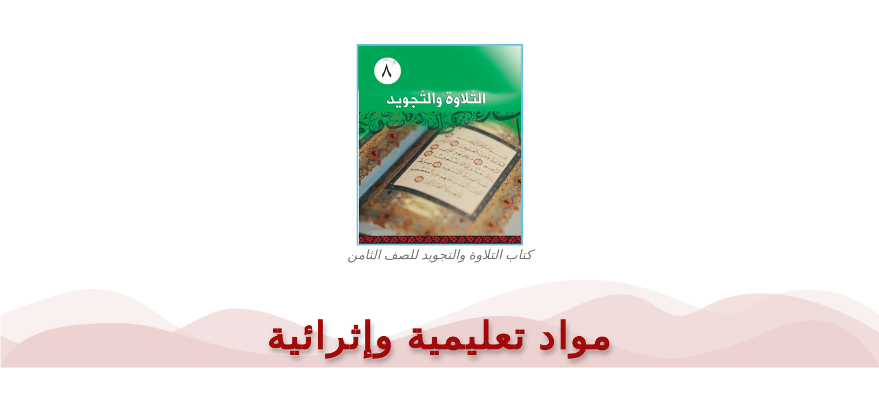
scroll to position [206, 0]
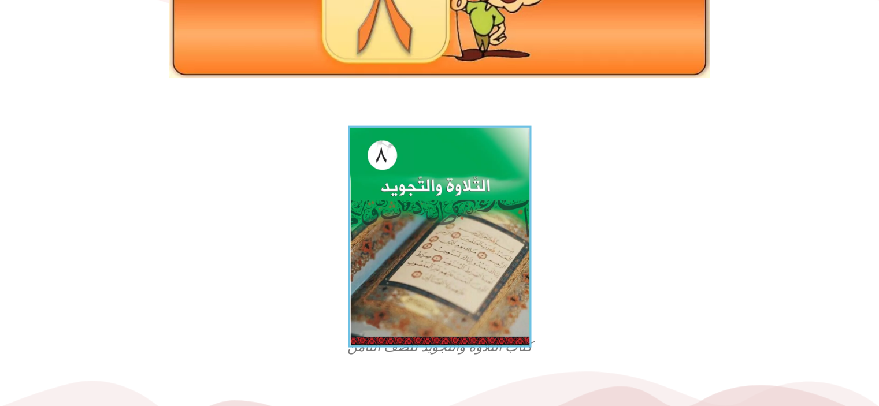
click at [387, 201] on img at bounding box center [439, 237] width 183 height 222
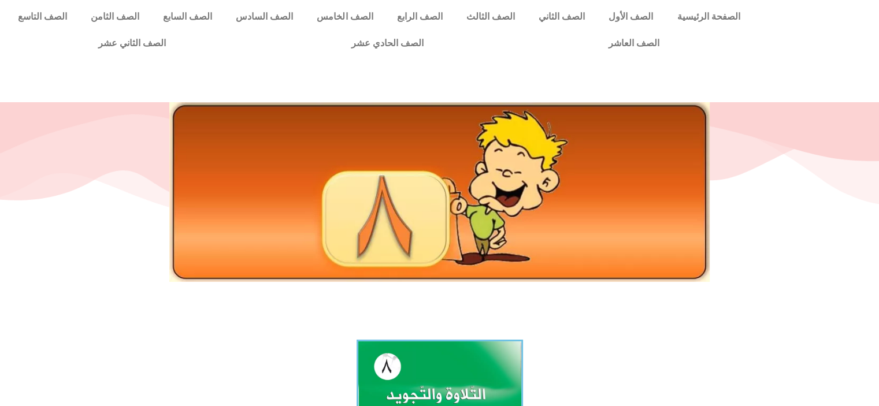
scroll to position [0, 0]
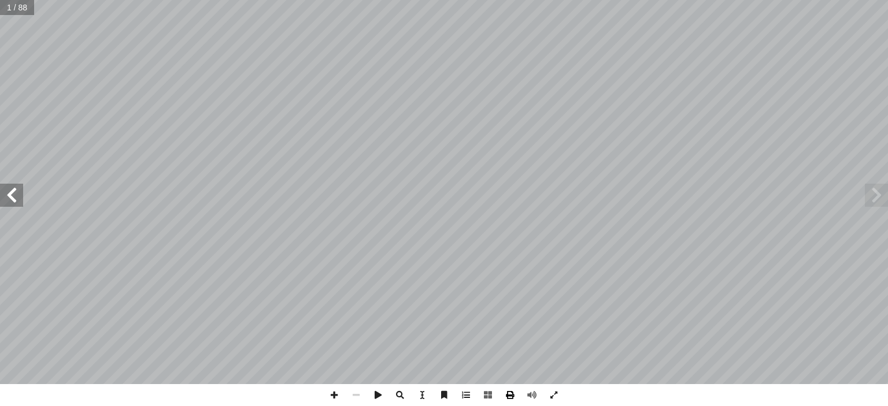
click at [511, 398] on span at bounding box center [510, 395] width 22 height 22
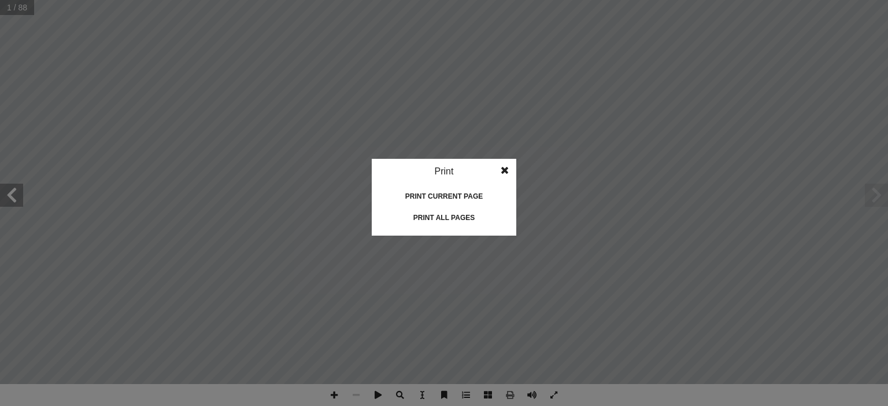
click at [443, 219] on div "Print all pages" at bounding box center [444, 218] width 116 height 19
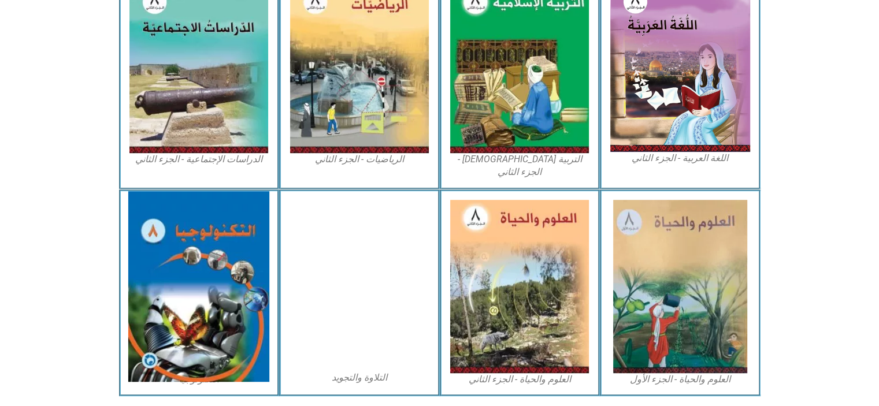
scroll to position [622, 0]
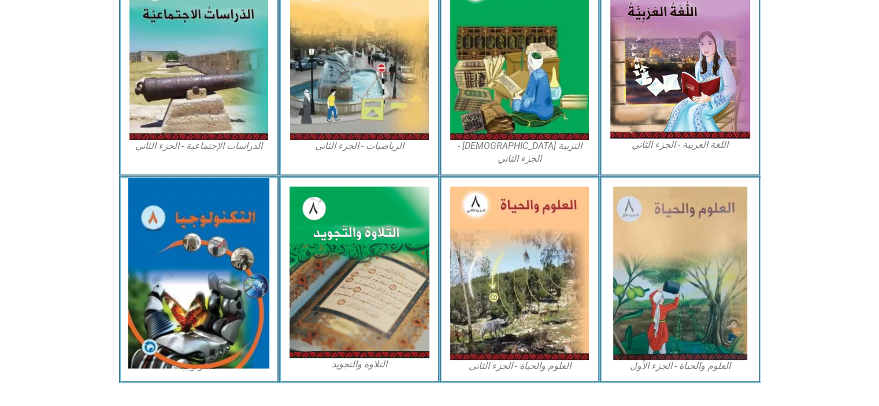
click at [204, 267] on img at bounding box center [198, 273] width 141 height 191
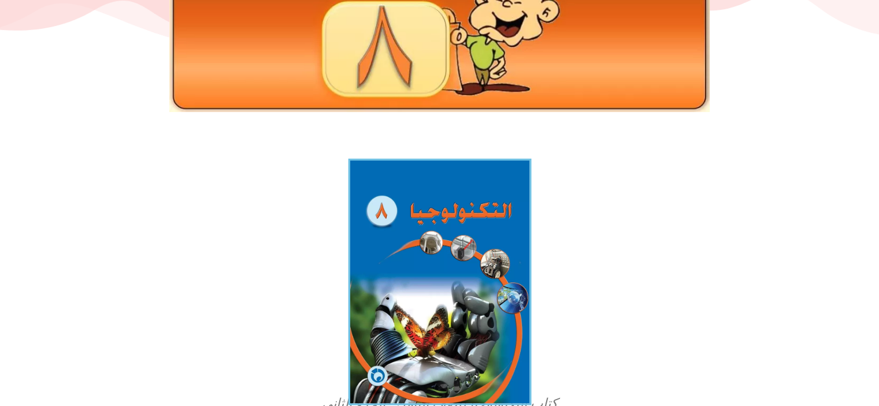
scroll to position [173, 0]
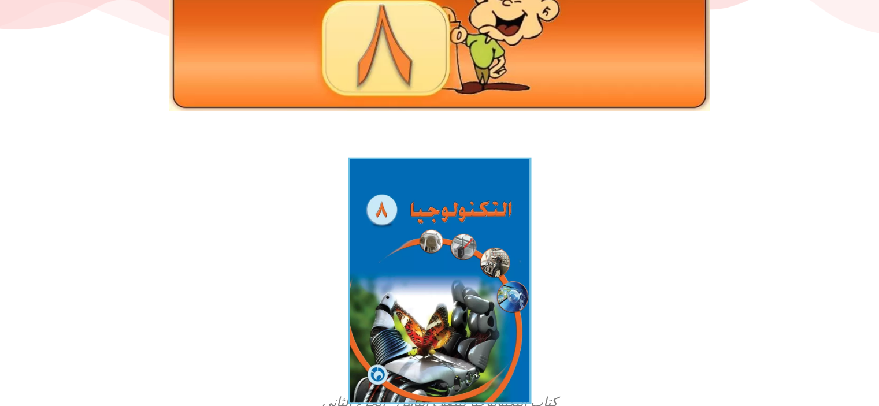
click at [428, 241] on img at bounding box center [439, 281] width 183 height 246
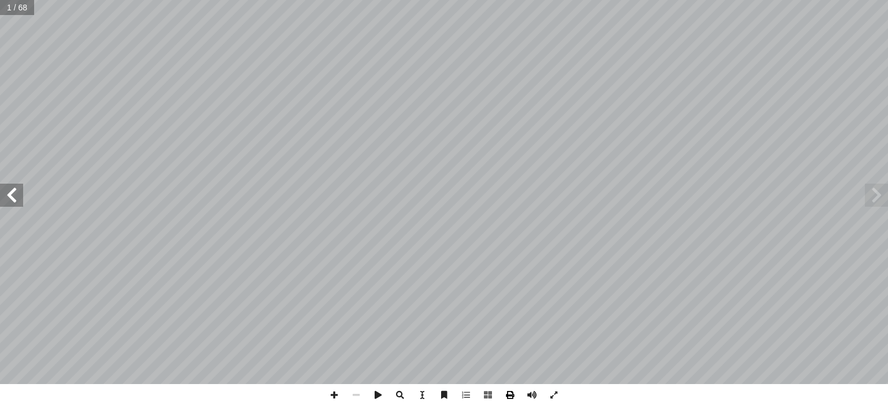
click at [508, 398] on span at bounding box center [510, 395] width 22 height 22
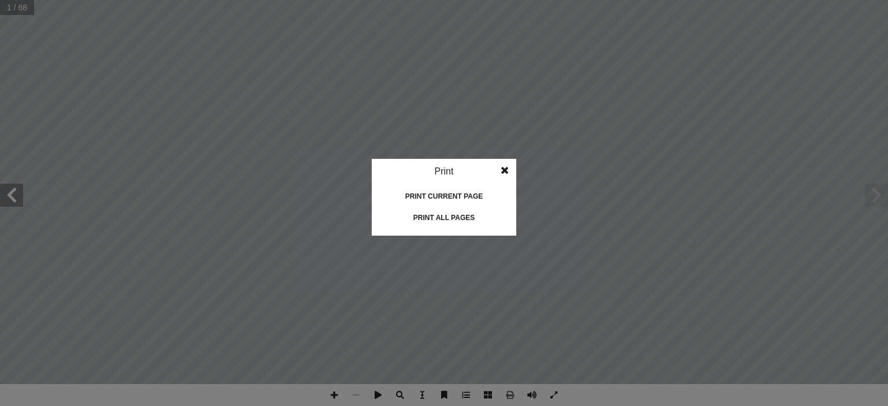
click at [451, 220] on div "Print all pages" at bounding box center [444, 218] width 116 height 19
